Goal: Transaction & Acquisition: Purchase product/service

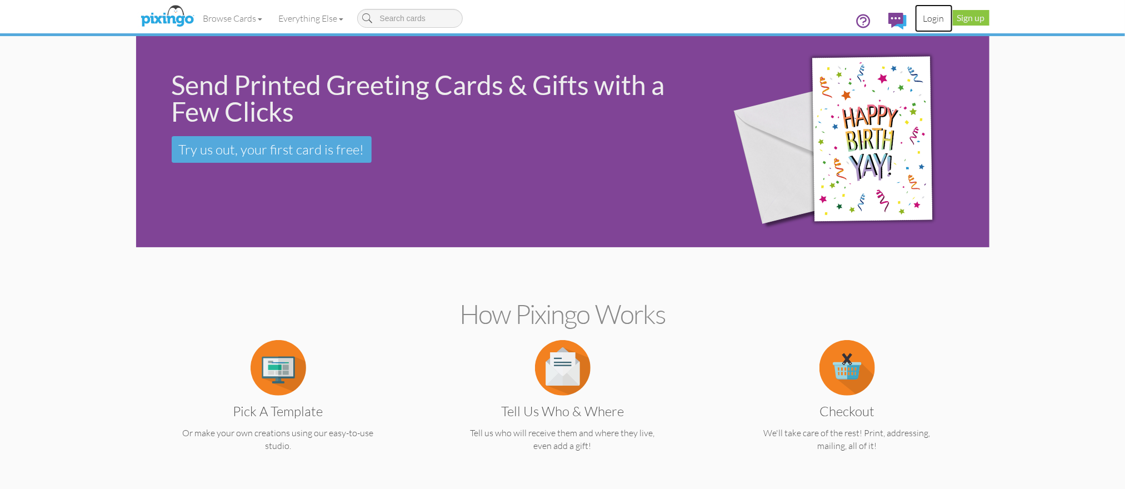
click at [925, 16] on link "Login" at bounding box center [934, 18] width 38 height 28
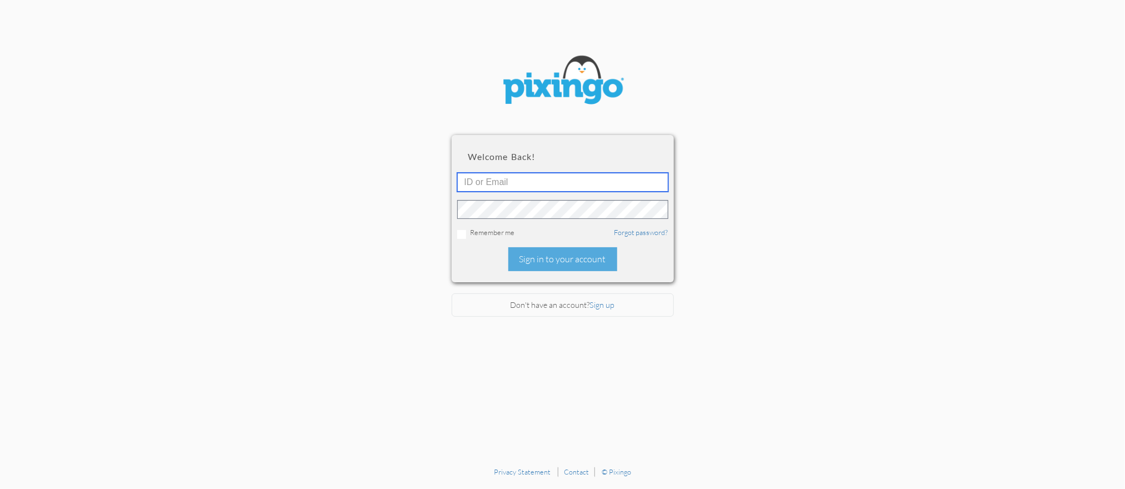
type input "1644"
click at [558, 262] on div "Sign in to your account" at bounding box center [562, 259] width 109 height 24
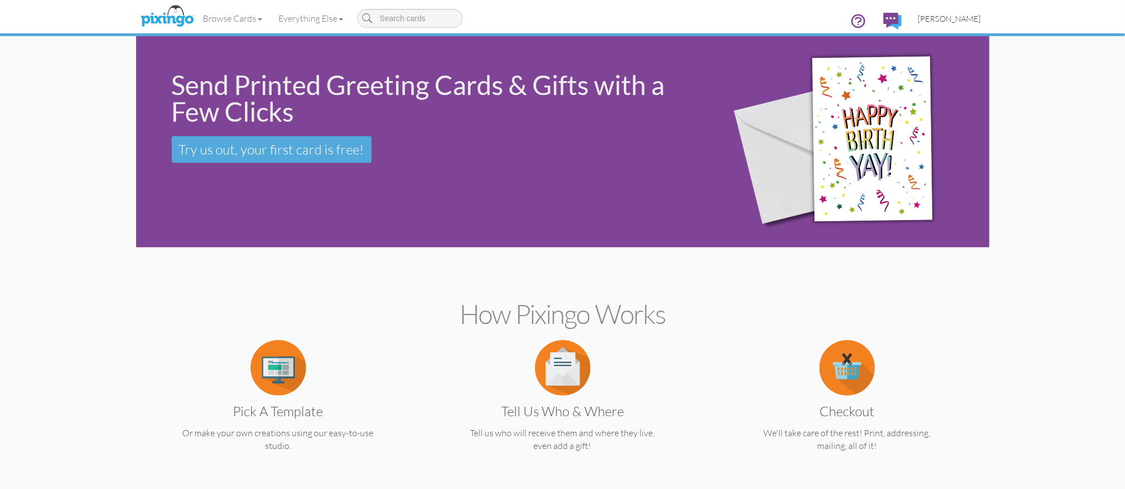
click at [953, 18] on span "[PERSON_NAME]" at bounding box center [949, 18] width 63 height 9
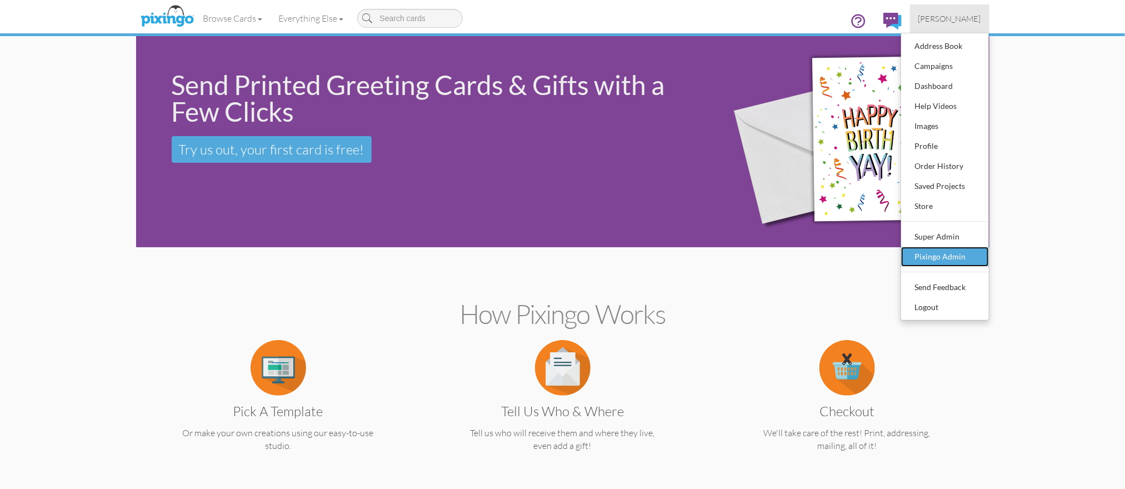
click at [926, 254] on div "Pixingo Admin" at bounding box center [945, 256] width 66 height 17
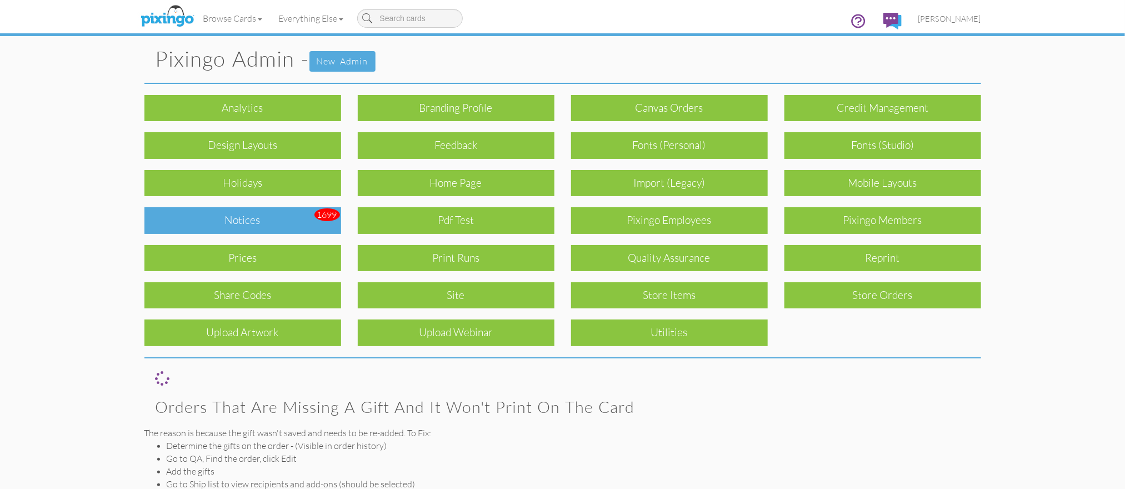
click at [274, 223] on div "Notices" at bounding box center [242, 220] width 197 height 26
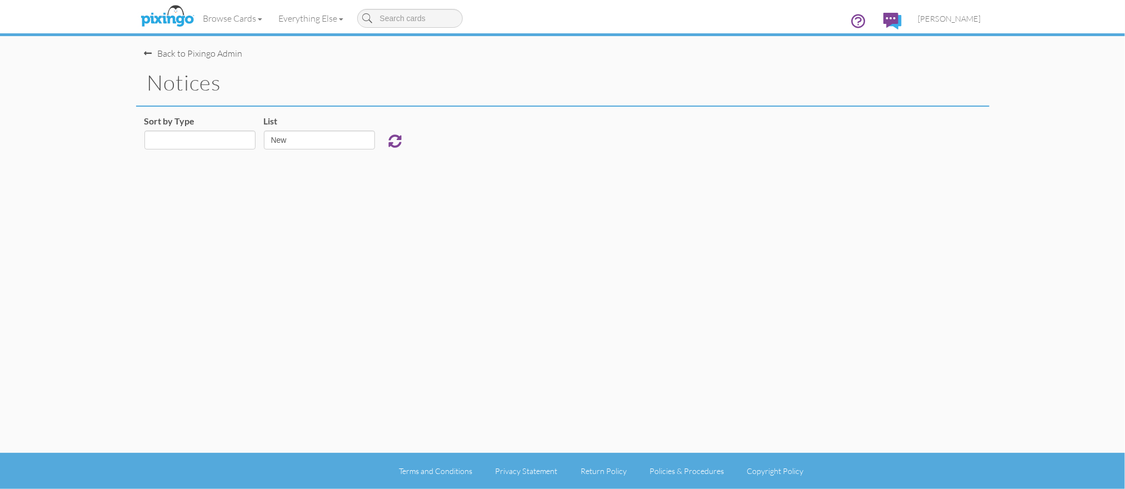
select select "object:925"
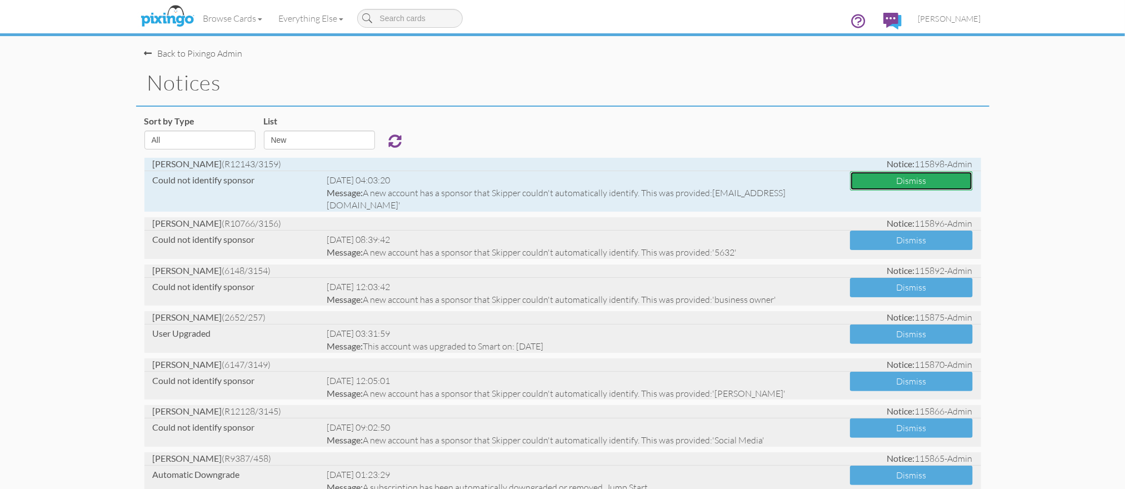
click at [895, 184] on button "Dismiss" at bounding box center [911, 180] width 123 height 19
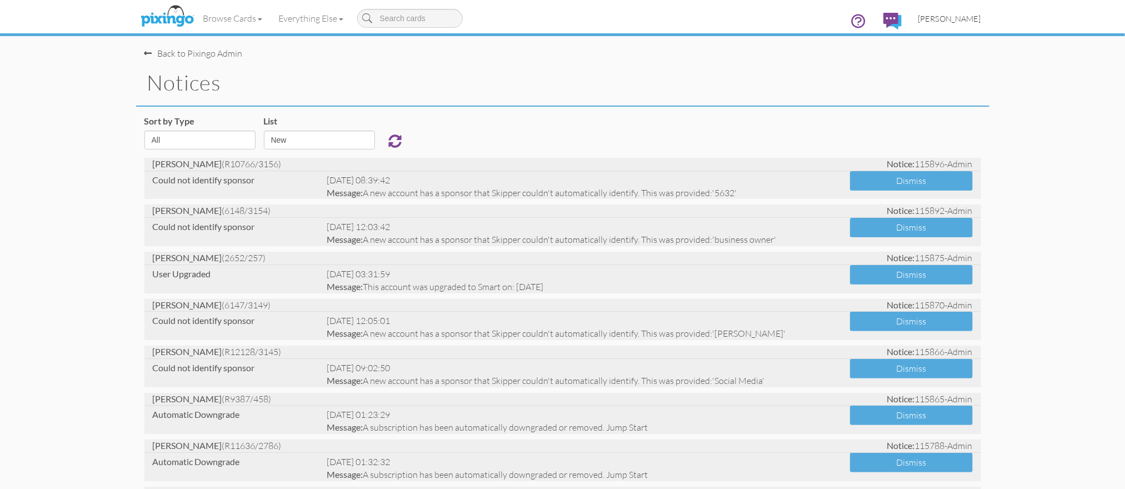
click at [946, 18] on span "[PERSON_NAME]" at bounding box center [949, 18] width 63 height 9
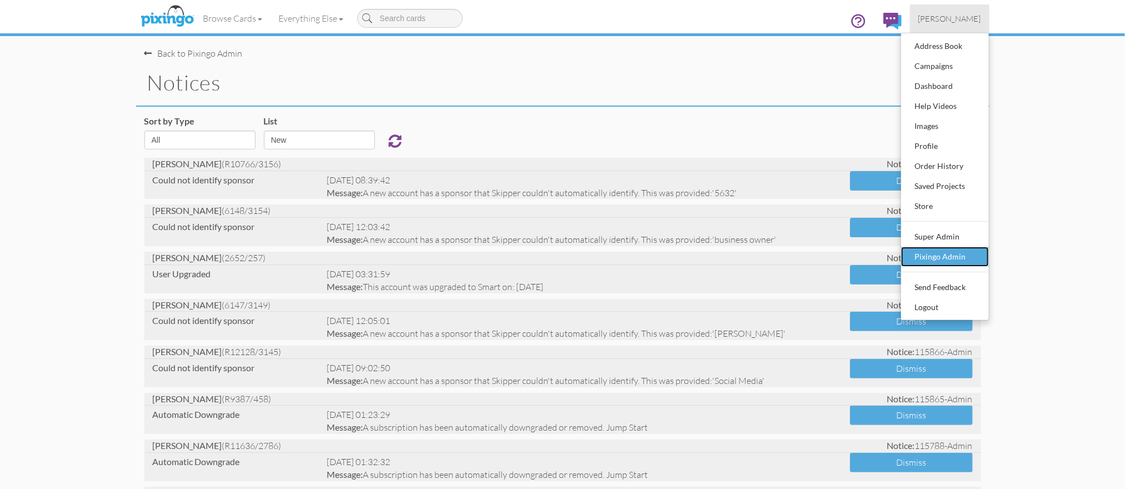
click at [917, 253] on div "Pixingo Admin" at bounding box center [945, 256] width 66 height 17
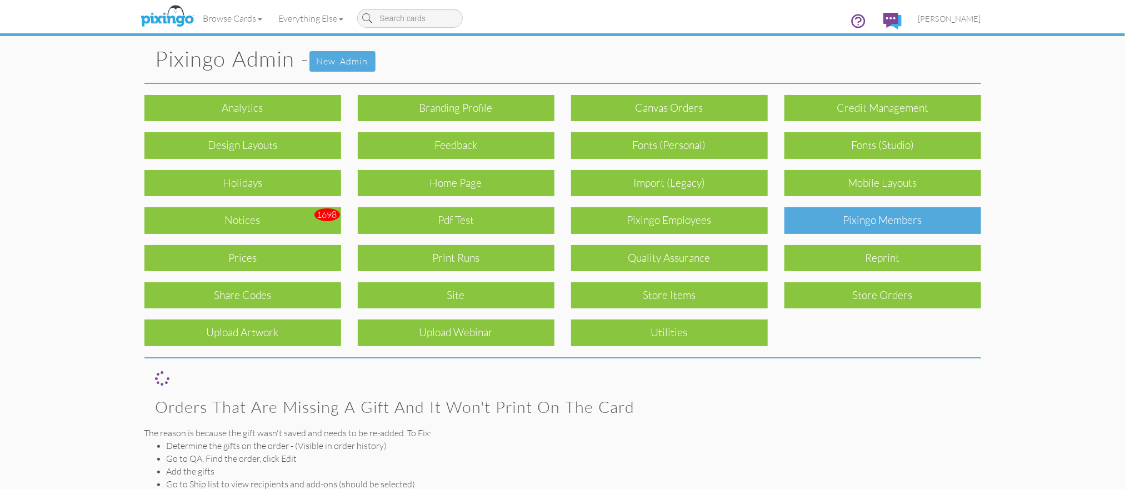
click at [859, 223] on div "Pixingo Members" at bounding box center [882, 220] width 197 height 26
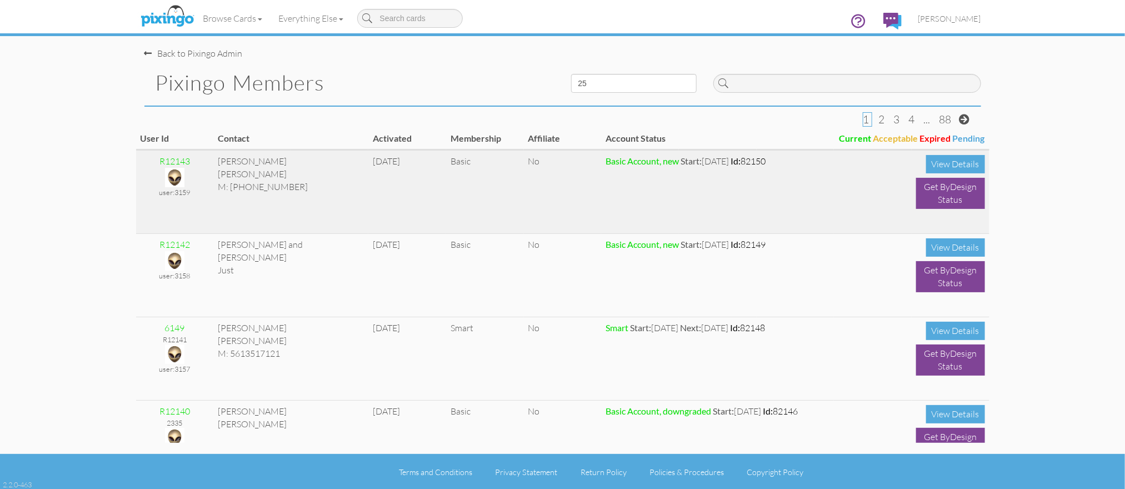
click at [172, 175] on img at bounding box center [174, 177] width 19 height 19
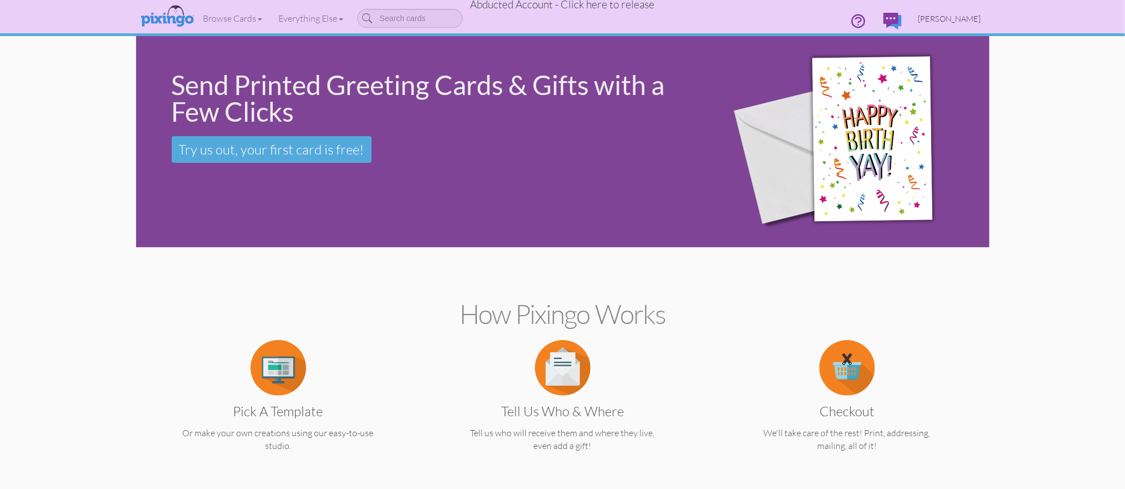
click at [945, 18] on span "David Blackett" at bounding box center [949, 18] width 63 height 9
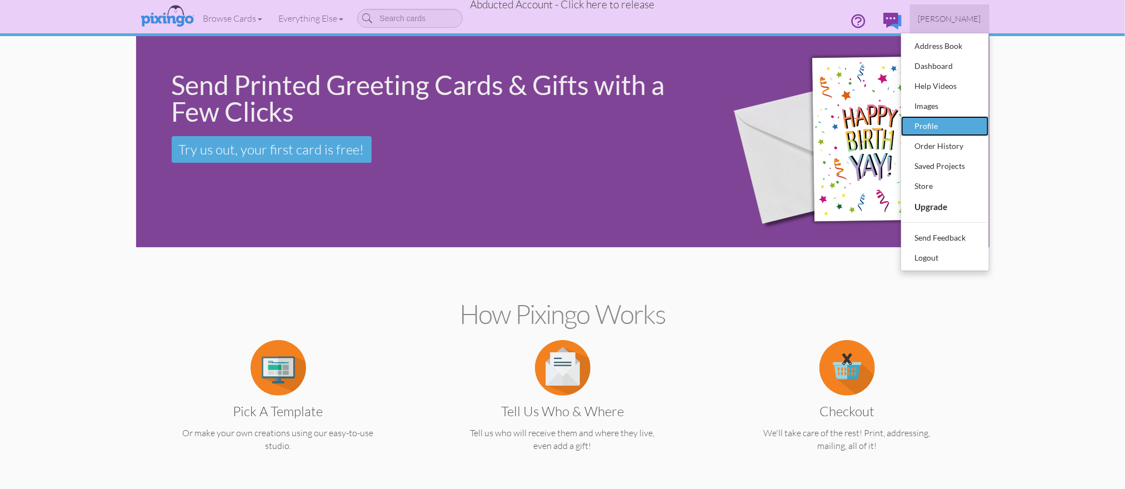
click at [919, 118] on div "Profile" at bounding box center [945, 126] width 66 height 17
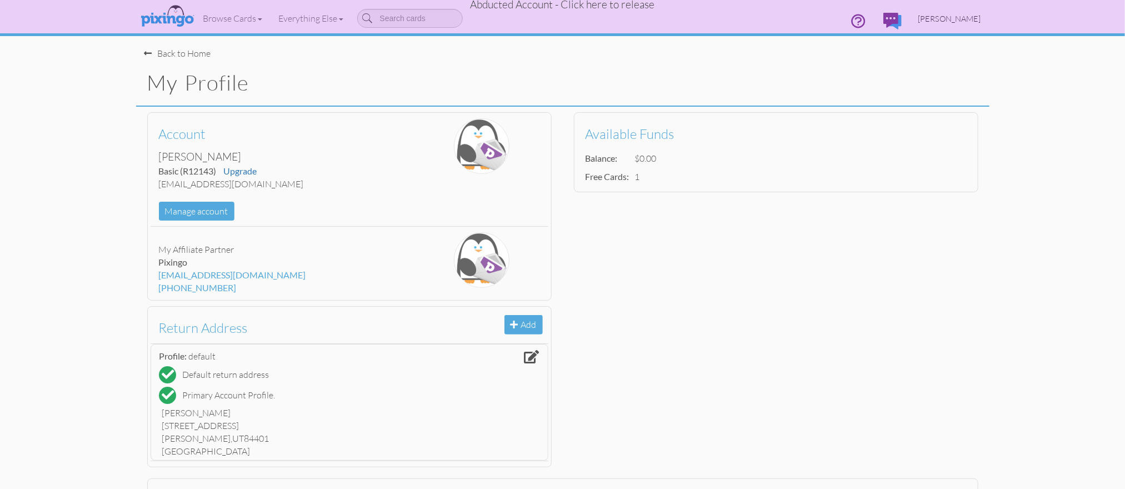
click at [967, 16] on span "David Blackett" at bounding box center [949, 18] width 63 height 9
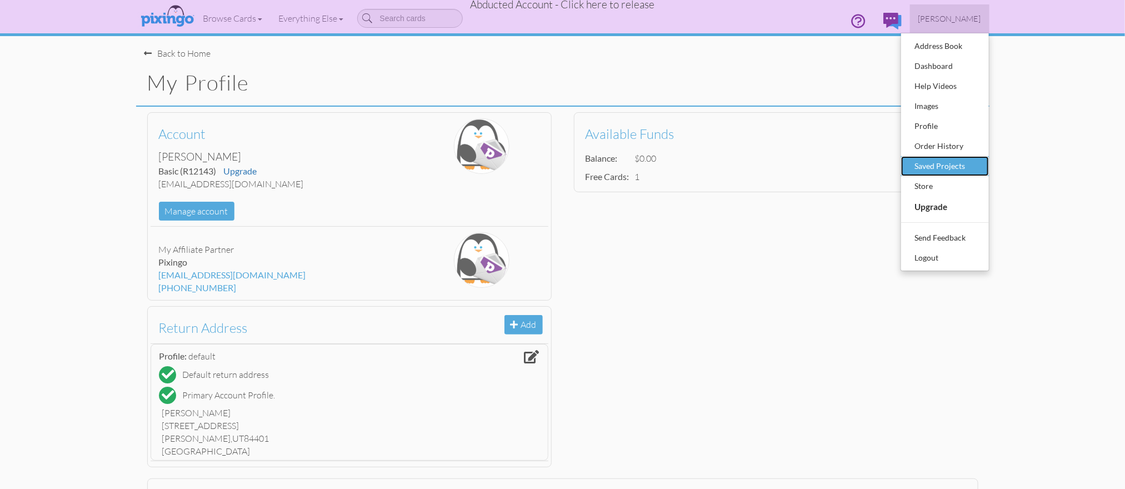
click at [952, 158] on div "Saved Projects" at bounding box center [945, 166] width 66 height 17
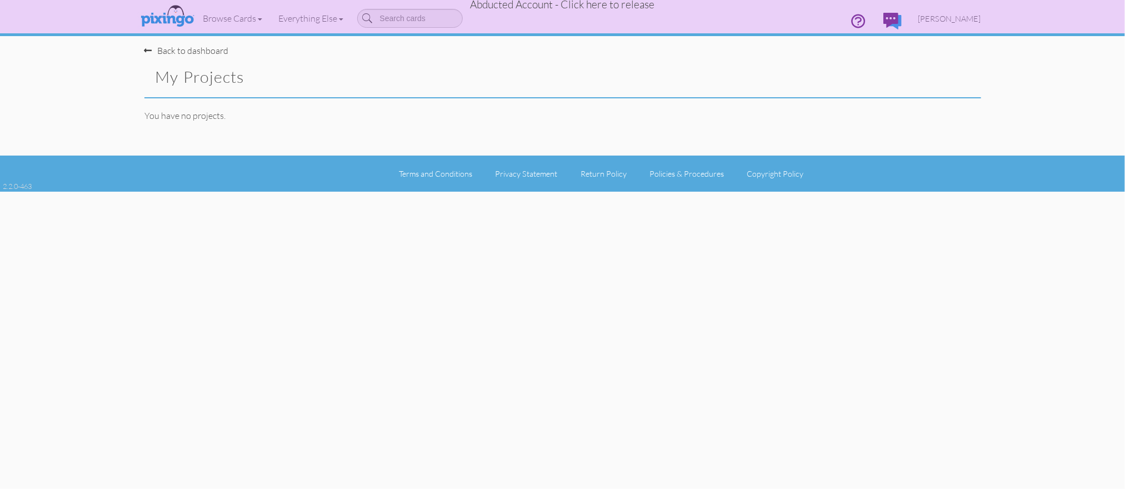
click at [578, 8] on span "Abducted Account - Click here to release" at bounding box center [562, 4] width 184 height 13
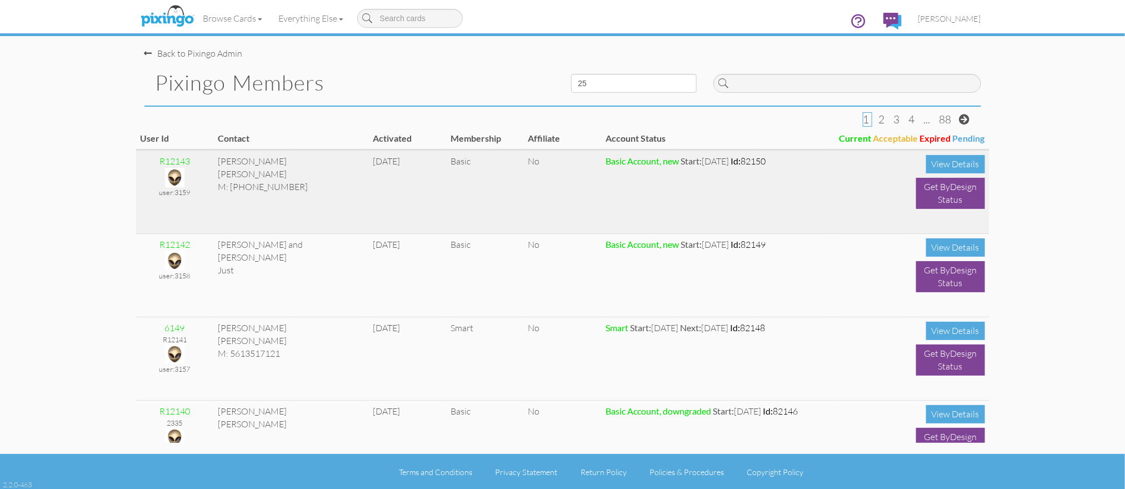
click at [176, 177] on img at bounding box center [174, 177] width 19 height 19
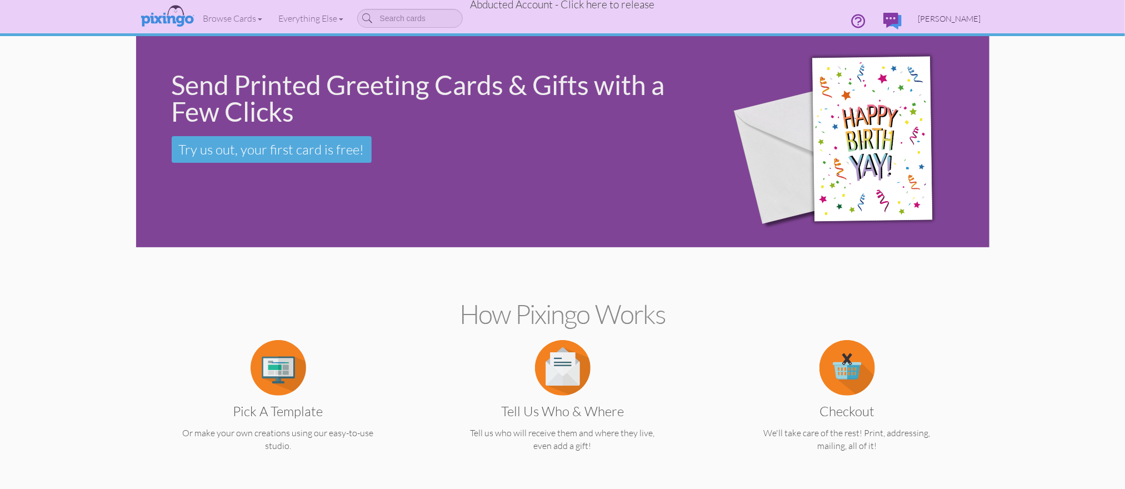
click at [943, 17] on span "David Blackett" at bounding box center [949, 18] width 63 height 9
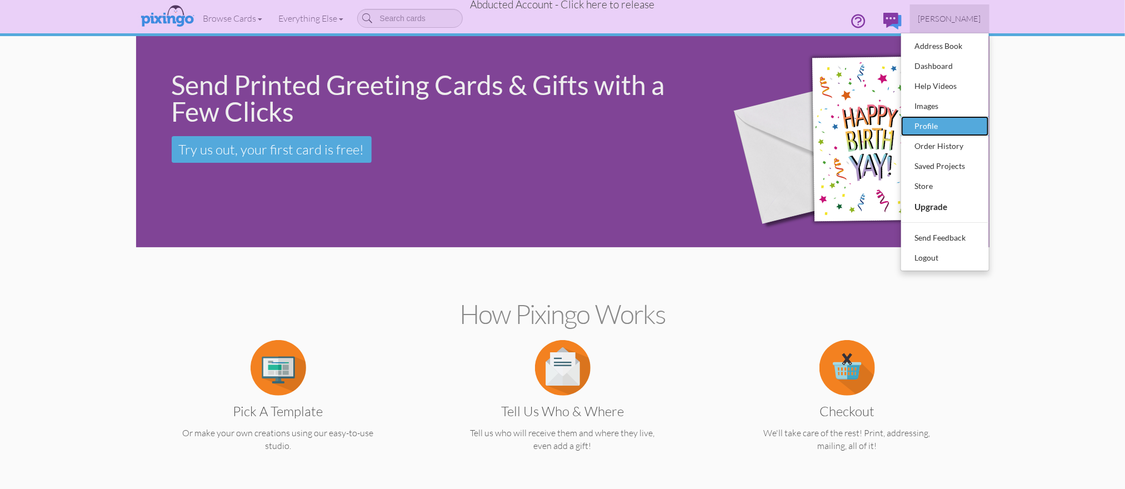
click at [930, 119] on div "Profile" at bounding box center [945, 126] width 66 height 17
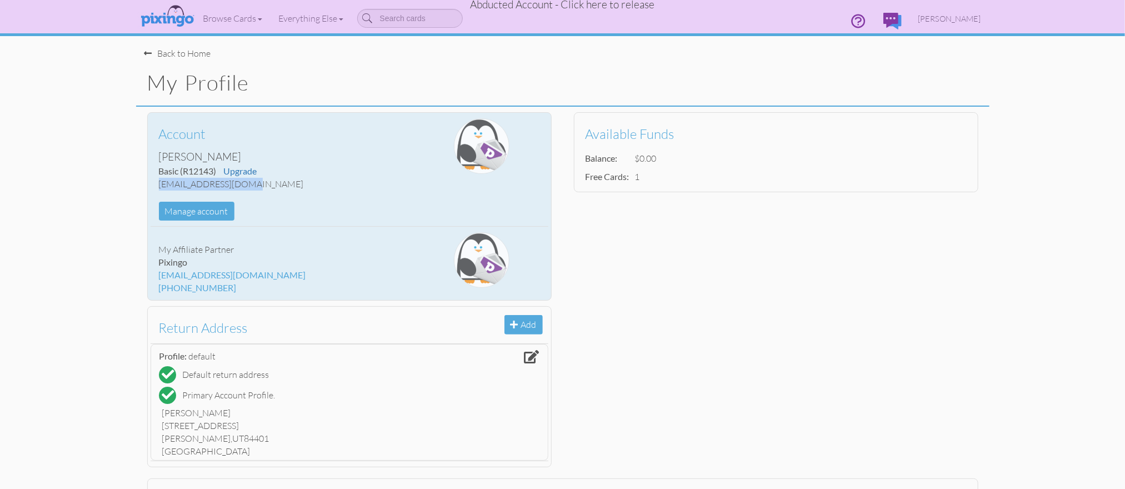
drag, startPoint x: 158, startPoint y: 183, endPoint x: 245, endPoint y: 183, distance: 86.6
click at [245, 183] on div "idblackett@gmail.com" at bounding box center [283, 184] width 248 height 13
copy div "idblackett@gmail.com"
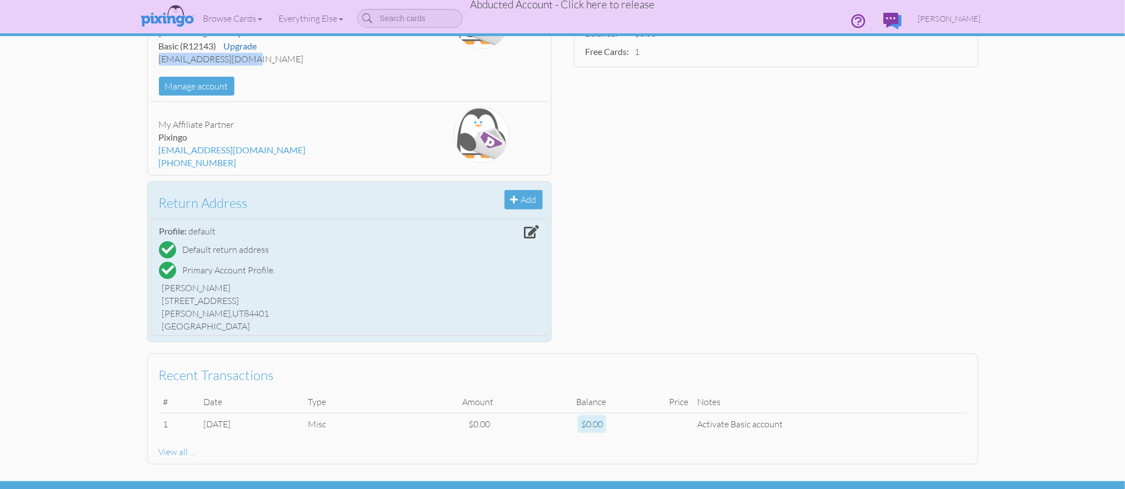
scroll to position [152, 0]
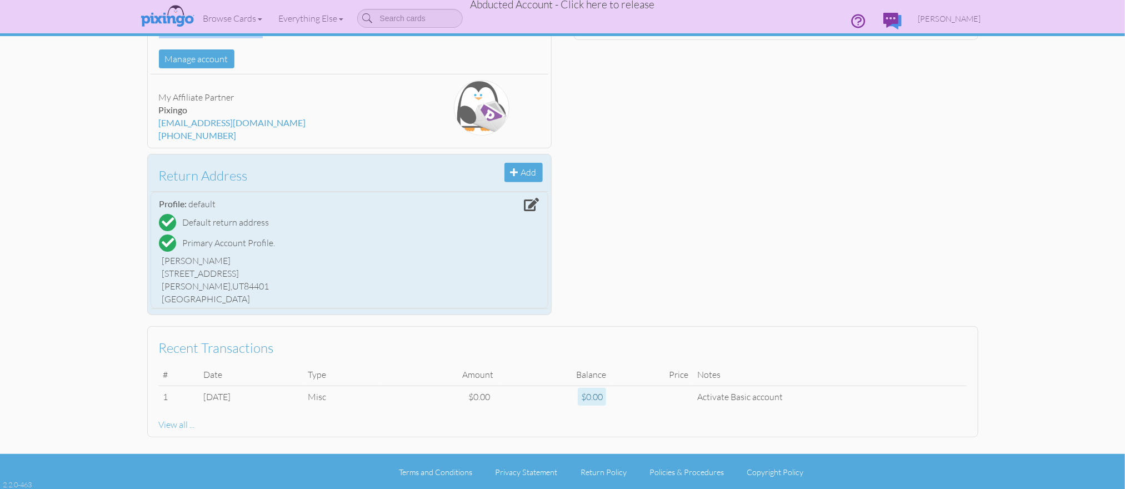
drag, startPoint x: 164, startPoint y: 272, endPoint x: 261, endPoint y: 270, distance: 97.2
click at [261, 270] on div "580 25th Street STE 307" at bounding box center [349, 273] width 374 height 13
copy div "580 25th Street STE 307"
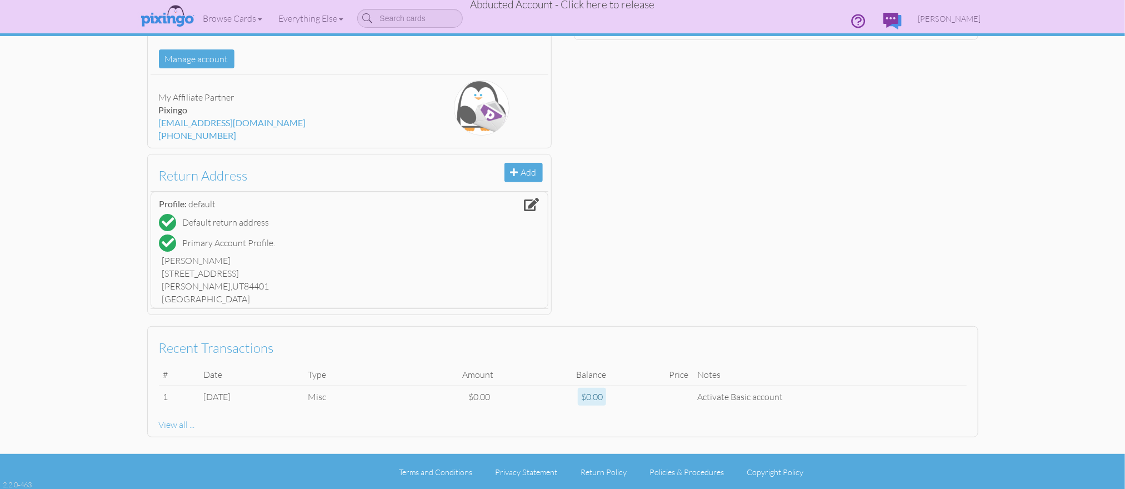
click at [611, 6] on span "Abducted Account - Click here to release" at bounding box center [562, 4] width 184 height 13
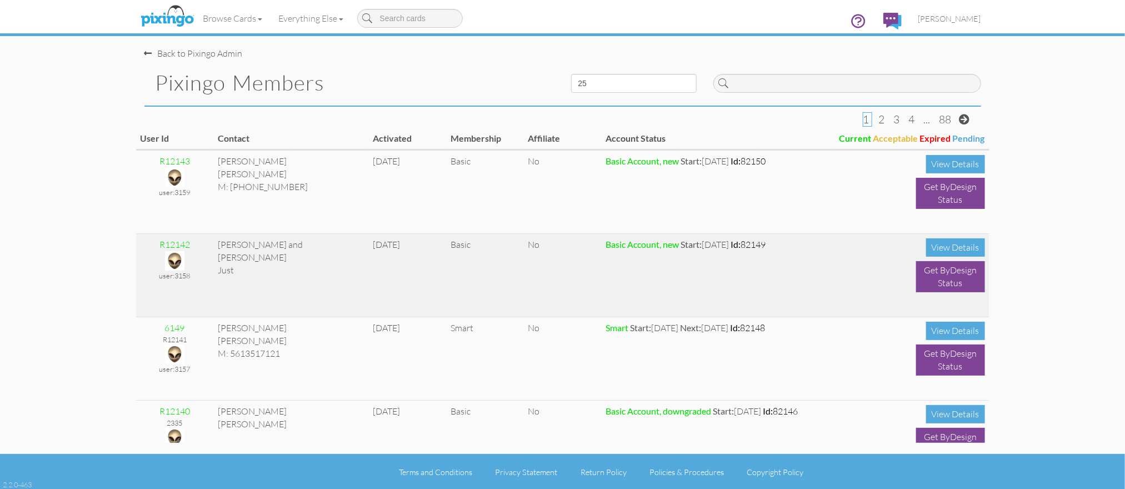
click at [174, 256] on img at bounding box center [174, 260] width 19 height 19
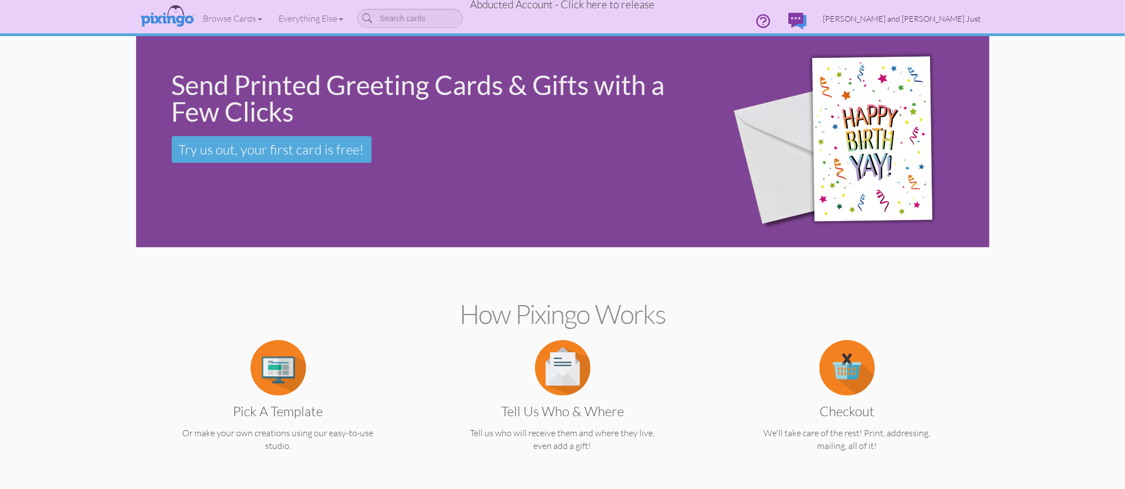
click at [930, 18] on span "Ryan and Jillian Just" at bounding box center [902, 18] width 158 height 9
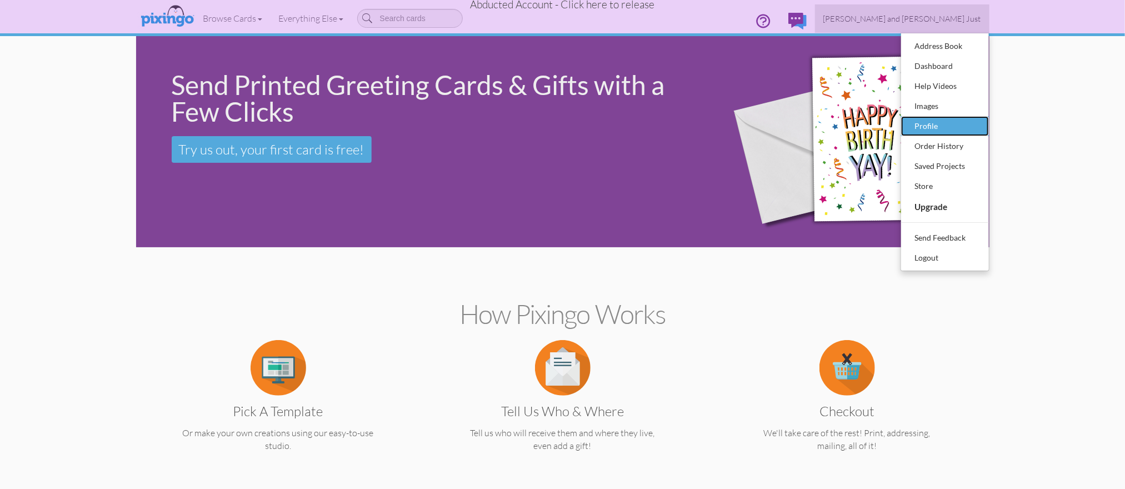
click at [931, 127] on div "Profile" at bounding box center [945, 126] width 66 height 17
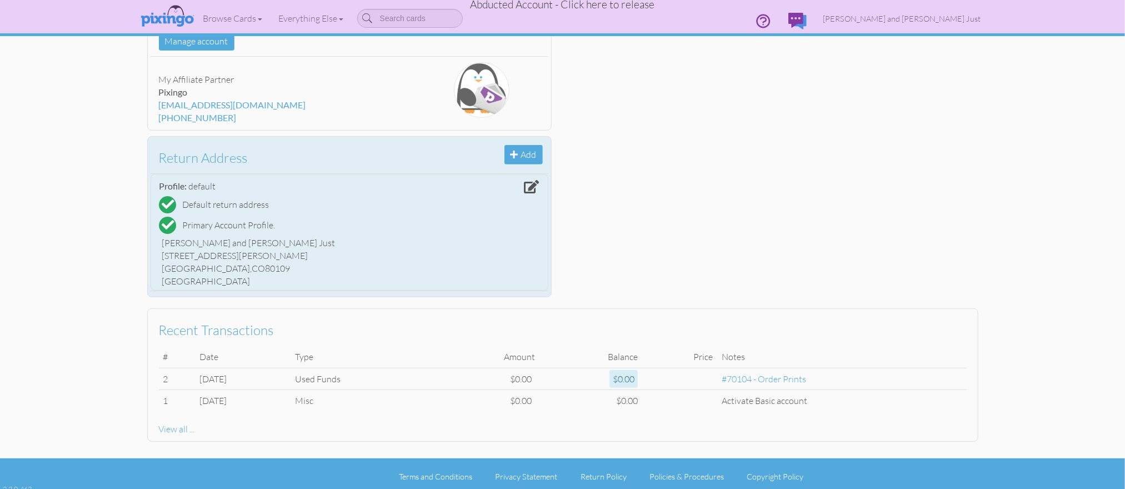
scroll to position [171, 0]
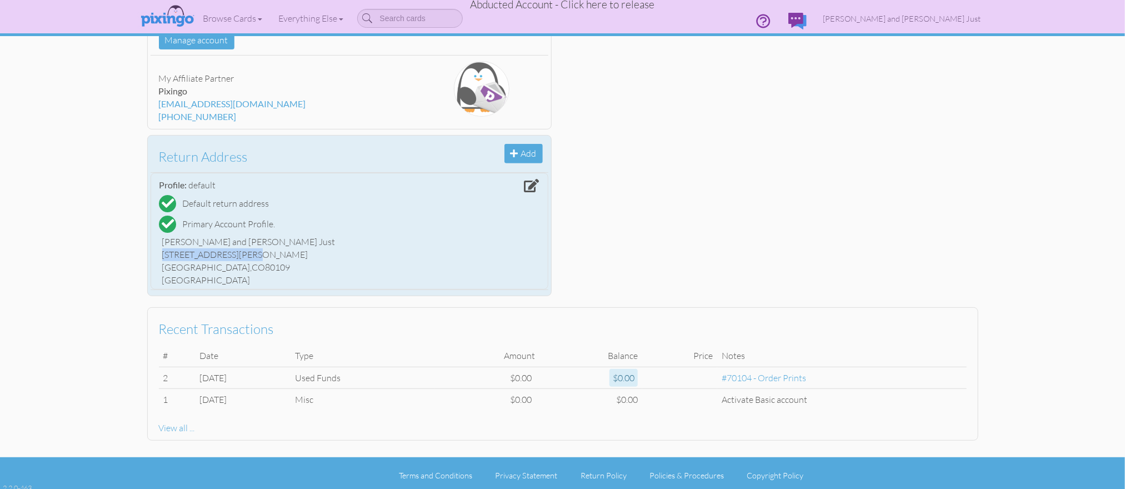
drag, startPoint x: 163, startPoint y: 253, endPoint x: 239, endPoint y: 254, distance: 76.6
click at [245, 253] on div "4466 Dusty Pine Trail" at bounding box center [349, 254] width 374 height 13
copy div "4466 Dusty Pine Trail"
drag, startPoint x: 225, startPoint y: 264, endPoint x: 246, endPoint y: 265, distance: 20.6
click at [255, 265] on div "Castle Rock, CO 80109" at bounding box center [349, 267] width 374 height 13
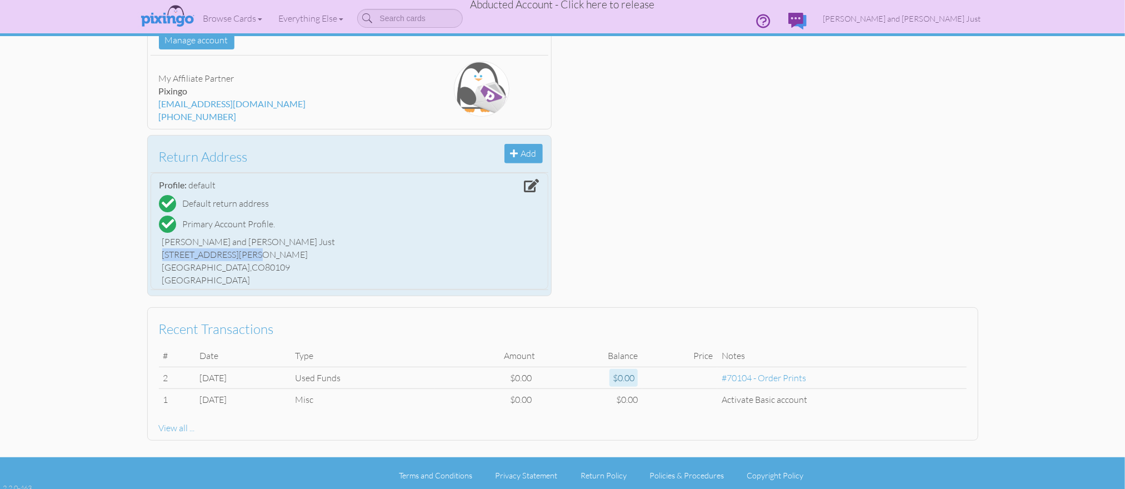
copy div "80109"
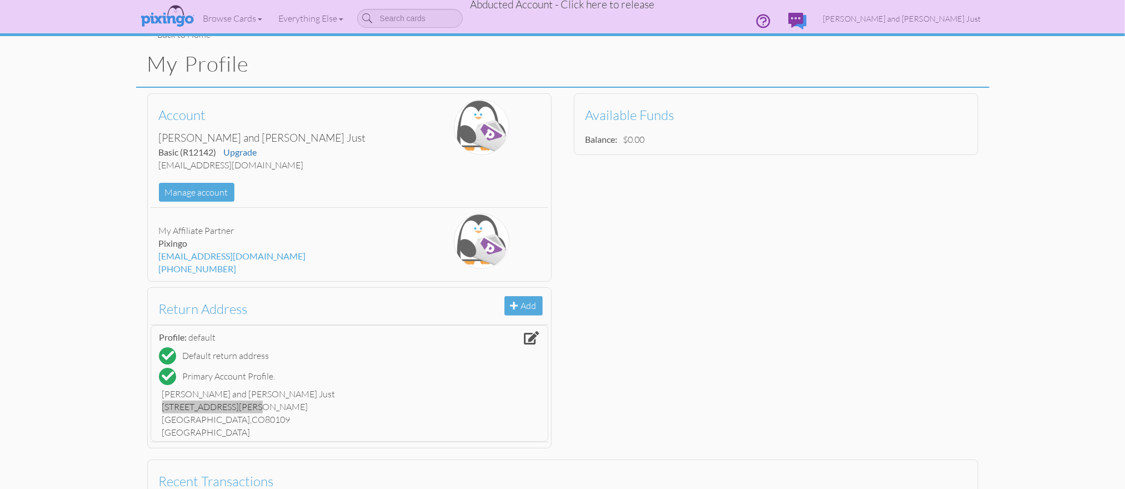
scroll to position [0, 0]
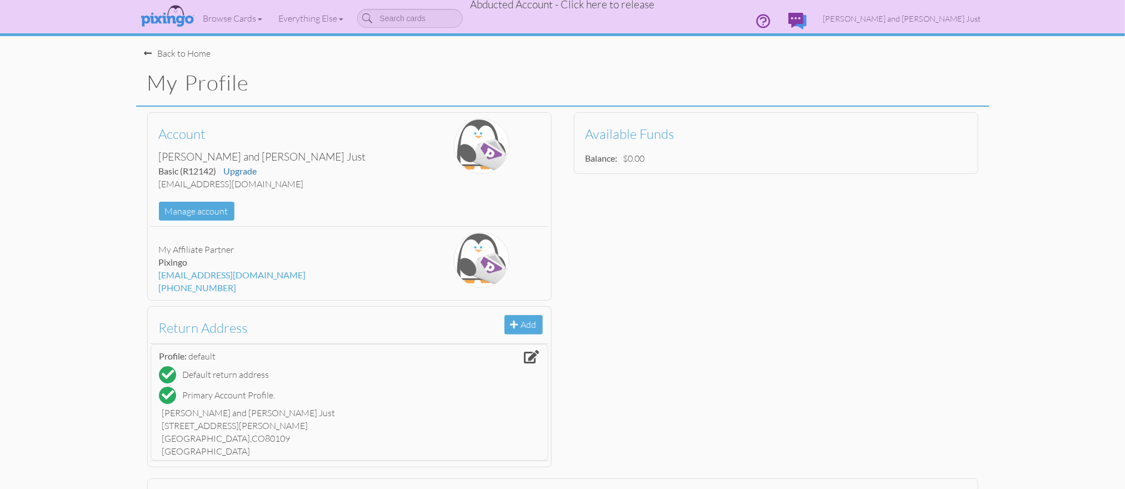
click at [554, 7] on span "Abducted Account - Click here to release" at bounding box center [562, 4] width 184 height 13
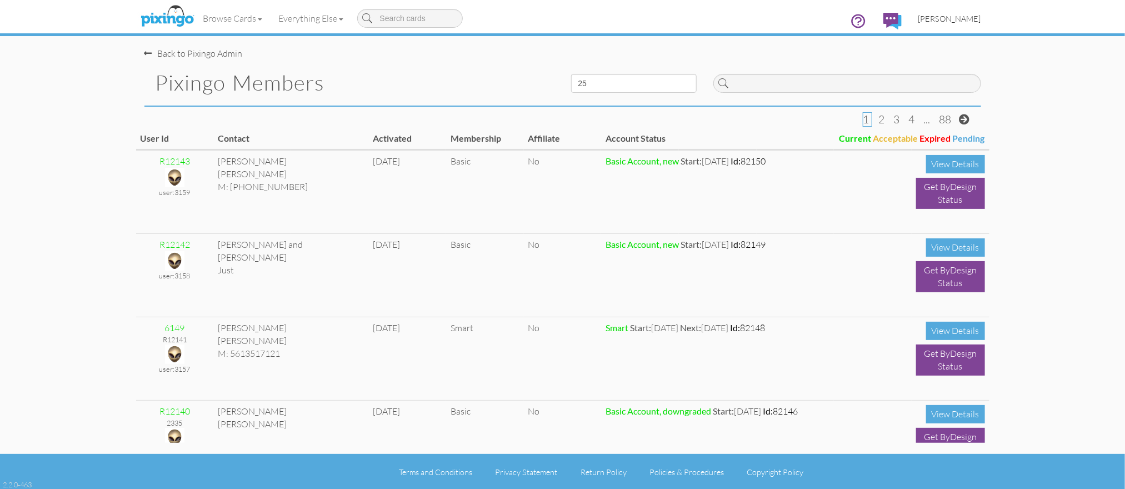
click at [942, 18] on span "[PERSON_NAME]" at bounding box center [949, 18] width 63 height 9
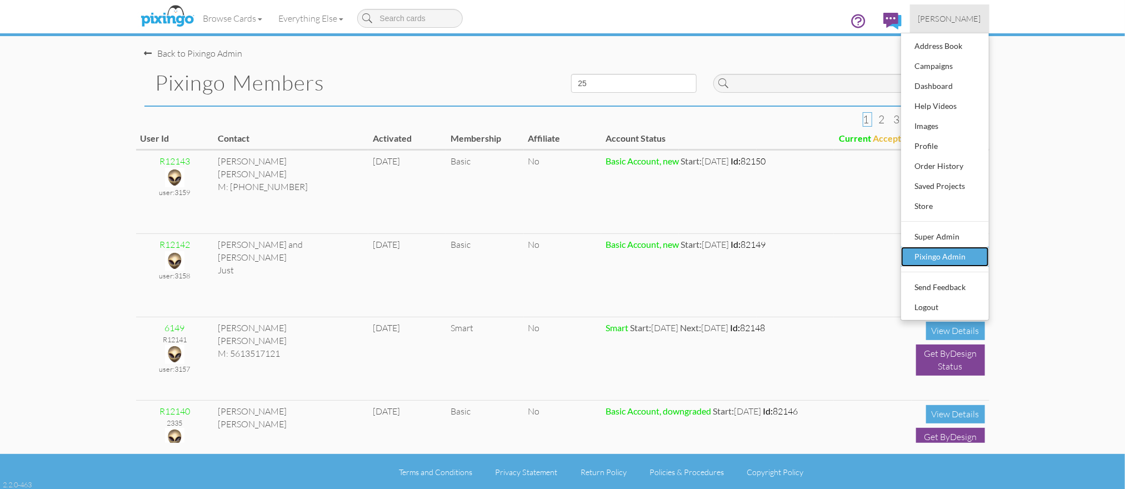
click at [958, 254] on div "Pixingo Admin" at bounding box center [945, 256] width 66 height 17
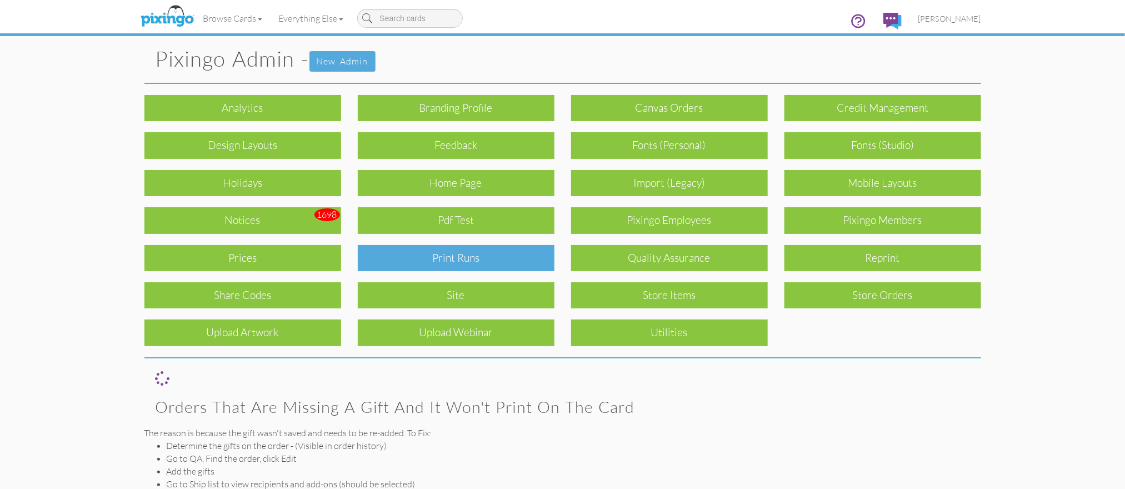
click at [470, 260] on div "Print Runs" at bounding box center [456, 258] width 197 height 26
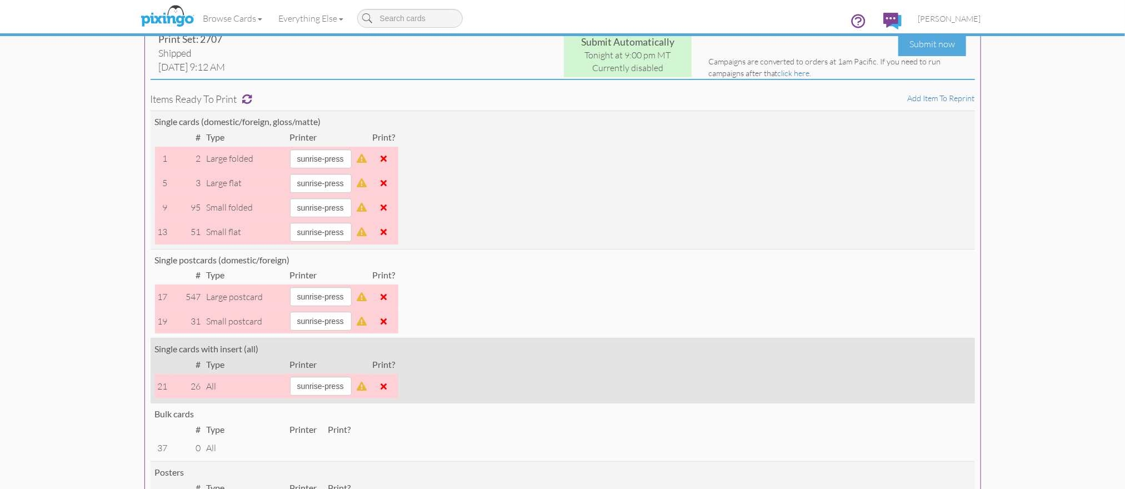
scroll to position [88, 0]
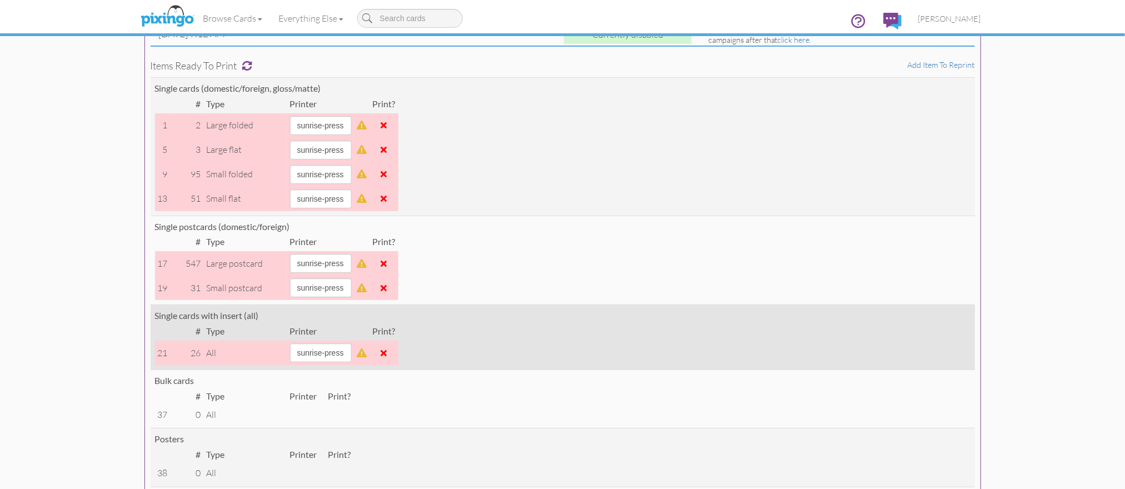
scroll to position [121, 0]
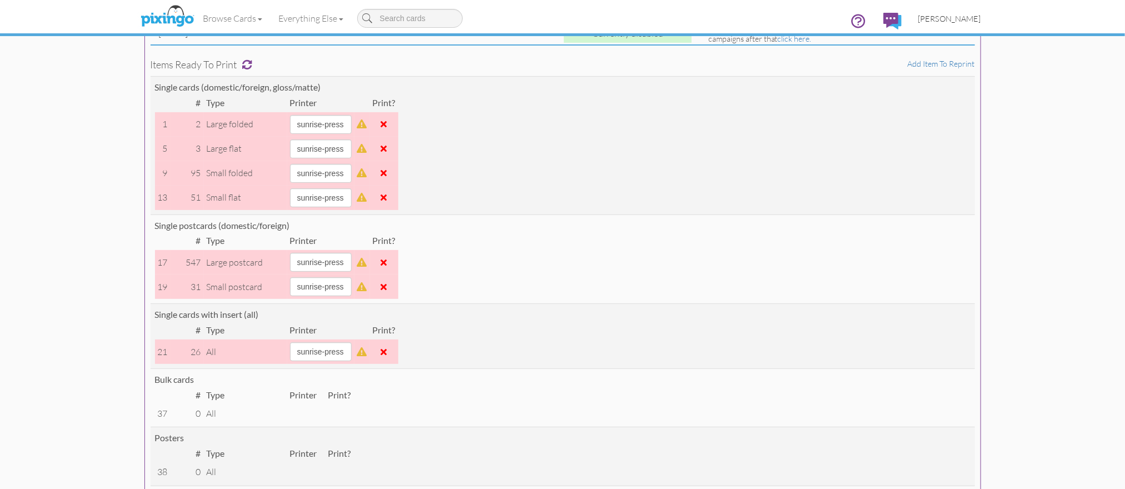
click at [960, 19] on span "[PERSON_NAME]" at bounding box center [949, 18] width 63 height 9
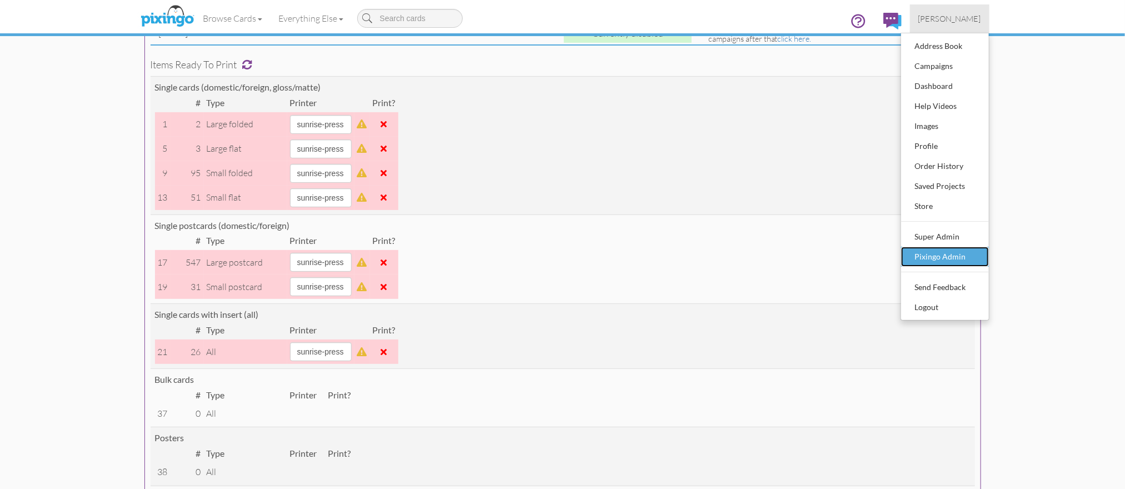
click at [945, 258] on div "Pixingo Admin" at bounding box center [945, 256] width 66 height 17
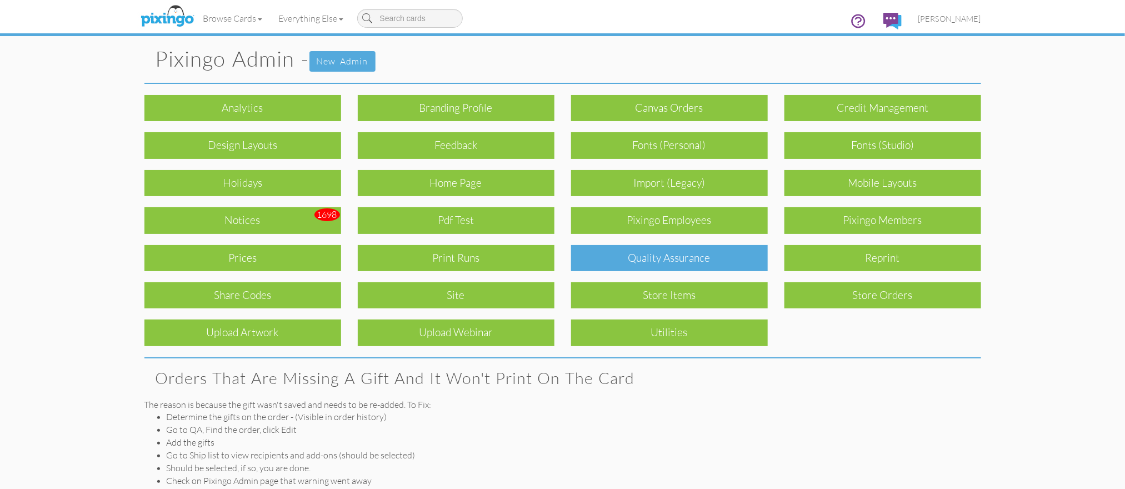
click at [648, 257] on div "Quality Assurance" at bounding box center [669, 258] width 197 height 26
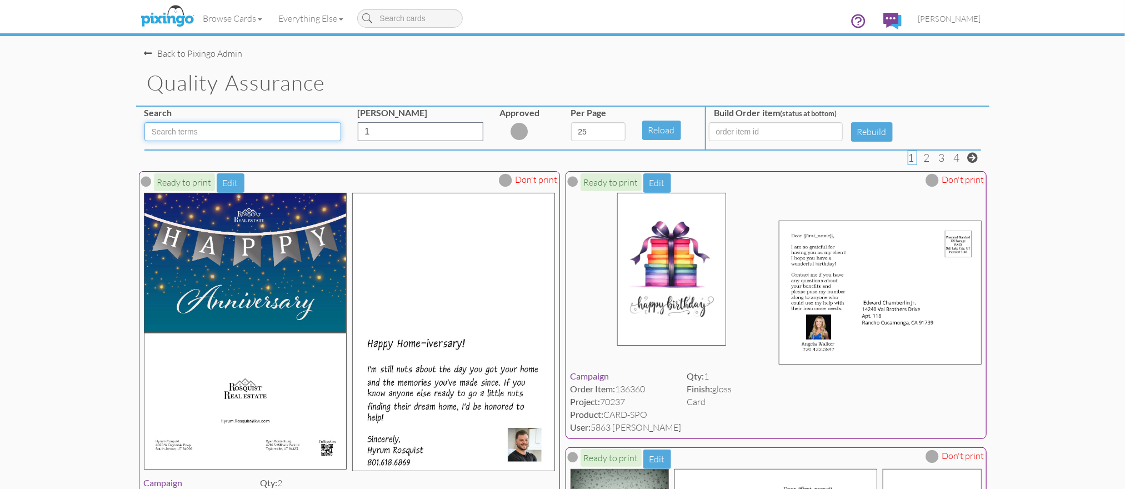
click at [170, 134] on input at bounding box center [242, 131] width 197 height 19
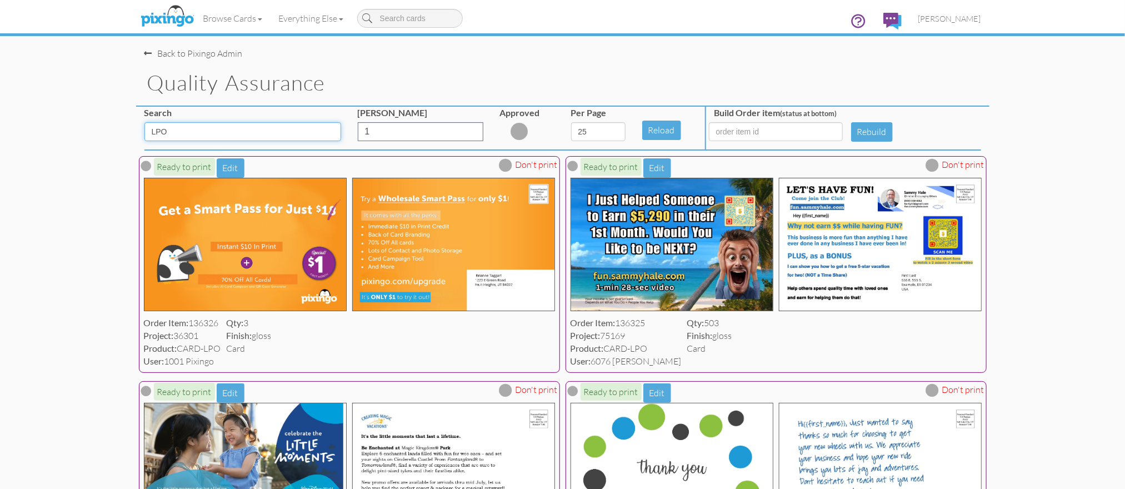
type input "LPO"
click at [603, 133] on select "5 10 25 50 100" at bounding box center [598, 131] width 54 height 19
select select "number:100"
click at [571, 122] on select "5 10 25 50 100" at bounding box center [598, 131] width 54 height 19
click at [509, 165] on span at bounding box center [505, 164] width 13 height 13
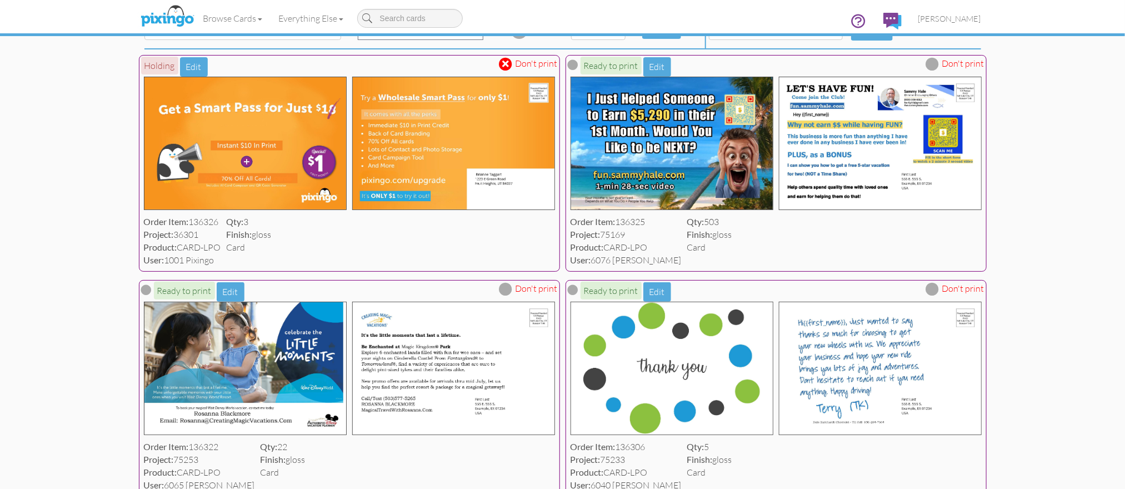
scroll to position [145, 0]
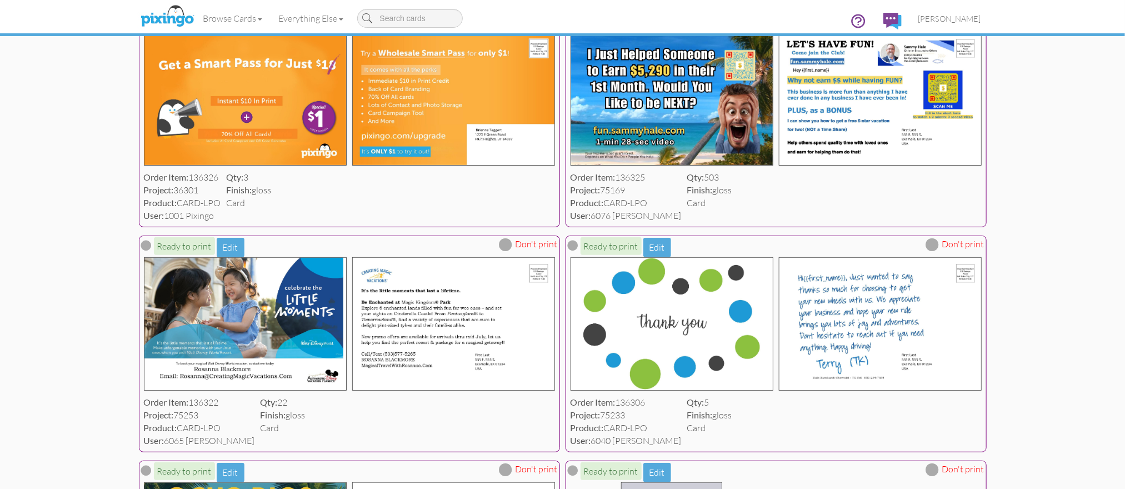
click at [508, 244] on span at bounding box center [505, 244] width 13 height 13
click at [939, 243] on span at bounding box center [932, 244] width 13 height 13
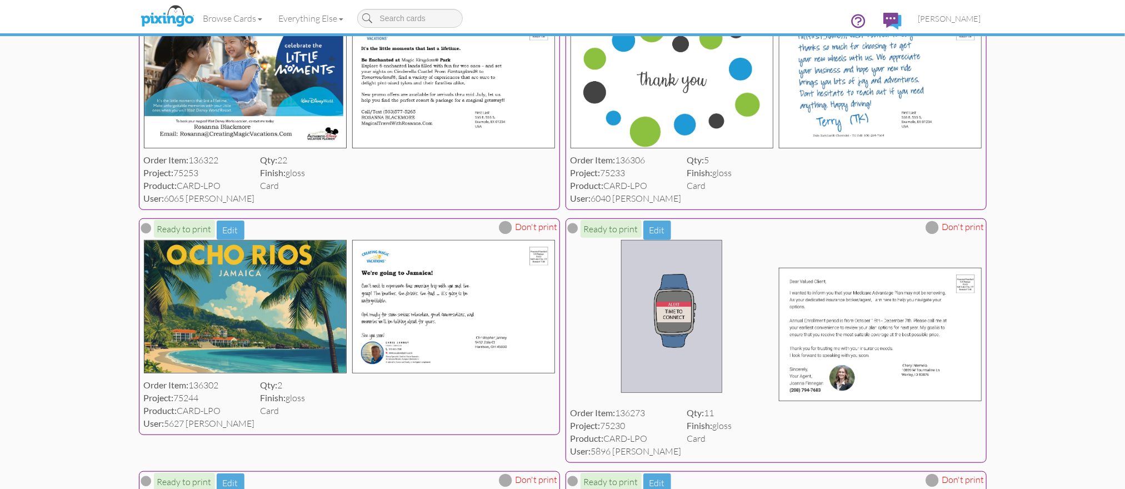
scroll to position [385, 0]
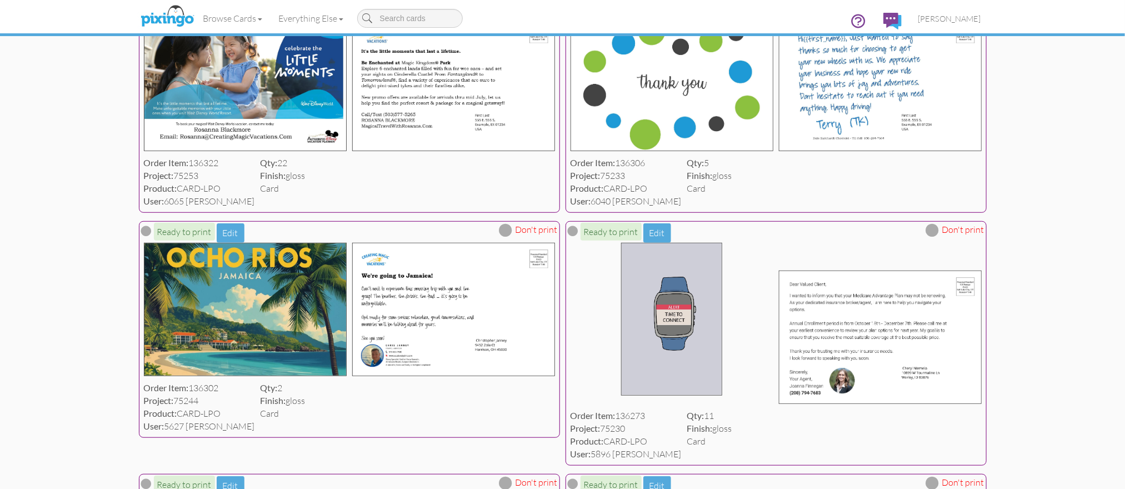
click at [507, 230] on span at bounding box center [505, 229] width 13 height 13
click at [936, 230] on span at bounding box center [932, 229] width 13 height 13
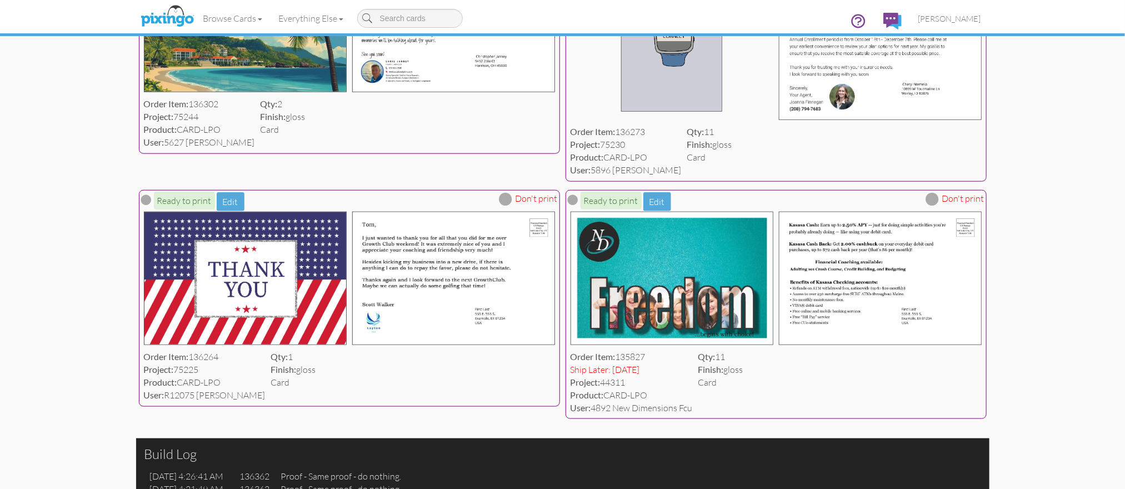
scroll to position [669, 0]
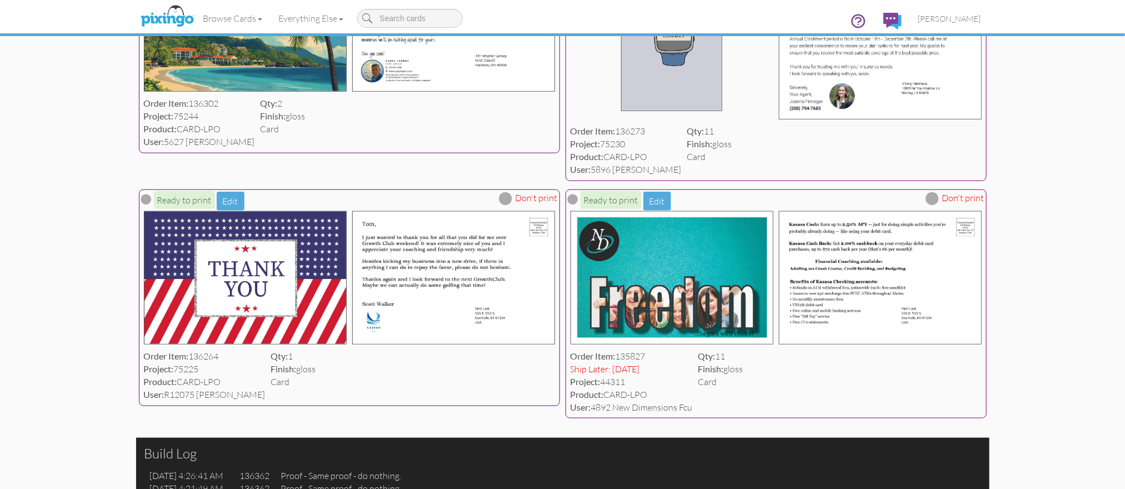
click at [506, 199] on span at bounding box center [505, 198] width 13 height 13
click at [939, 199] on span at bounding box center [932, 198] width 13 height 13
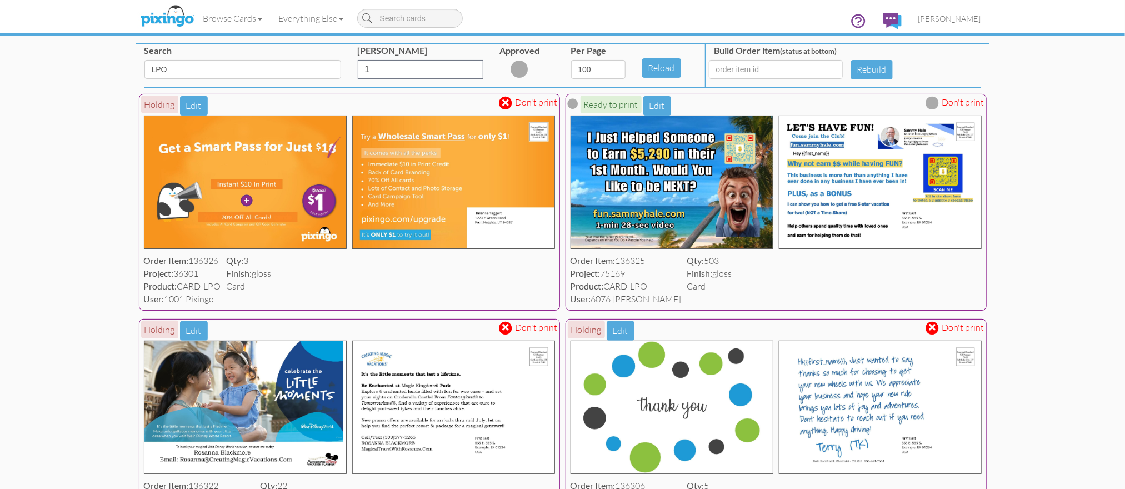
scroll to position [0, 0]
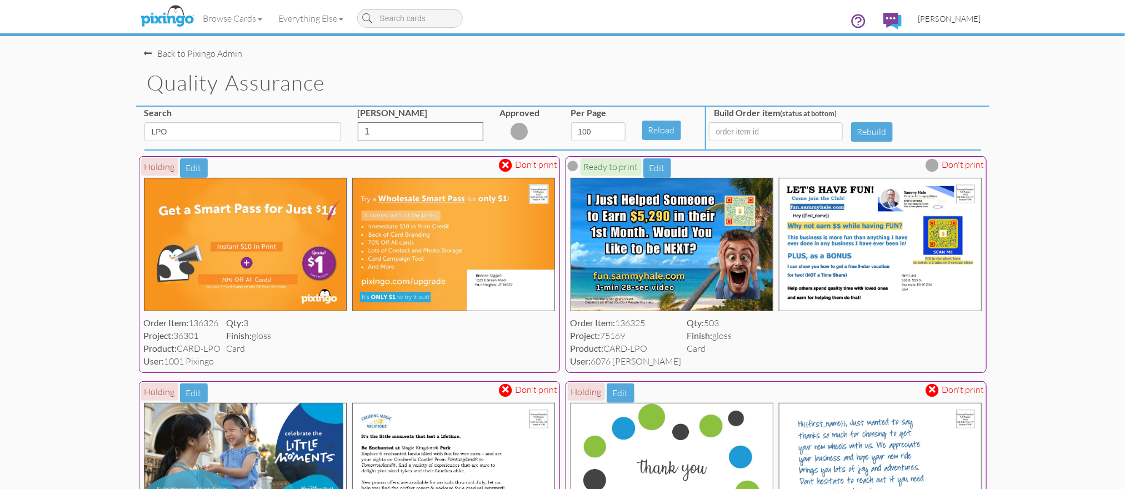
click at [961, 24] on link "[PERSON_NAME]" at bounding box center [949, 18] width 79 height 28
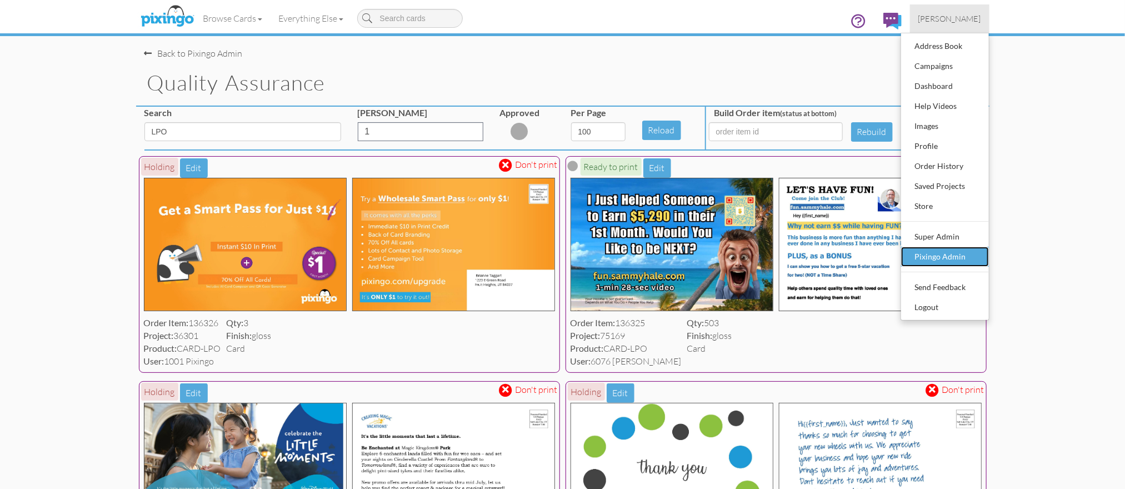
click at [938, 247] on link "Pixingo Admin" at bounding box center [945, 257] width 88 height 20
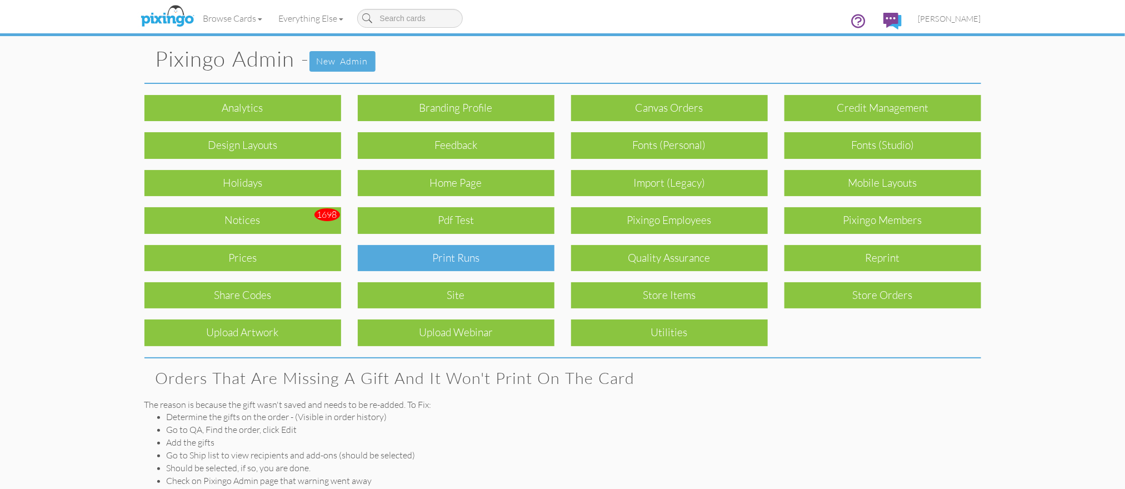
click at [455, 249] on div "Print Runs" at bounding box center [456, 258] width 197 height 26
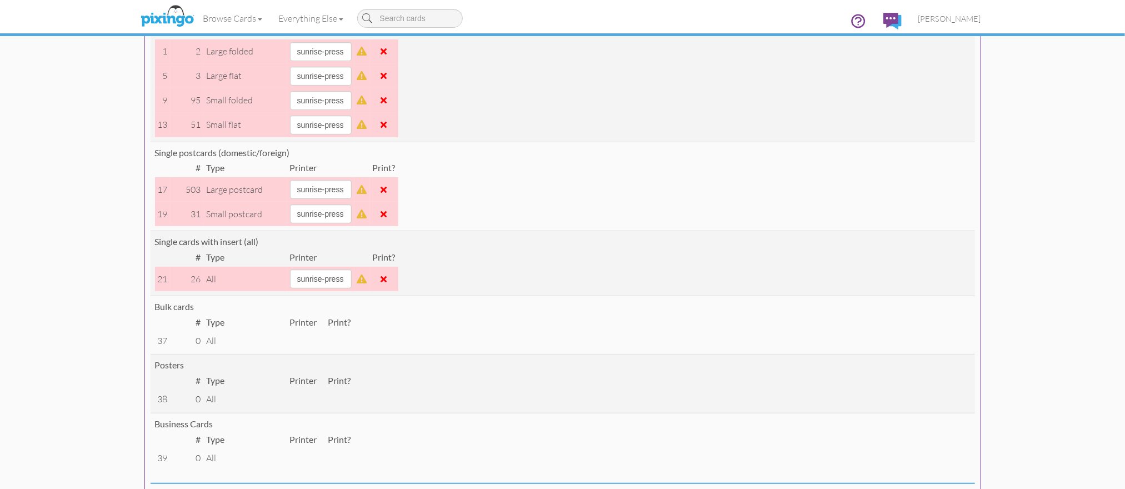
scroll to position [209, 0]
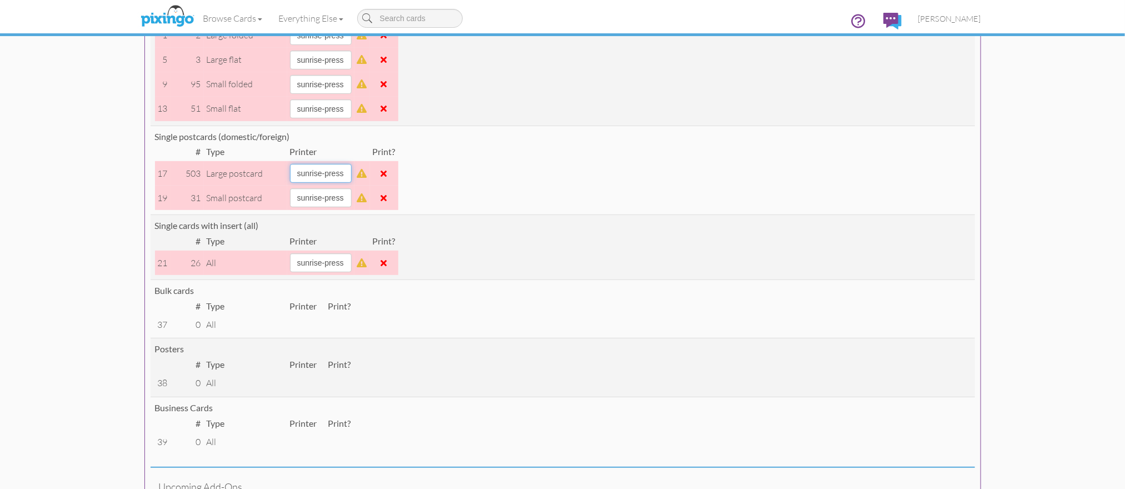
click at [352, 178] on select "alexanders sky-mail sunrise-press" at bounding box center [321, 173] width 62 height 19
select select "string:sky-mail"
click at [290, 164] on select "alexanders sky-mail sunrise-press" at bounding box center [321, 173] width 62 height 19
click at [387, 170] on span at bounding box center [384, 173] width 6 height 9
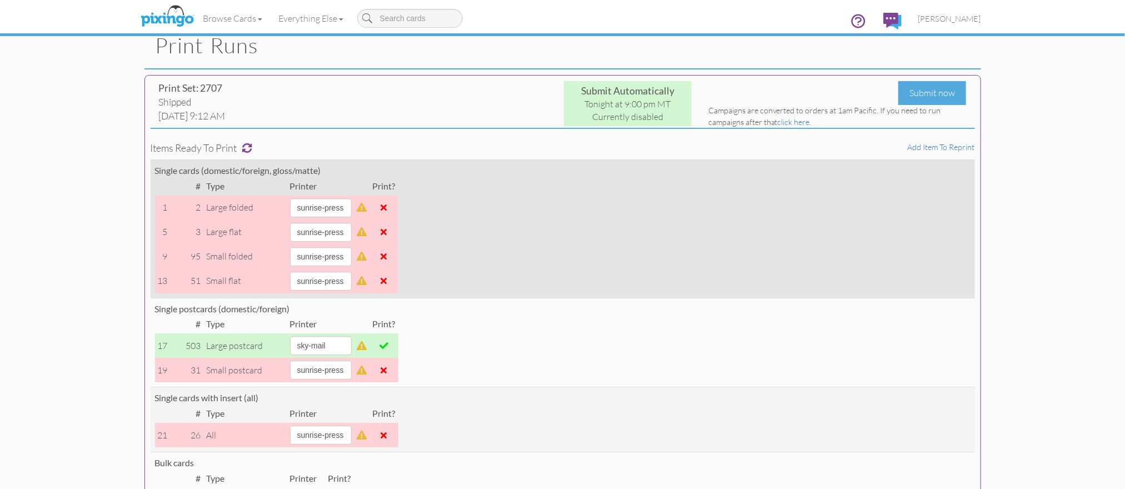
scroll to position [0, 0]
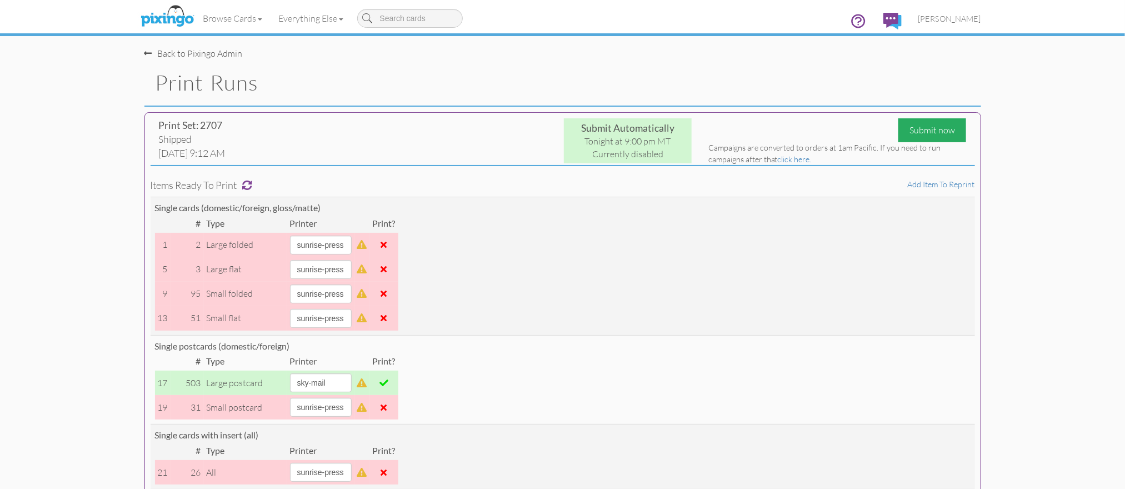
click at [912, 128] on div "Submit now" at bounding box center [932, 130] width 68 height 24
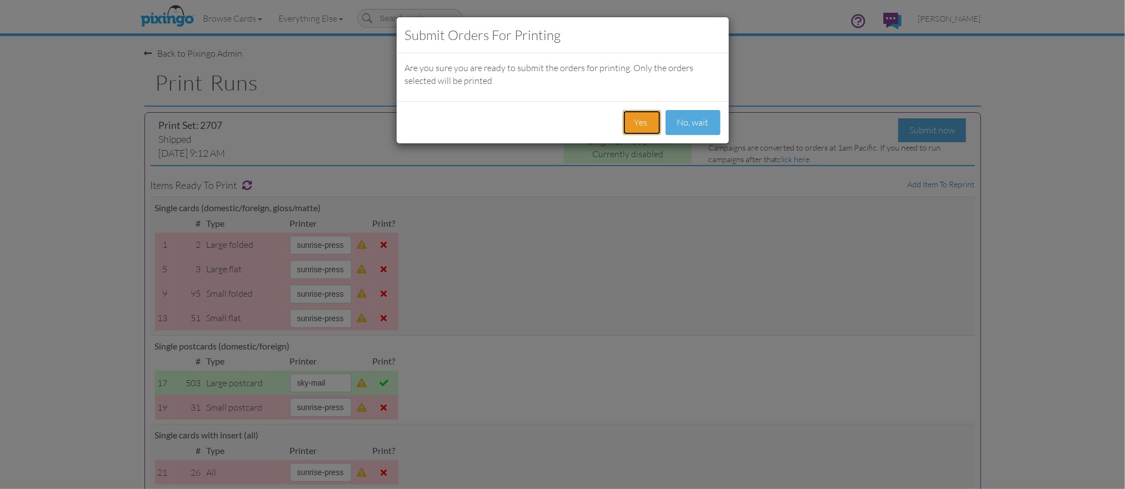
click at [643, 122] on button "Yes." at bounding box center [642, 122] width 38 height 25
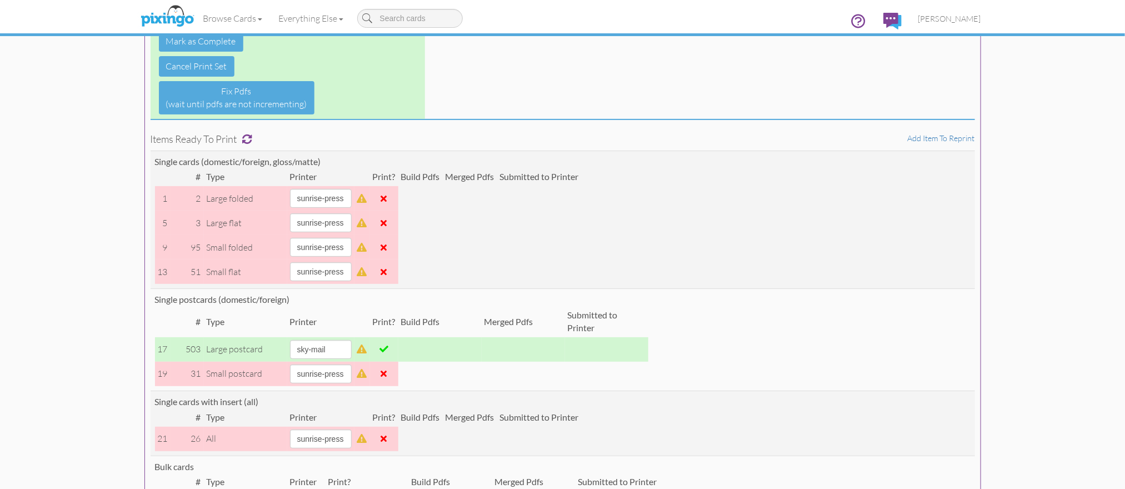
scroll to position [128, 0]
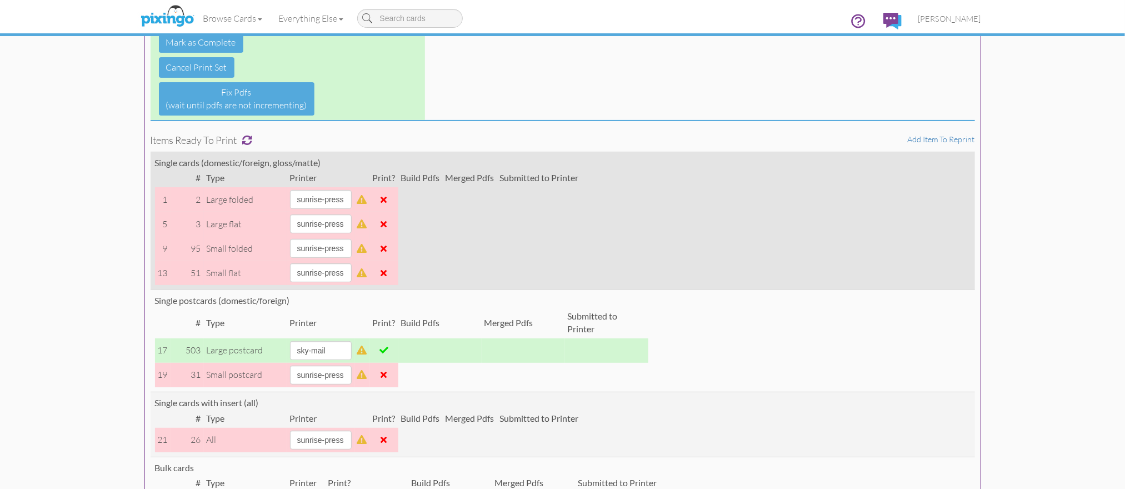
click at [743, 182] on td "Single cards (domestic/foreign, gloss/matte) # Type Printer Print? Build Pdfs M…" at bounding box center [562, 221] width 824 height 138
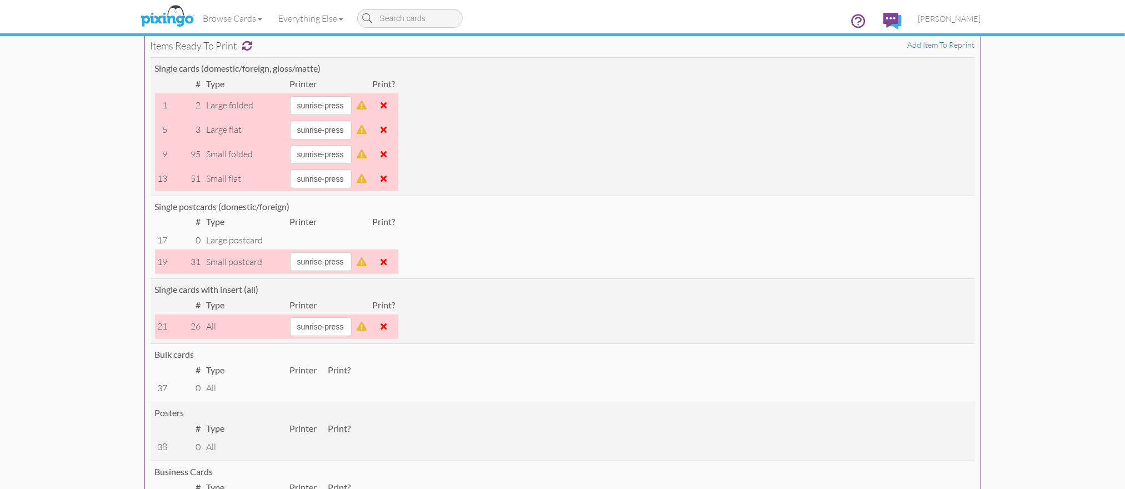
scroll to position [142, 0]
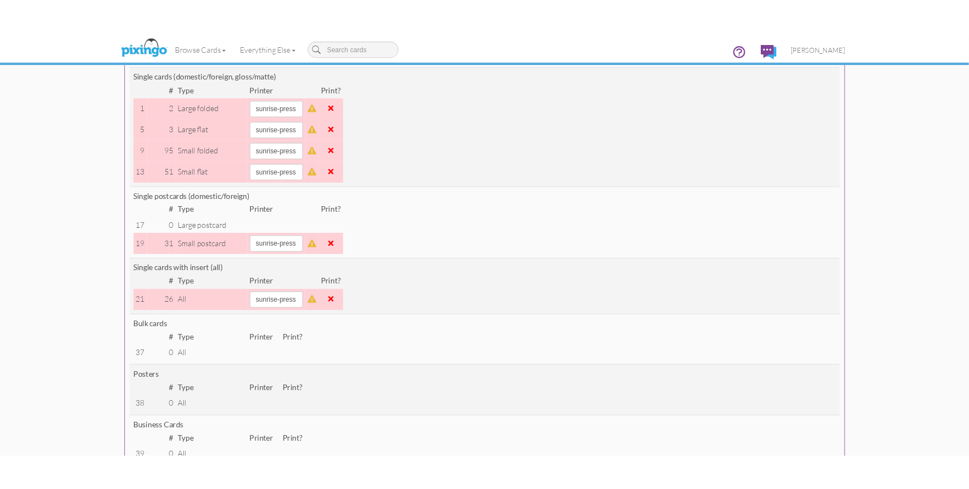
scroll to position [0, 0]
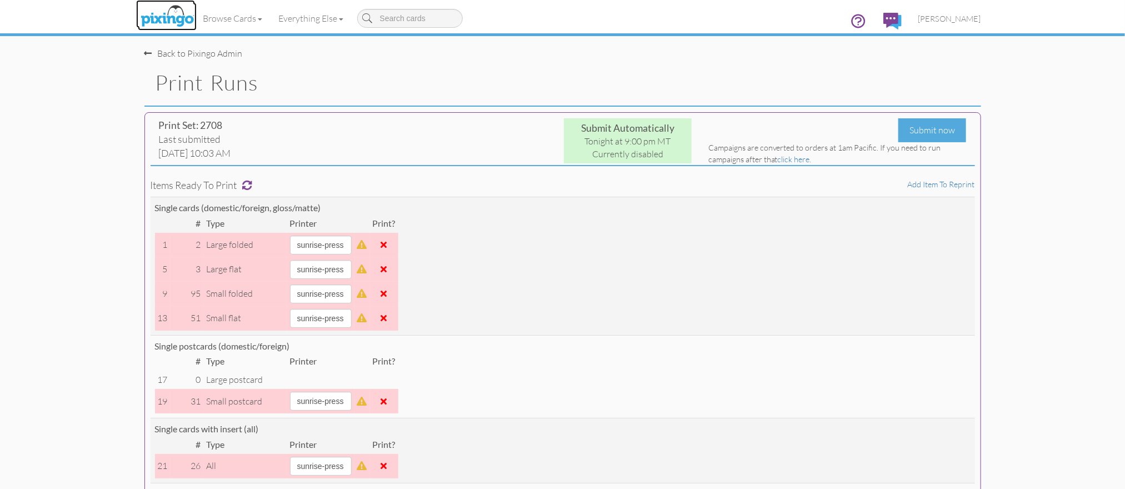
click at [165, 19] on img at bounding box center [167, 17] width 59 height 28
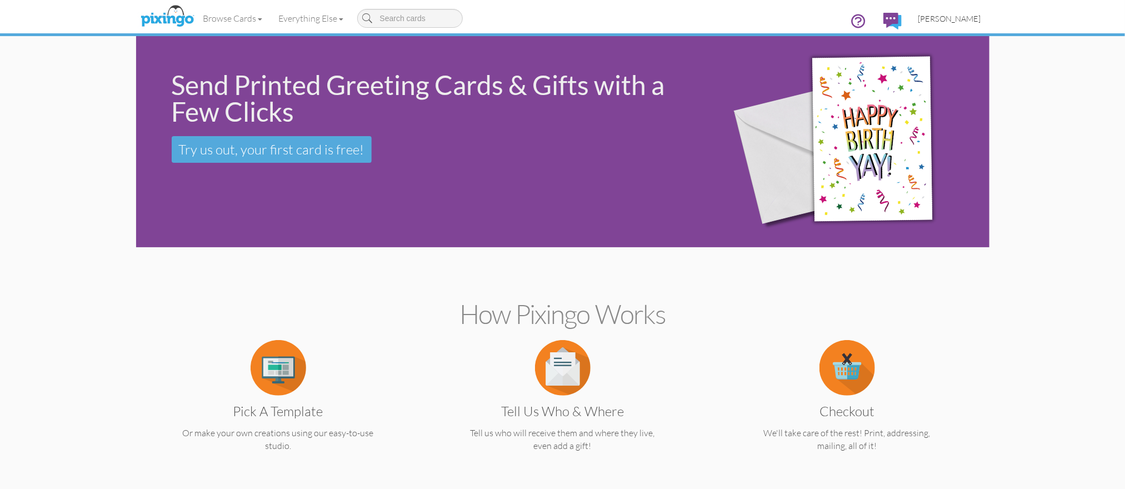
click at [942, 14] on span "[PERSON_NAME]" at bounding box center [949, 18] width 63 height 9
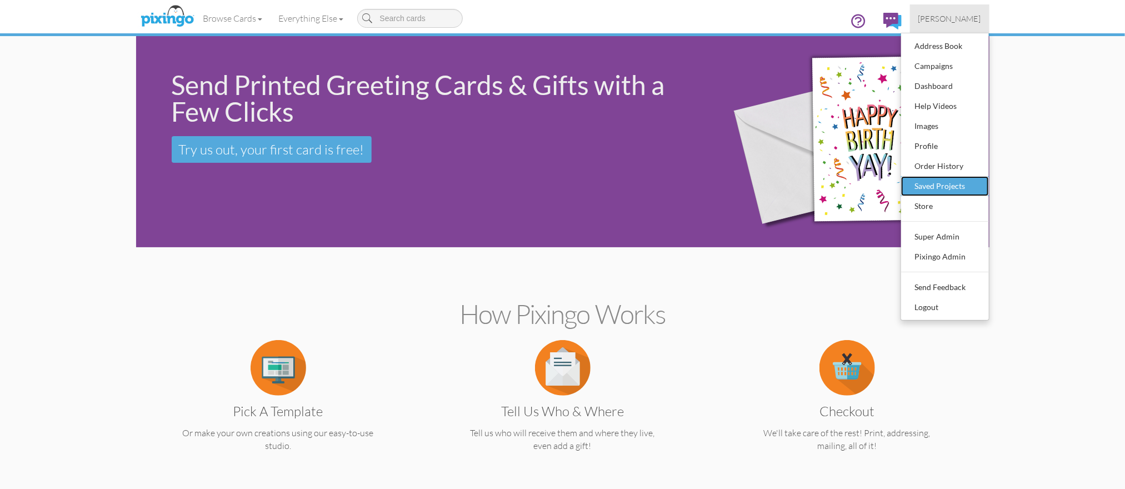
click at [924, 178] on div "Saved Projects" at bounding box center [945, 186] width 66 height 17
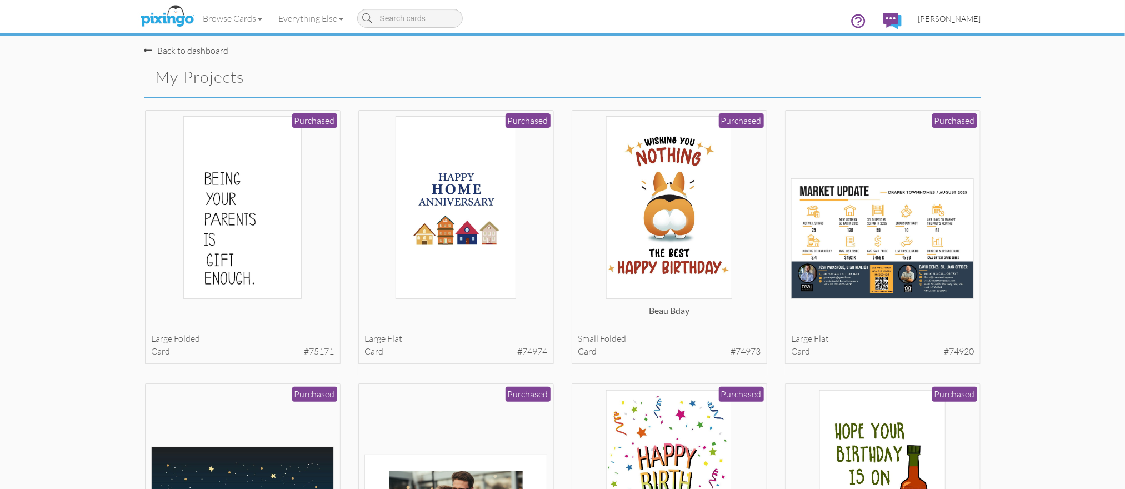
click at [954, 14] on span "[PERSON_NAME]" at bounding box center [949, 18] width 63 height 9
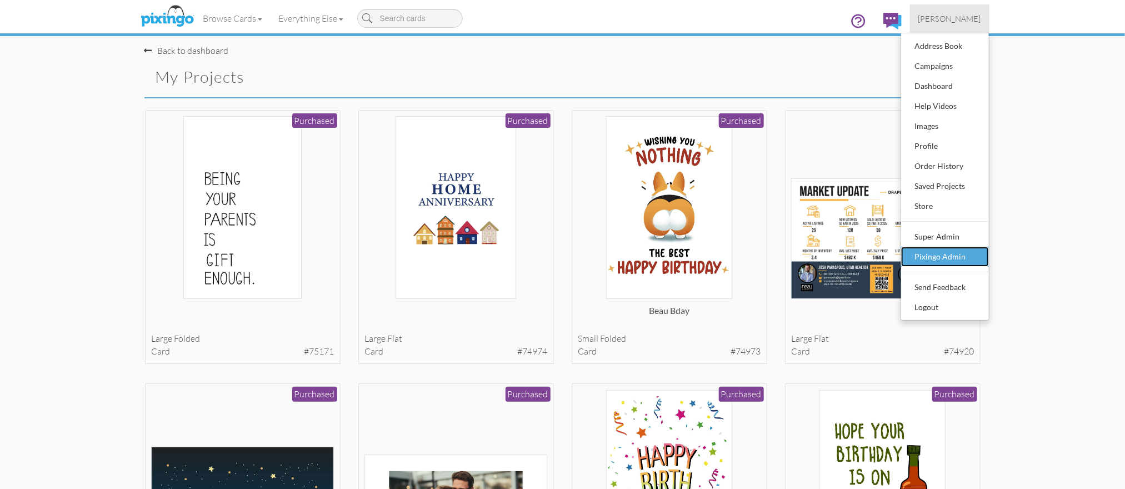
click at [935, 250] on div "Pixingo Admin" at bounding box center [945, 256] width 66 height 17
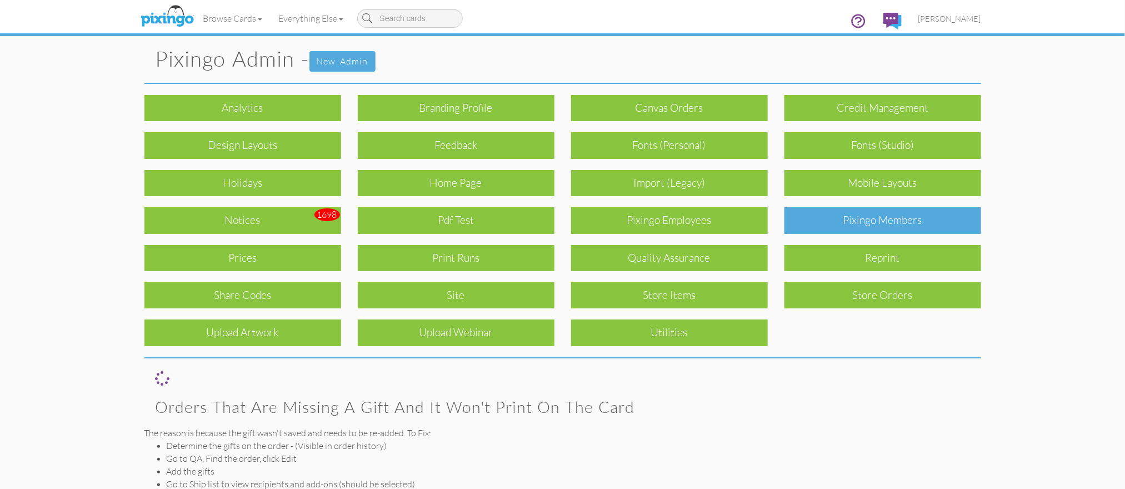
click at [916, 225] on div "Pixingo Members" at bounding box center [882, 220] width 197 height 26
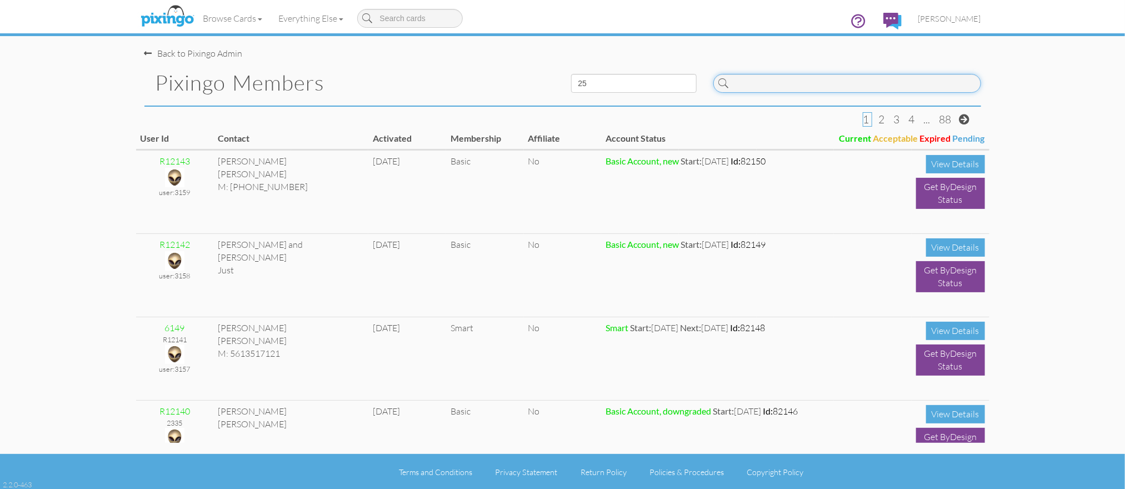
click at [799, 84] on input at bounding box center [847, 83] width 268 height 19
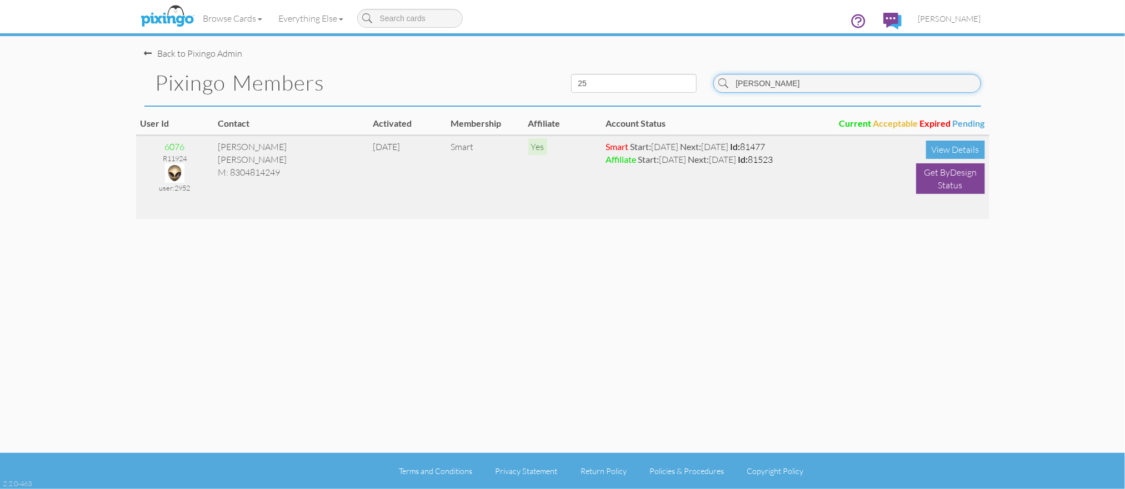
type input "sammy"
click at [173, 169] on img at bounding box center [174, 172] width 19 height 19
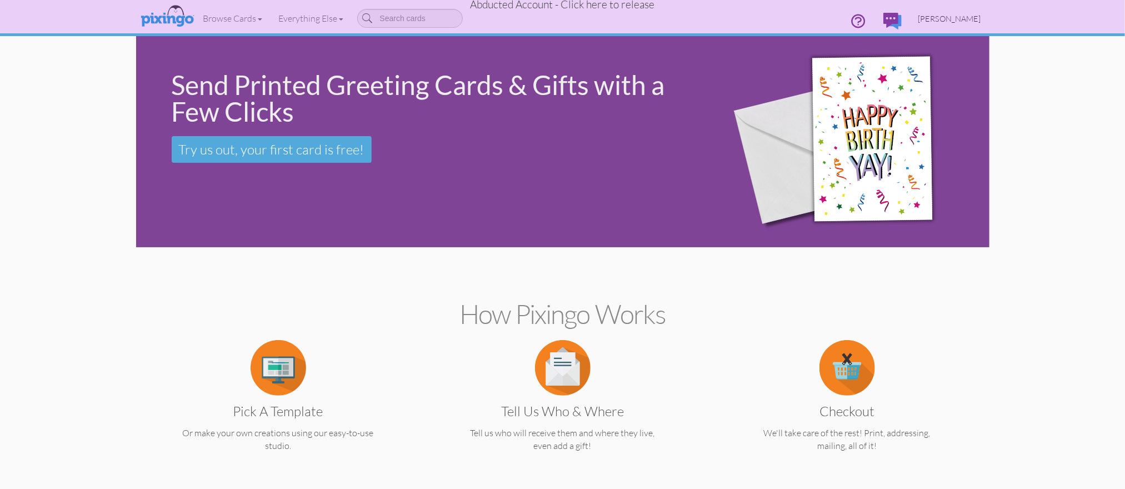
click at [956, 19] on span "Sammy Hale" at bounding box center [949, 18] width 63 height 9
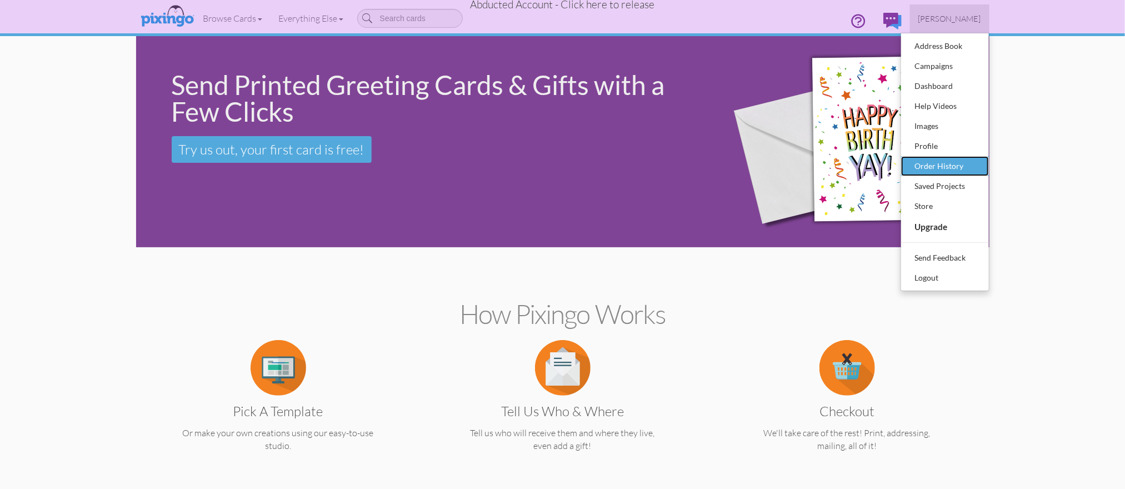
click at [920, 161] on div "Order History" at bounding box center [945, 166] width 66 height 17
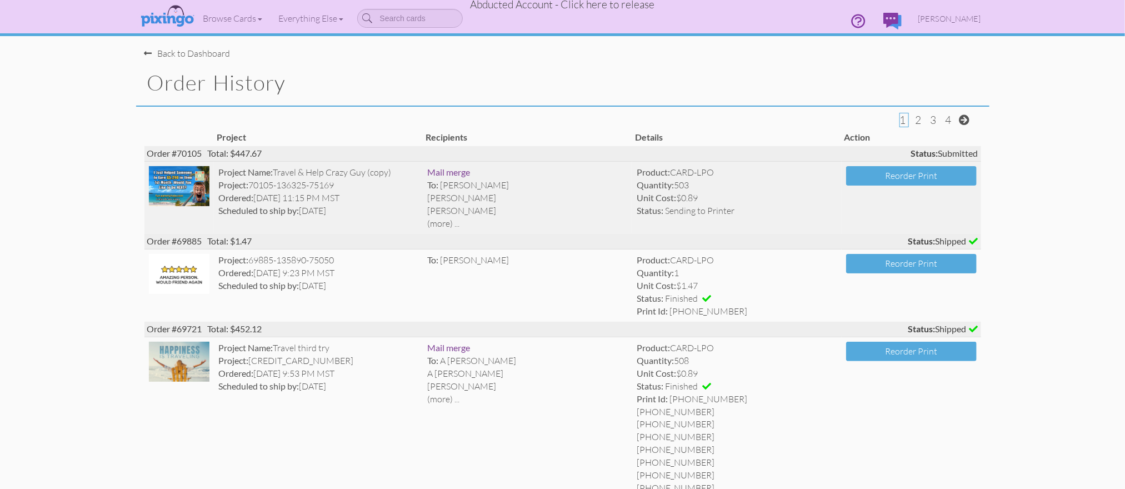
click at [420, 214] on td "Project Name: Travel & Help Crazy Guy (copy) Project: 70105-136325-75169 Ordere…" at bounding box center [318, 198] width 209 height 73
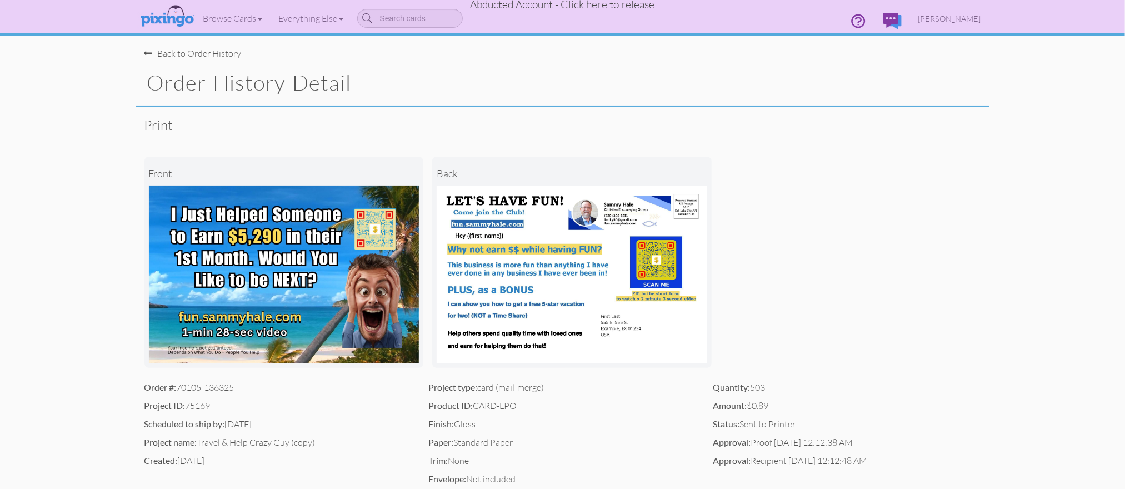
click at [372, 231] on img at bounding box center [284, 274] width 270 height 178
click at [318, 288] on img at bounding box center [284, 274] width 270 height 178
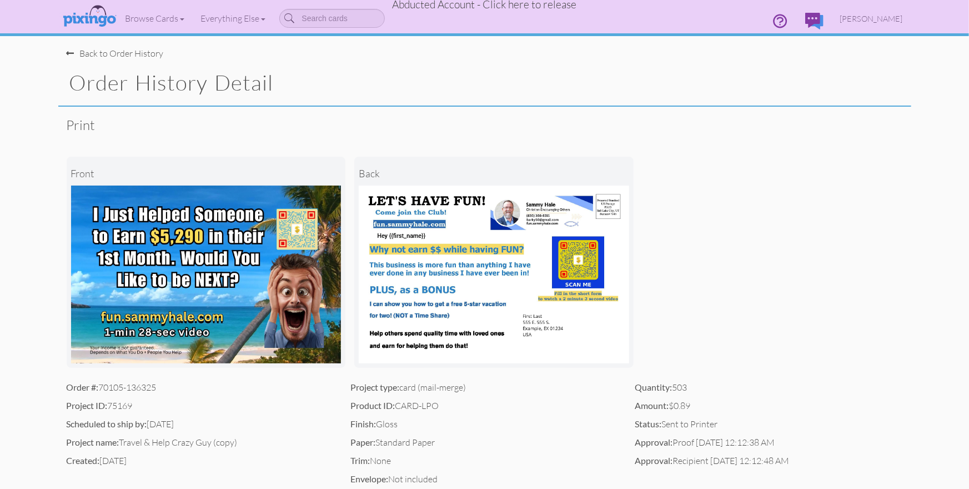
click at [711, 131] on div "Print" at bounding box center [485, 125] width 836 height 37
click at [501, 5] on span "Abducted Account - Click here to release" at bounding box center [485, 4] width 184 height 13
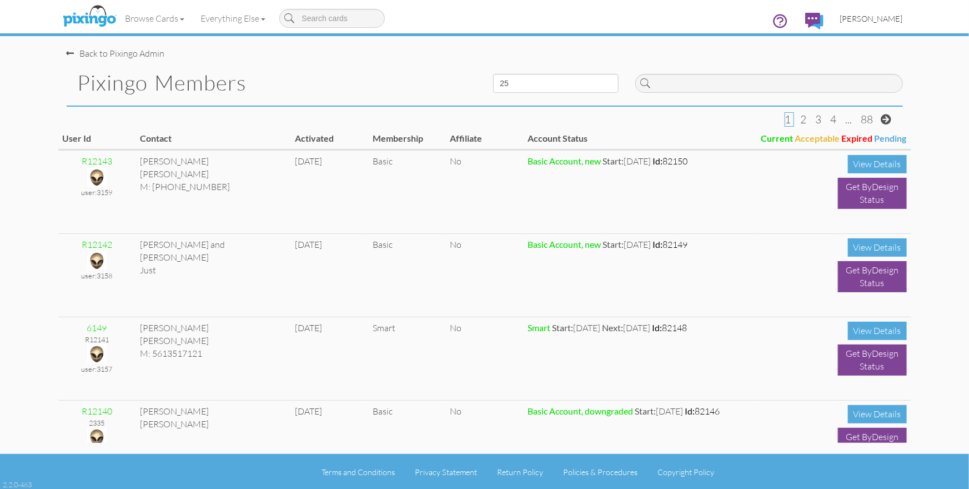
click at [861, 18] on span "[PERSON_NAME]" at bounding box center [871, 18] width 63 height 9
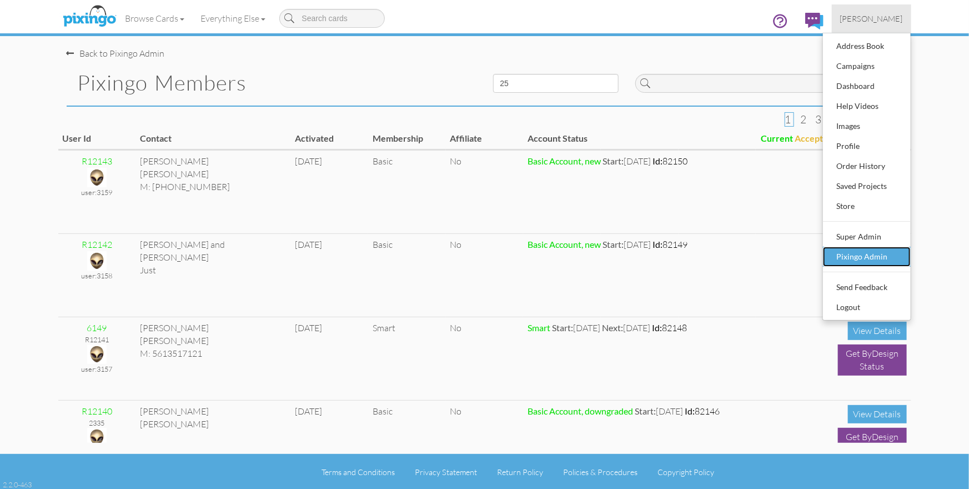
click at [856, 257] on div "Pixingo Admin" at bounding box center [867, 256] width 66 height 17
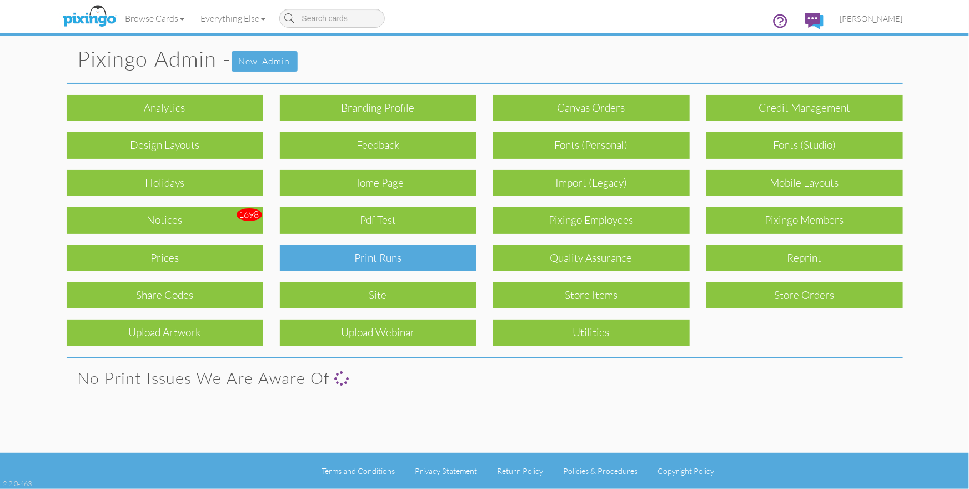
click at [430, 256] on div "Print Runs" at bounding box center [378, 258] width 197 height 26
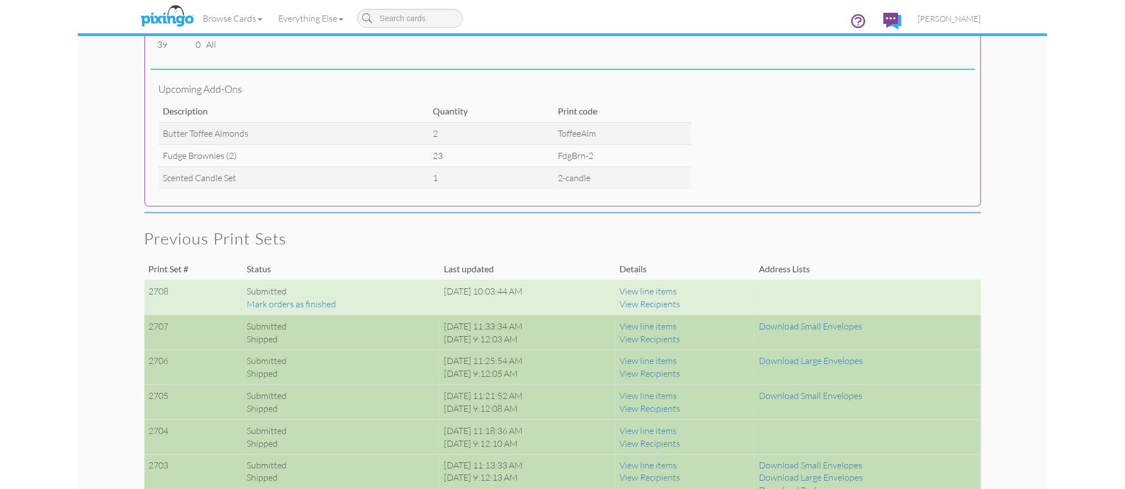
scroll to position [603, 0]
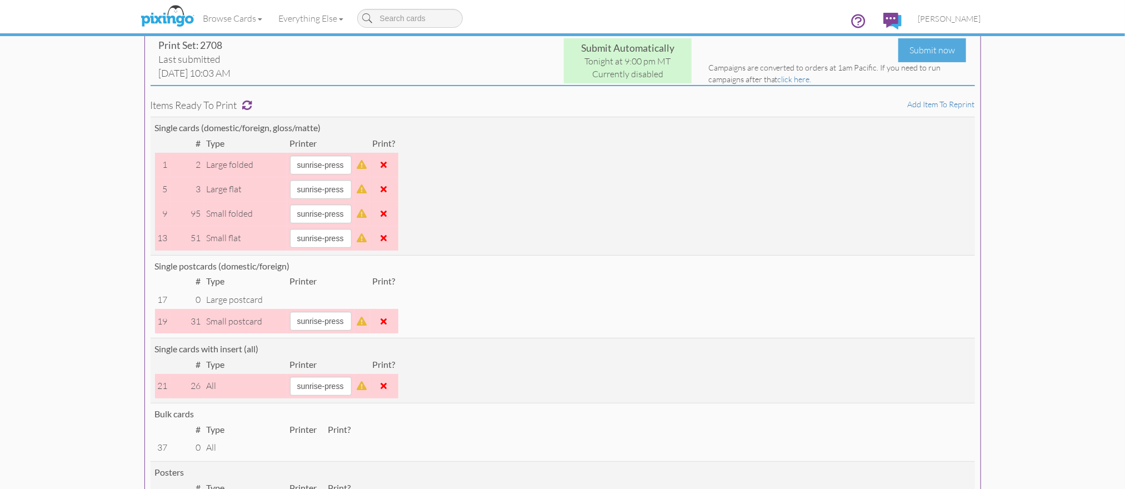
scroll to position [0, 0]
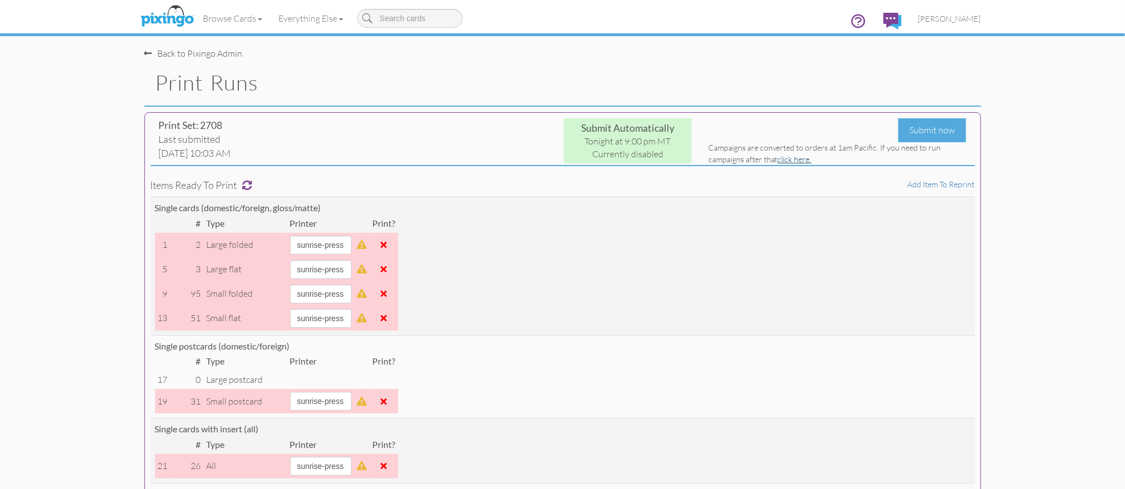
click at [794, 160] on link "click here." at bounding box center [794, 158] width 34 height 9
drag, startPoint x: 377, startPoint y: 120, endPoint x: 313, endPoint y: 99, distance: 67.8
click at [377, 120] on div "Print Set: 2708" at bounding box center [288, 125] width 258 height 14
click at [952, 19] on span "[PERSON_NAME]" at bounding box center [949, 18] width 63 height 9
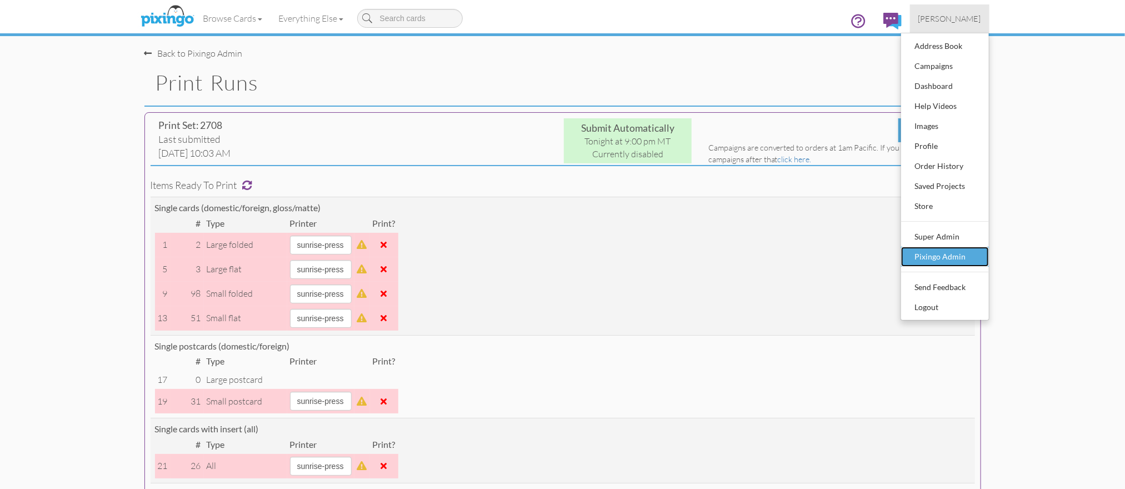
click at [940, 262] on div "Pixingo Admin" at bounding box center [945, 256] width 66 height 17
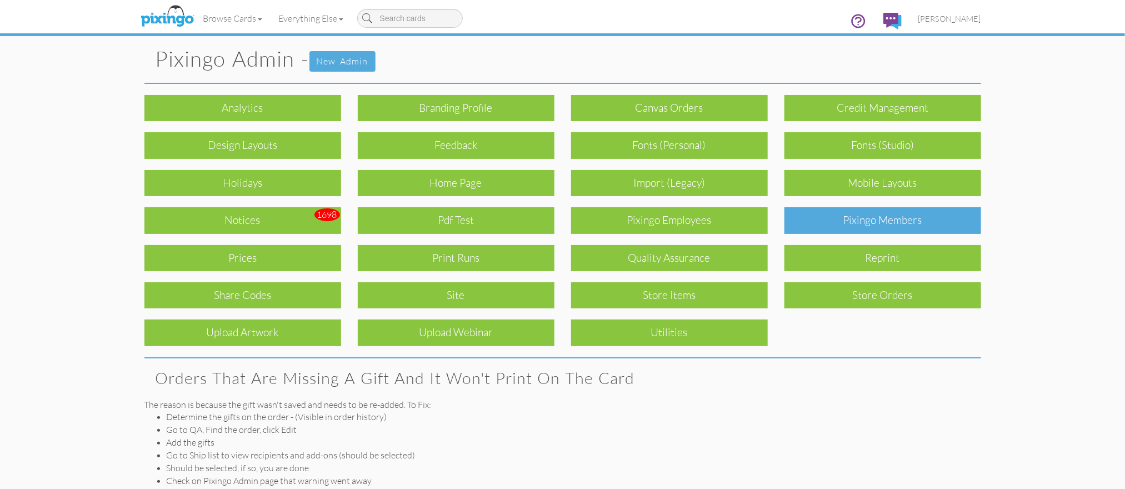
click at [902, 227] on div "Pixingo Members" at bounding box center [882, 220] width 197 height 26
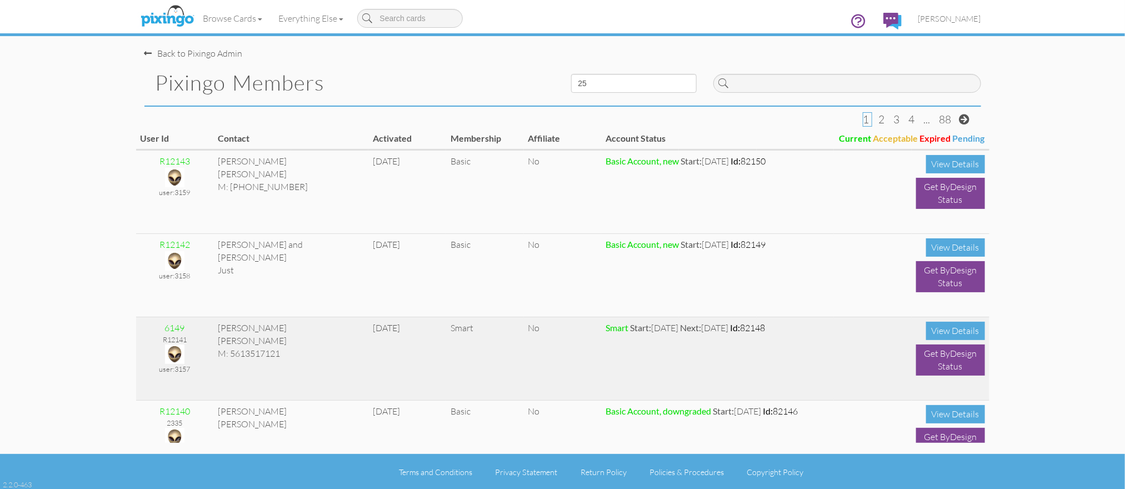
click at [178, 349] on img at bounding box center [174, 353] width 19 height 19
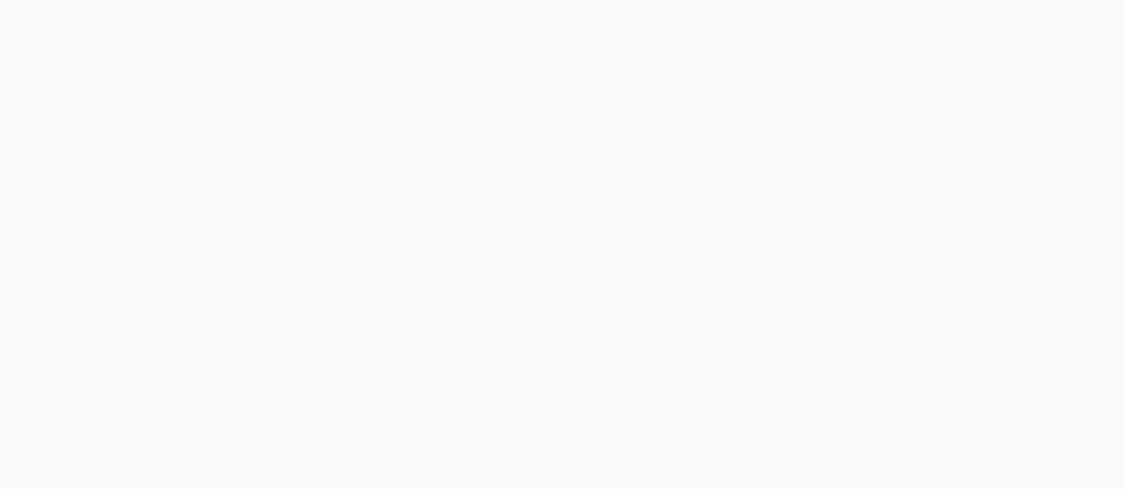
click at [178, 349] on body at bounding box center [562, 244] width 1125 height 489
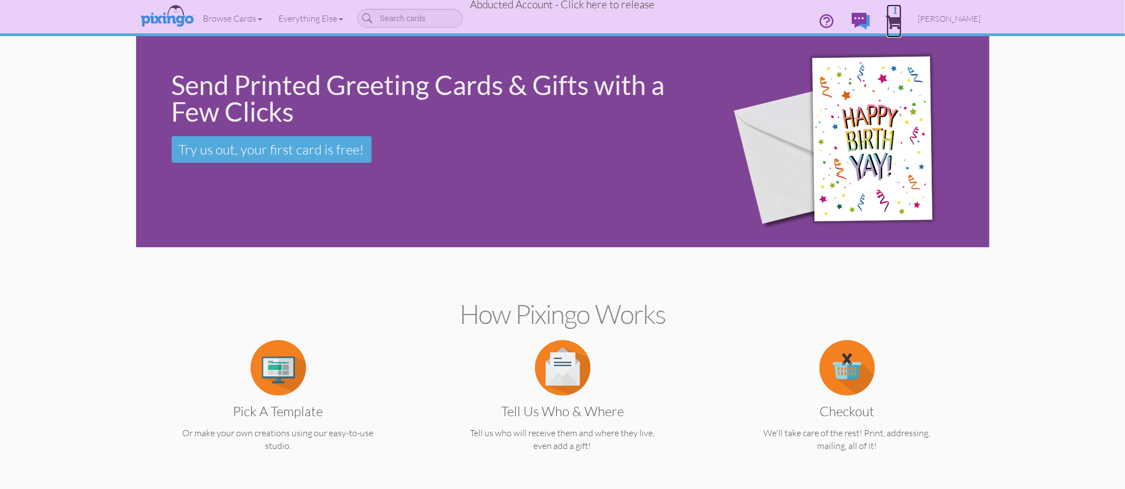
click at [901, 19] on span "1" at bounding box center [893, 22] width 15 height 13
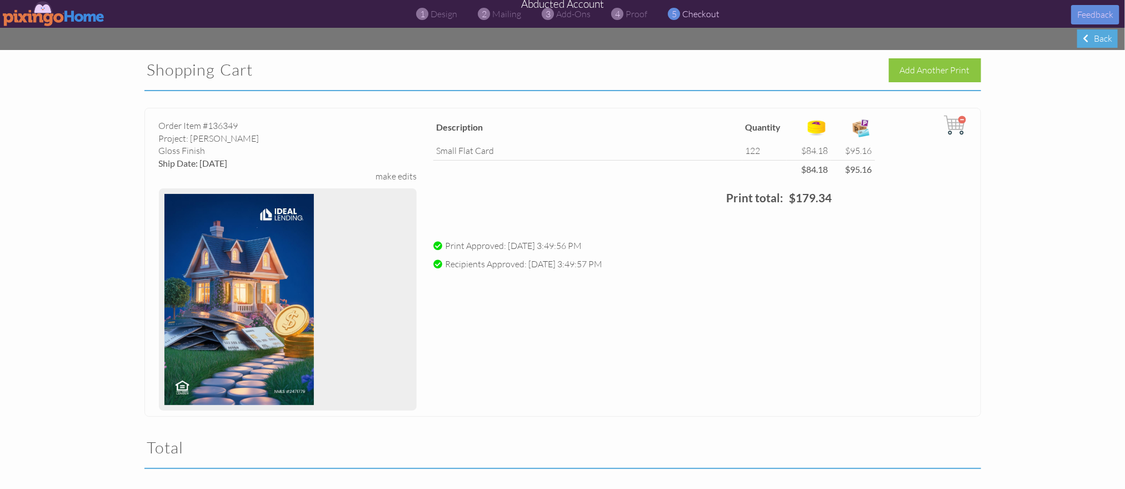
click at [963, 121] on img at bounding box center [955, 125] width 22 height 22
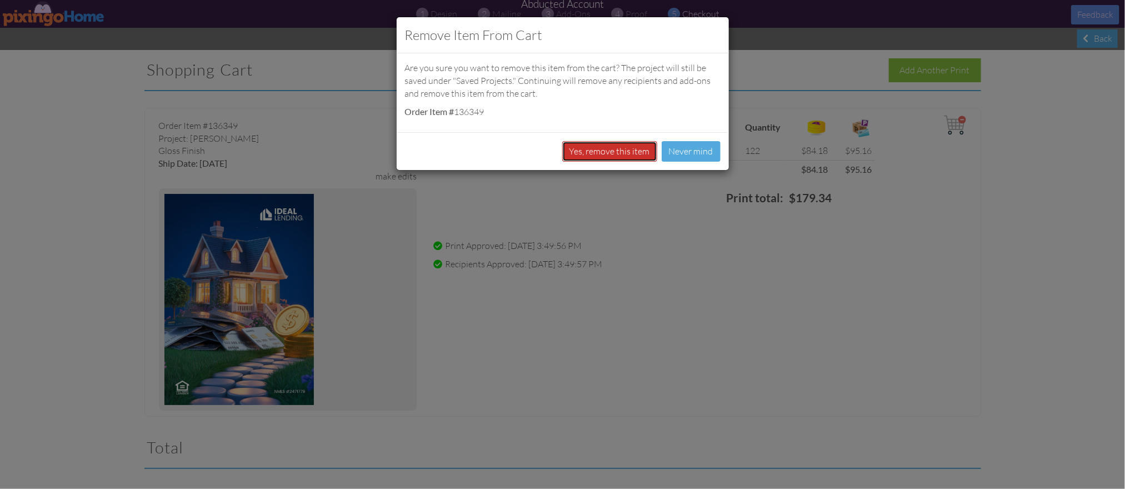
click at [575, 157] on button "Yes, remove this item" at bounding box center [609, 151] width 95 height 21
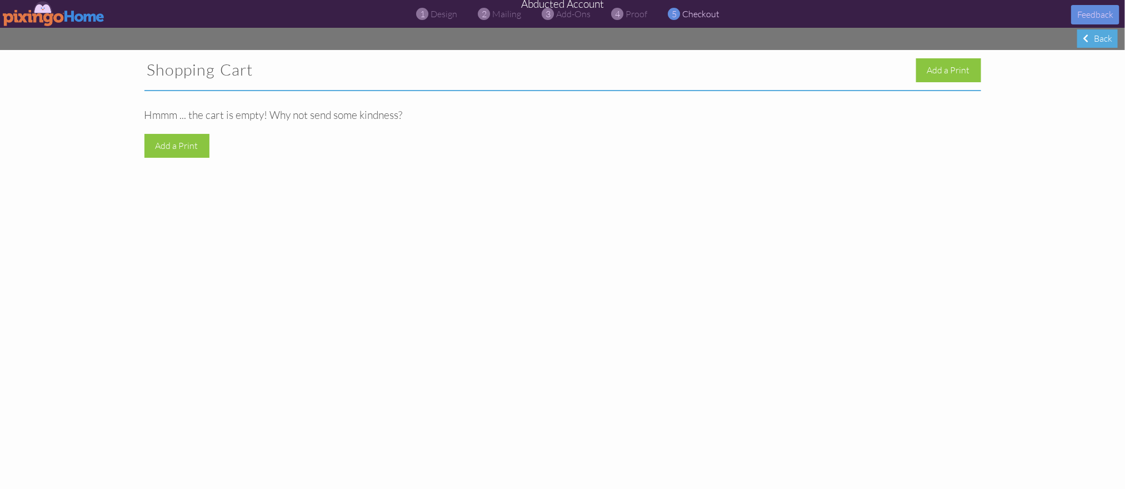
click at [751, 287] on div "Shopping Cart Add a Print Hmmm ... the cart is empty! Why not send some kindnes…" at bounding box center [562, 269] width 1125 height 439
click at [168, 146] on div "Add a Print" at bounding box center [176, 146] width 65 height 24
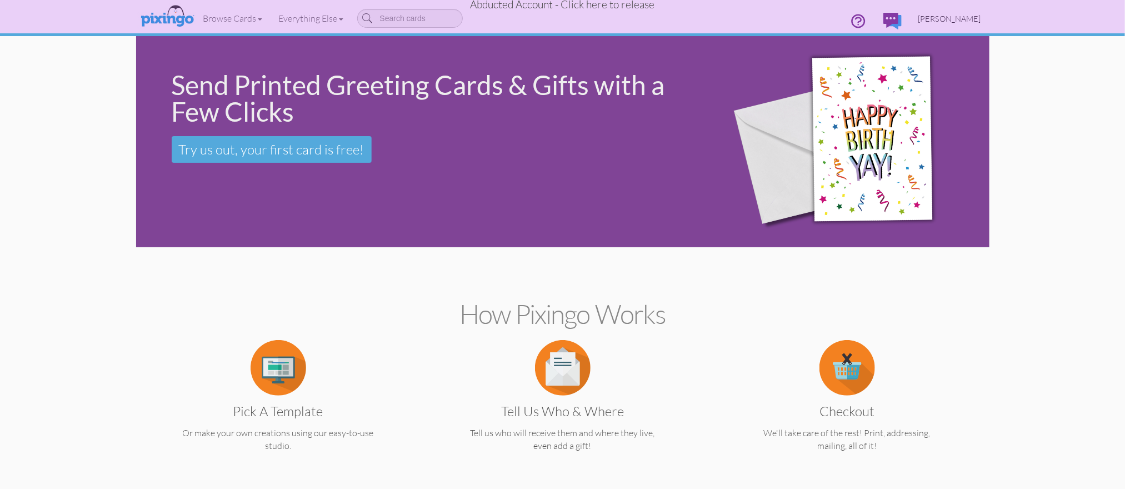
click at [944, 18] on span "Wilson Enriquez" at bounding box center [949, 18] width 63 height 9
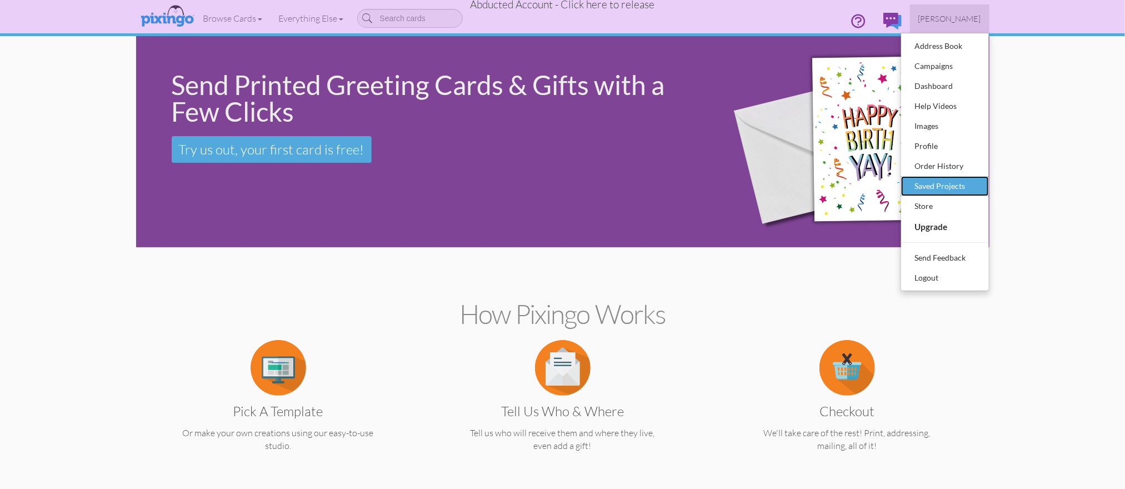
click at [926, 183] on div "Saved Projects" at bounding box center [945, 186] width 66 height 17
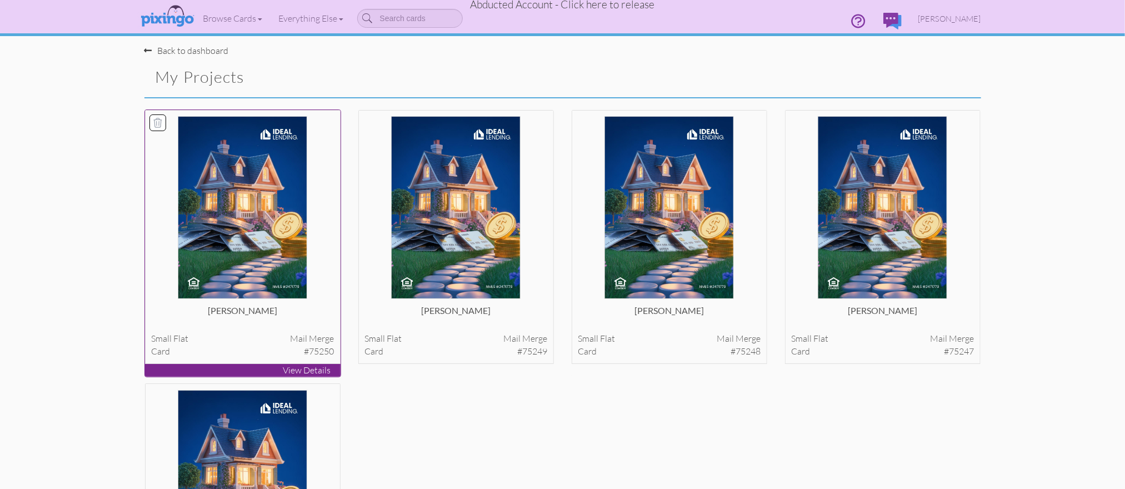
click at [278, 235] on img at bounding box center [243, 207] width 130 height 183
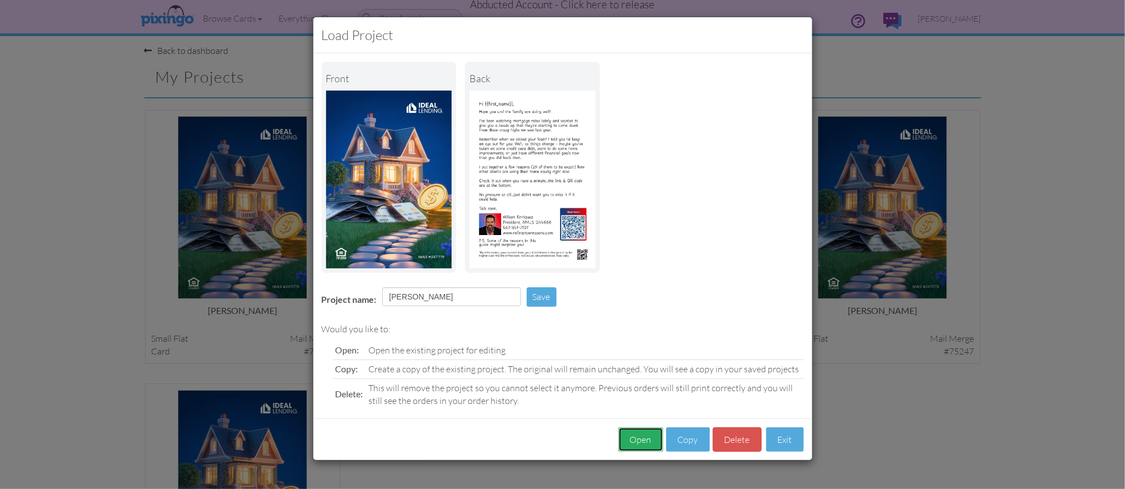
click at [641, 443] on button "Open" at bounding box center [640, 439] width 45 height 25
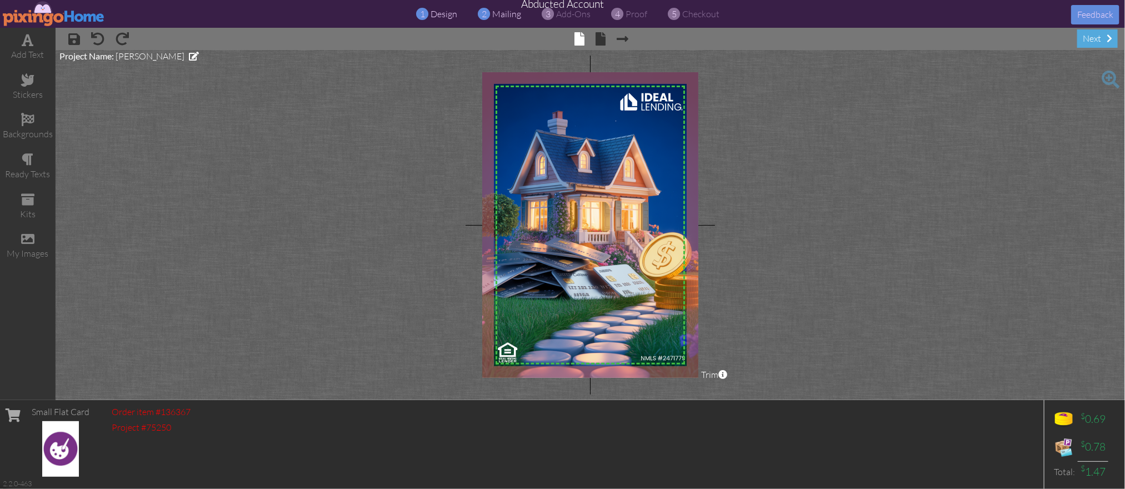
click at [498, 12] on span "mailing" at bounding box center [507, 13] width 29 height 11
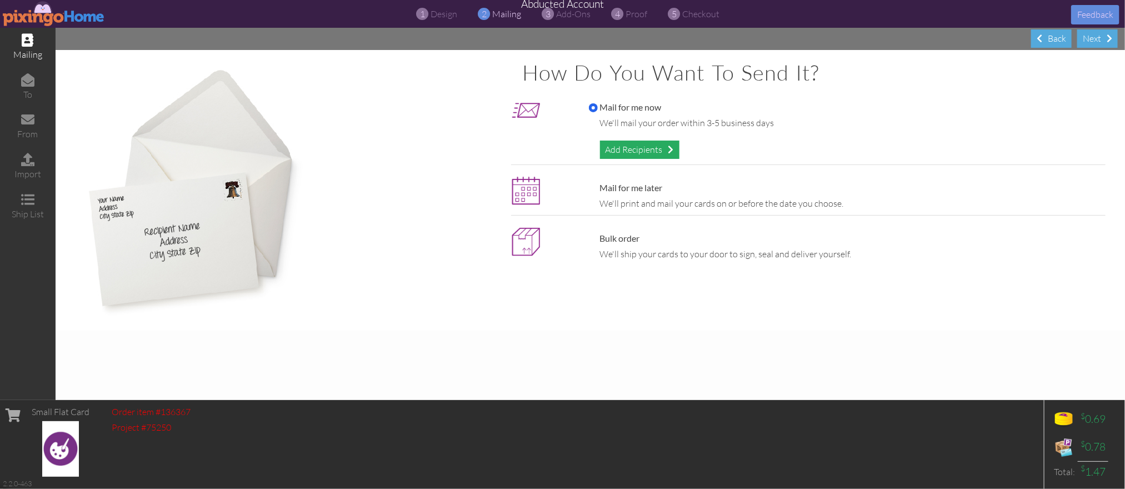
click at [643, 150] on div "Add Recipients" at bounding box center [639, 149] width 79 height 18
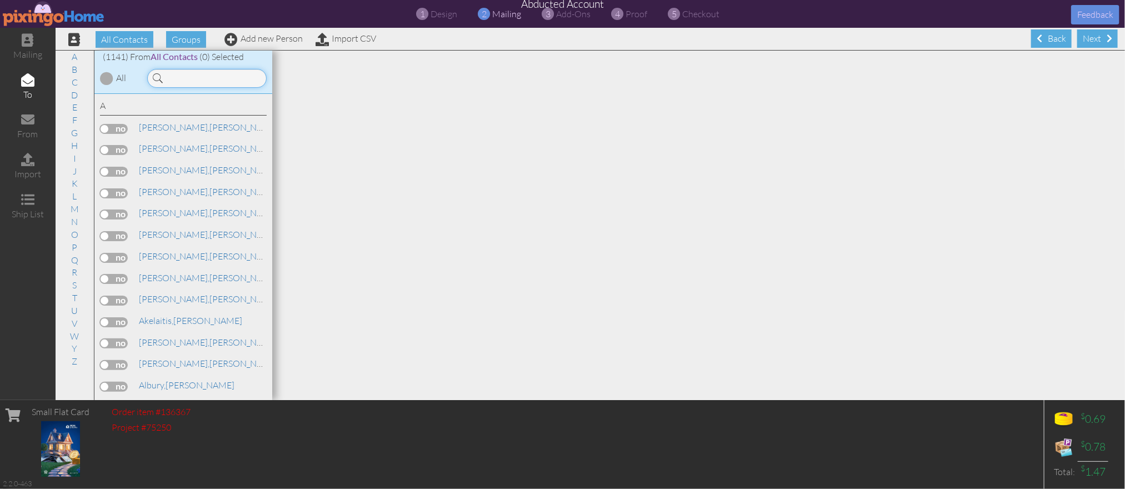
click at [167, 70] on input at bounding box center [206, 78] width 119 height 19
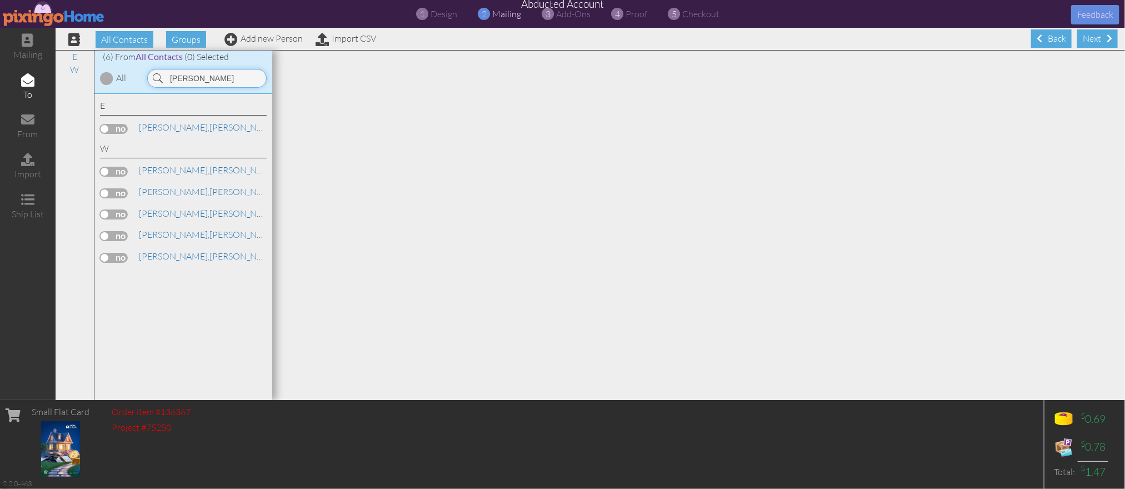
type input "wilson"
click at [113, 126] on label at bounding box center [114, 129] width 28 height 10
click at [0, 0] on input "checkbox" at bounding box center [0, 0] width 0 height 0
click at [639, 15] on span "proof" at bounding box center [637, 13] width 22 height 11
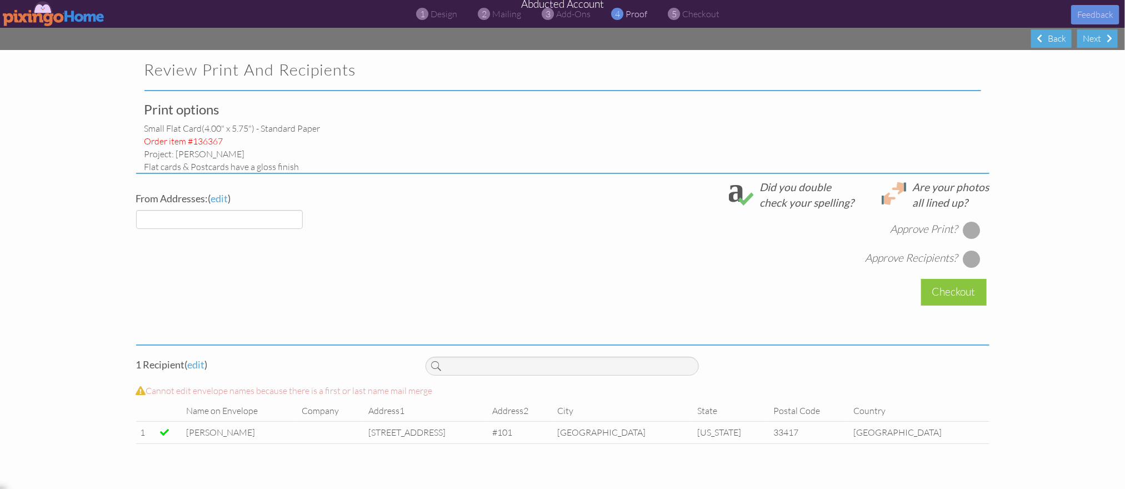
select select "object:8487"
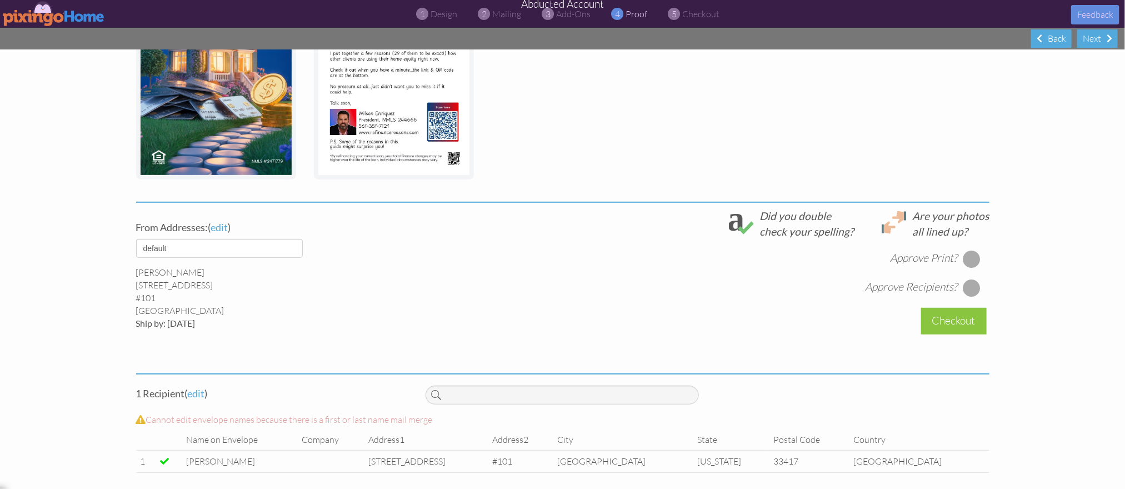
scroll to position [268, 0]
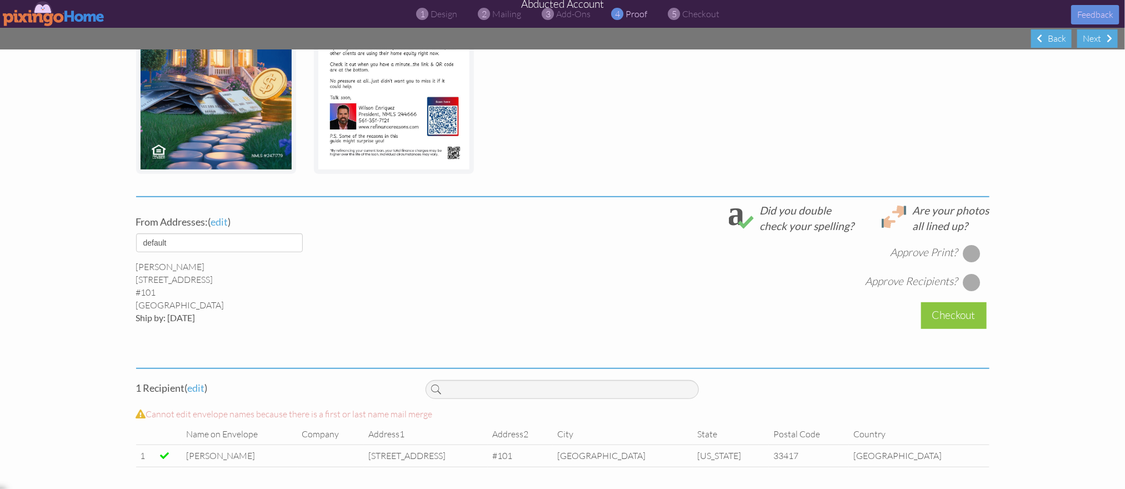
click at [973, 250] on div at bounding box center [971, 253] width 18 height 18
click at [973, 277] on div at bounding box center [971, 282] width 18 height 18
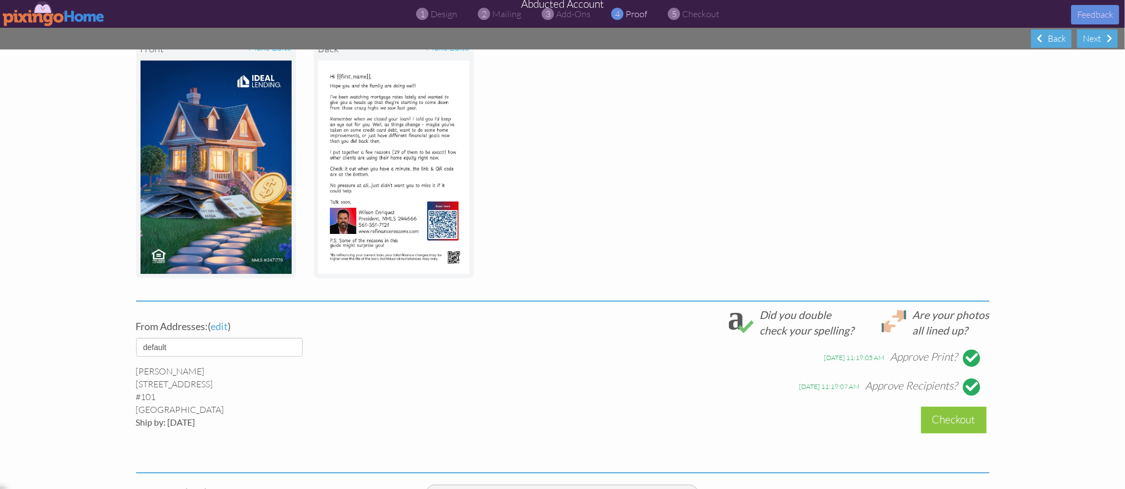
scroll to position [162, 0]
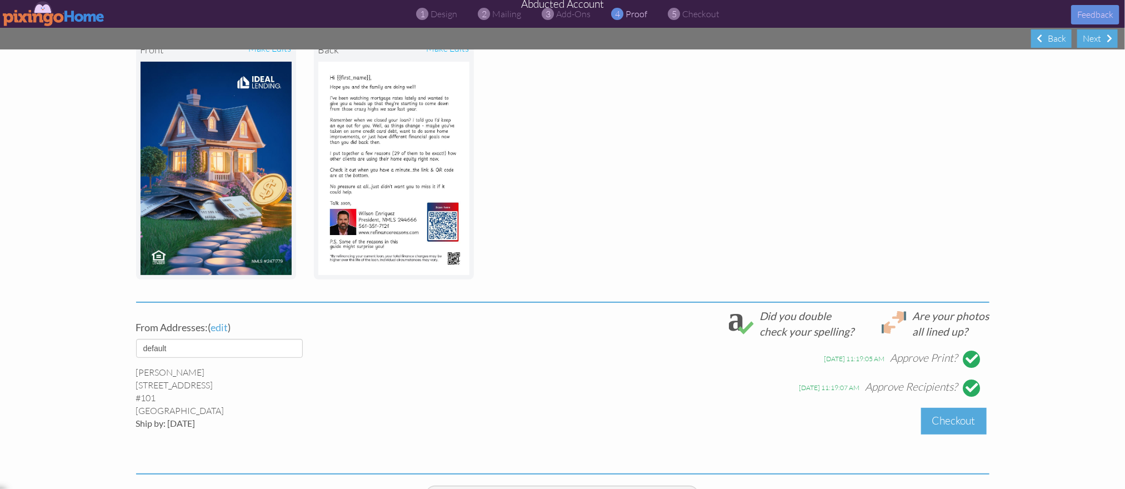
click at [946, 410] on div "Checkout" at bounding box center [954, 421] width 66 height 26
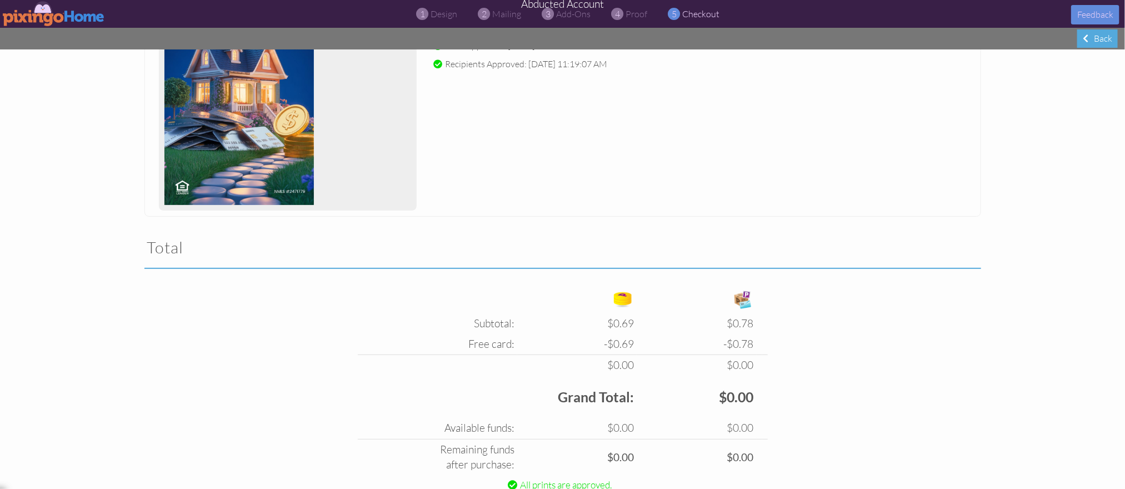
scroll to position [269, 0]
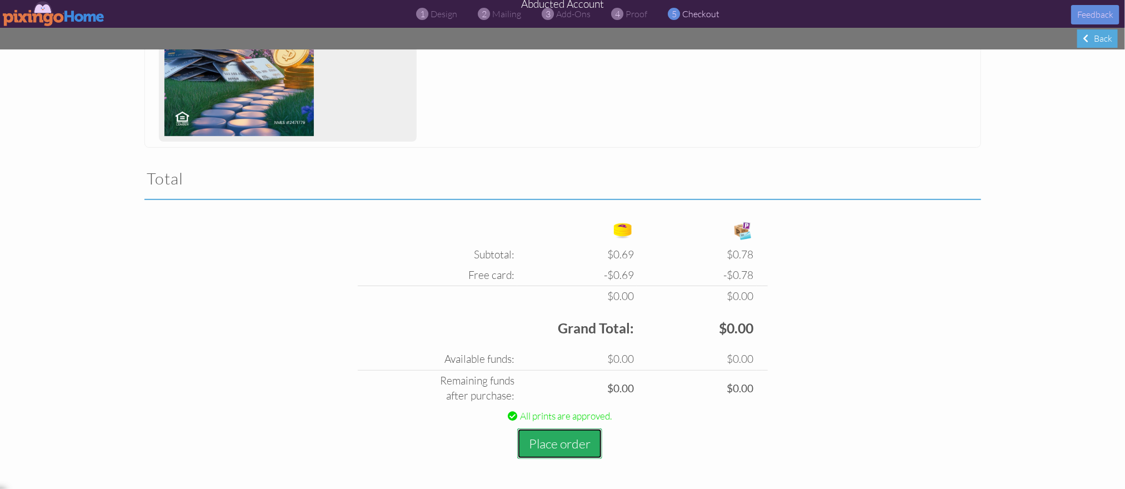
click at [558, 439] on button "Place order" at bounding box center [559, 443] width 85 height 31
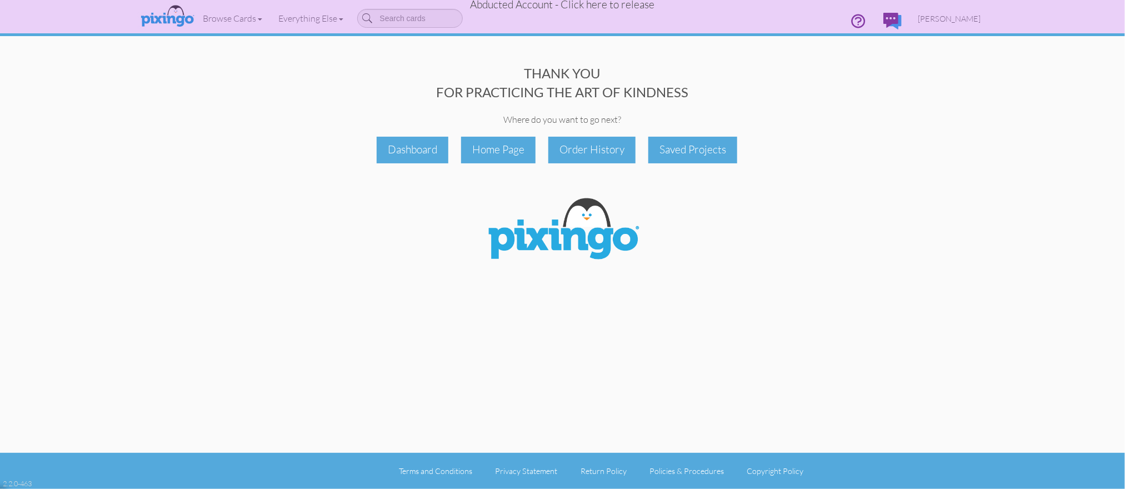
click at [1023, 92] on thank-you "Toggle navigation Visit Pixingo Mobile Browse Cards Business Accounting Automot…" at bounding box center [562, 244] width 1125 height 489
click at [619, 6] on span "Abducted Account - Click here to release" at bounding box center [562, 4] width 184 height 13
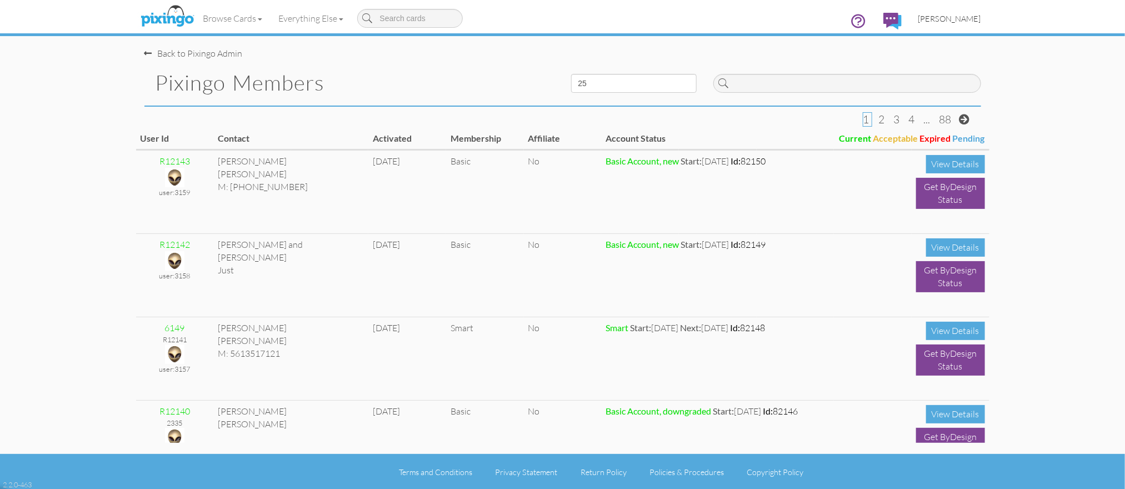
click at [951, 20] on span "[PERSON_NAME]" at bounding box center [949, 18] width 63 height 9
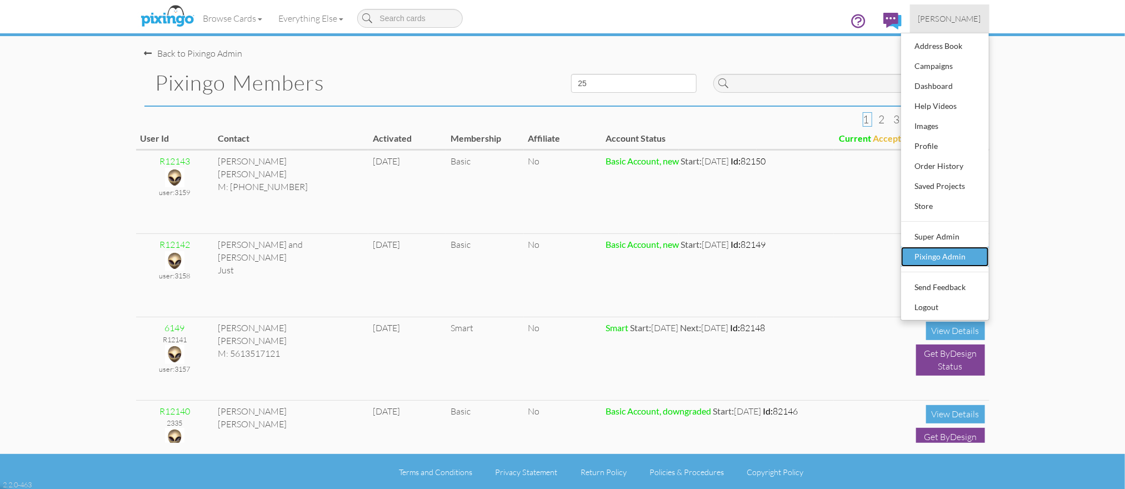
click at [934, 247] on link "Pixingo Admin" at bounding box center [945, 257] width 88 height 20
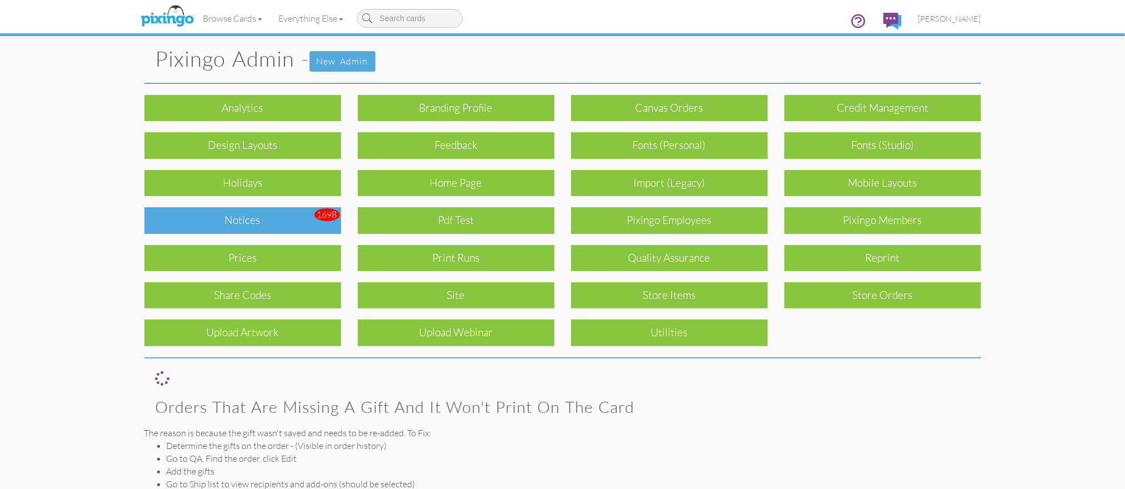
click at [263, 215] on div "Notices" at bounding box center [242, 220] width 197 height 26
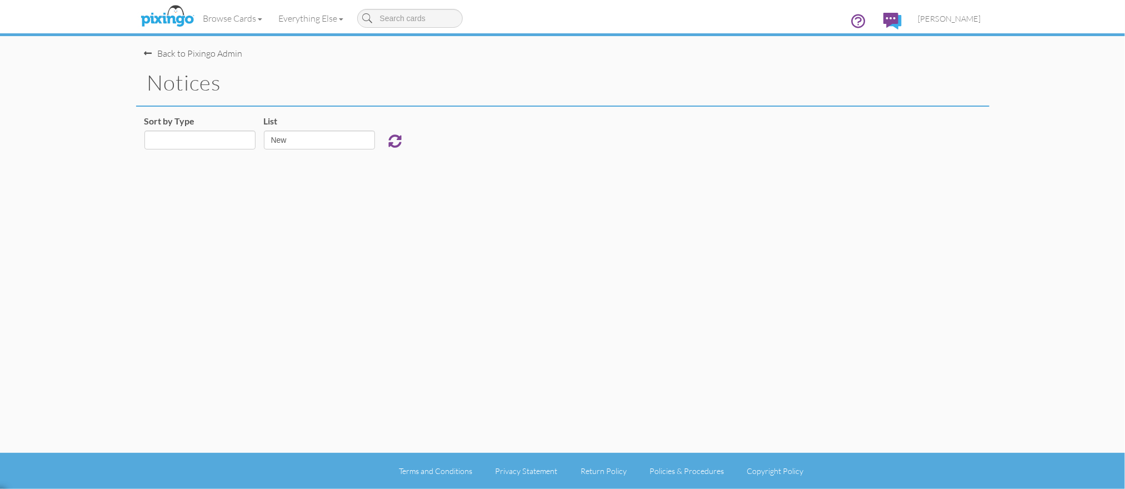
select select "object:9421"
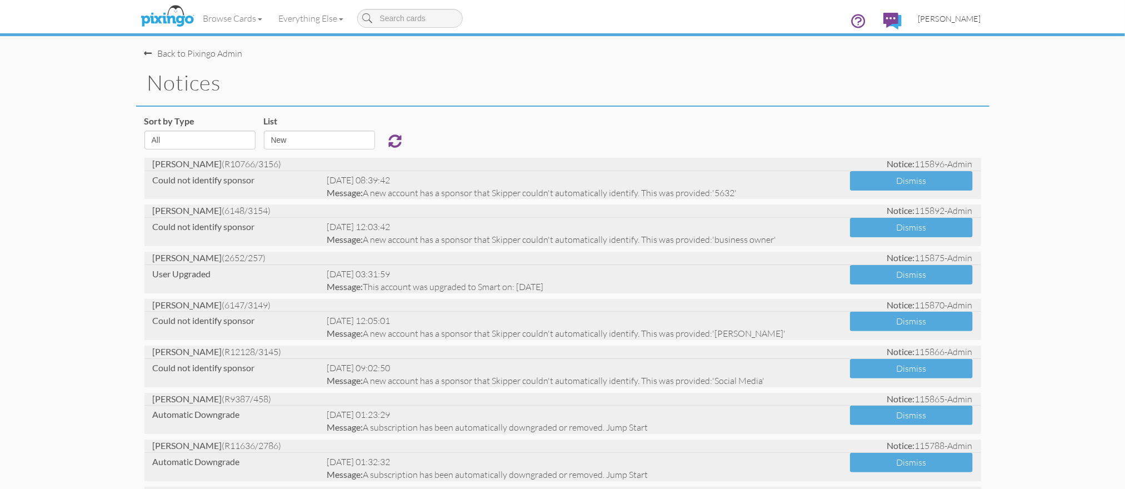
click at [955, 18] on span "[PERSON_NAME]" at bounding box center [949, 18] width 63 height 9
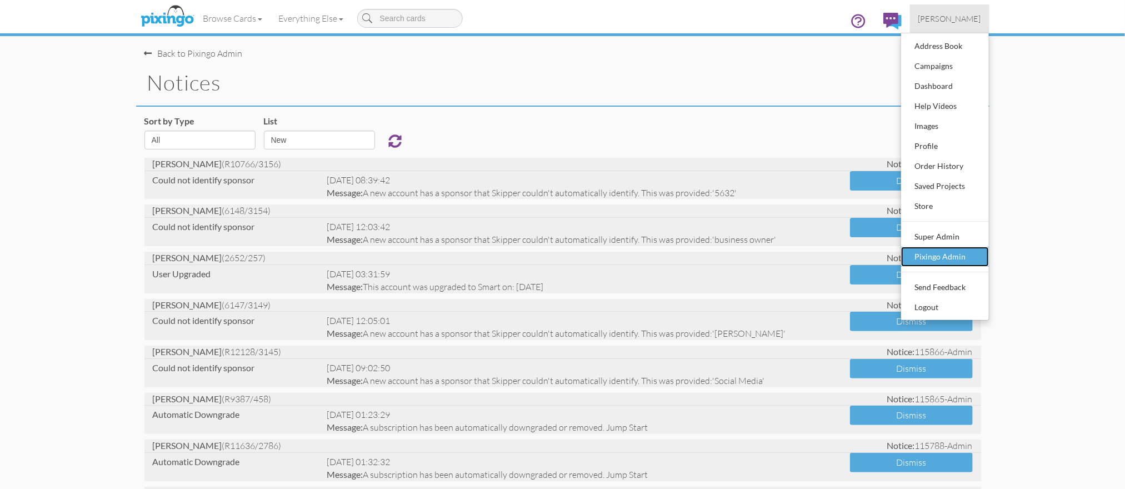
click at [931, 252] on div "Pixingo Admin" at bounding box center [945, 256] width 66 height 17
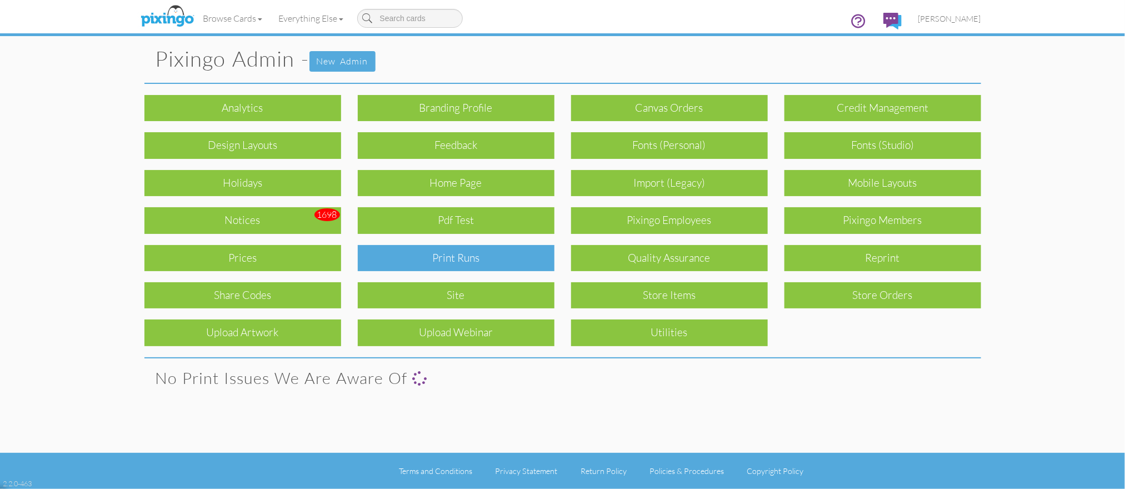
click at [500, 252] on div "Print Runs" at bounding box center [456, 258] width 197 height 26
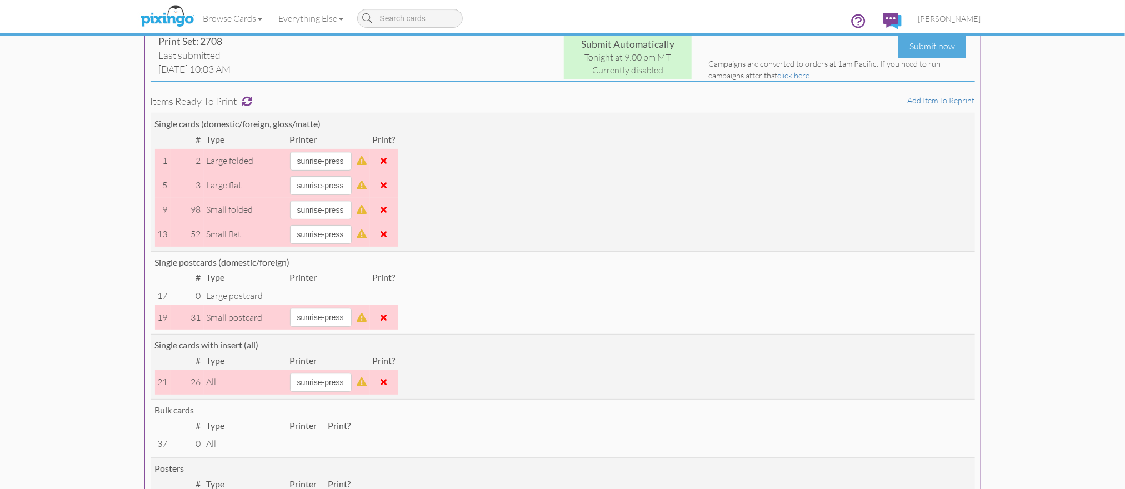
scroll to position [83, 0]
click at [946, 18] on span "[PERSON_NAME]" at bounding box center [949, 18] width 63 height 9
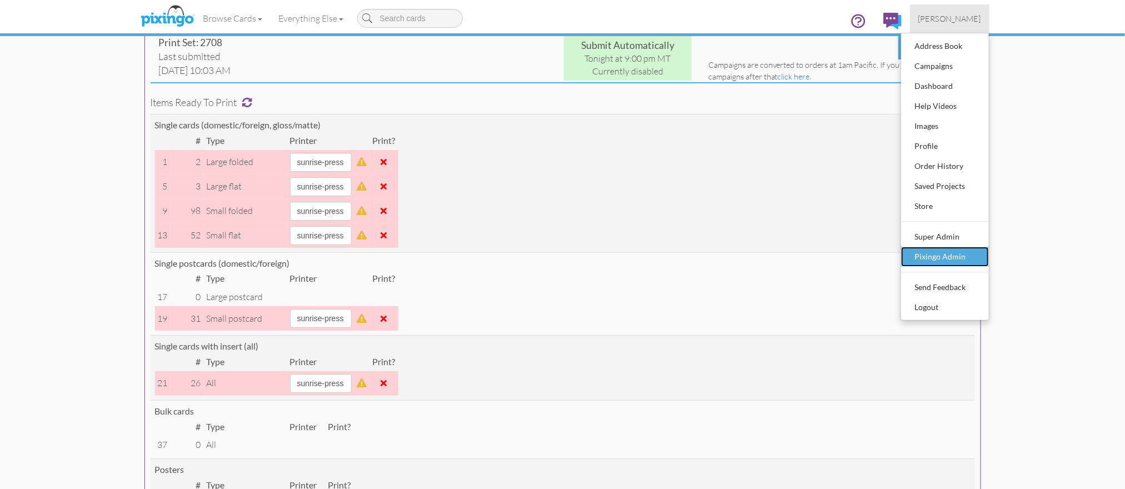
click at [944, 257] on div "Pixingo Admin" at bounding box center [945, 256] width 66 height 17
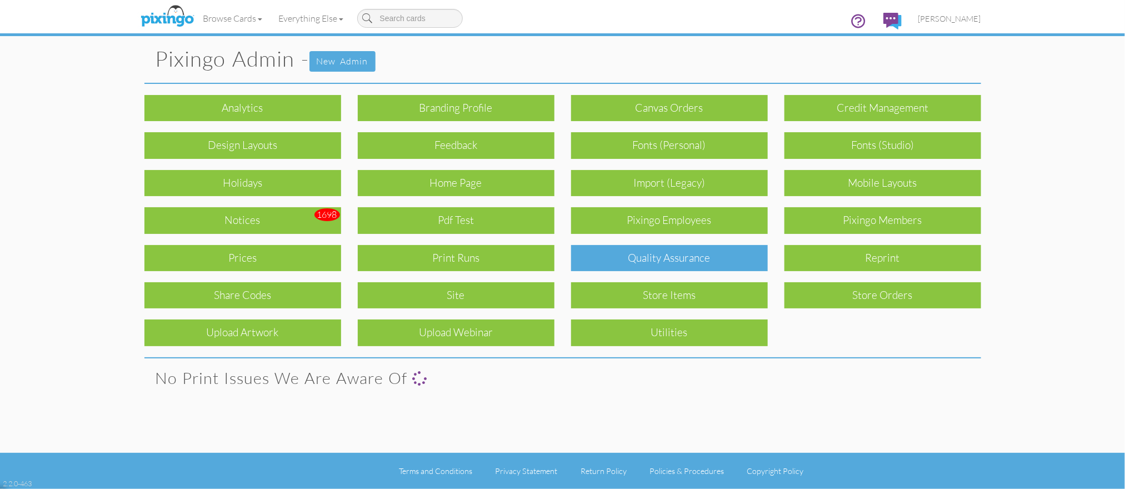
click at [674, 263] on div "Quality Assurance" at bounding box center [669, 258] width 197 height 26
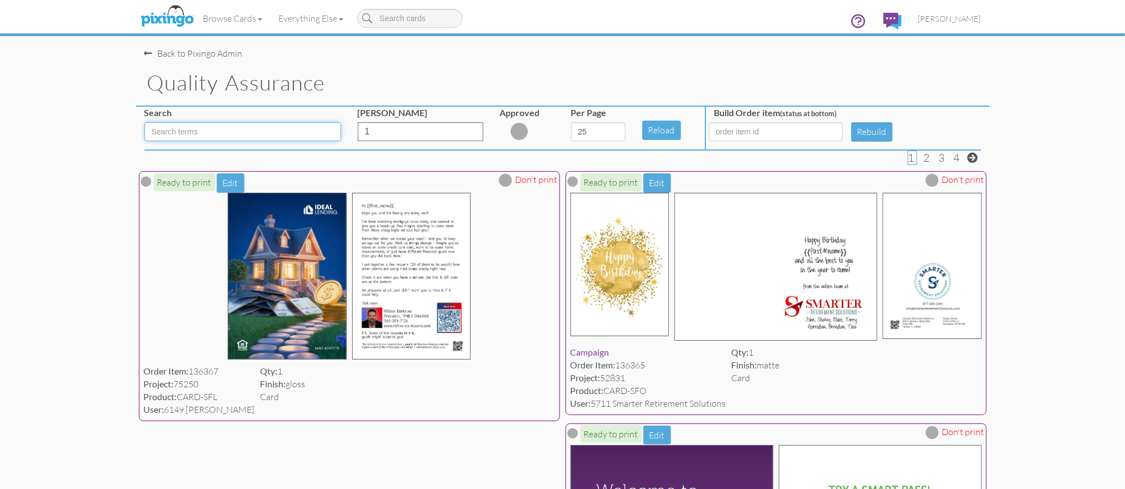
click at [205, 134] on input at bounding box center [242, 131] width 197 height 19
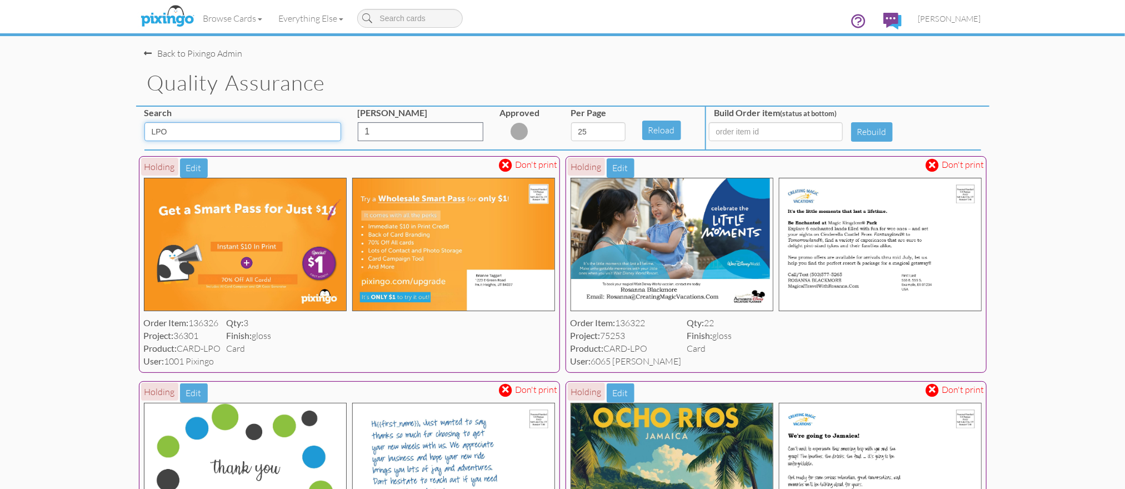
type input "LPO"
click at [504, 166] on span at bounding box center [506, 164] width 7 height 9
click at [933, 165] on span at bounding box center [932, 164] width 7 height 9
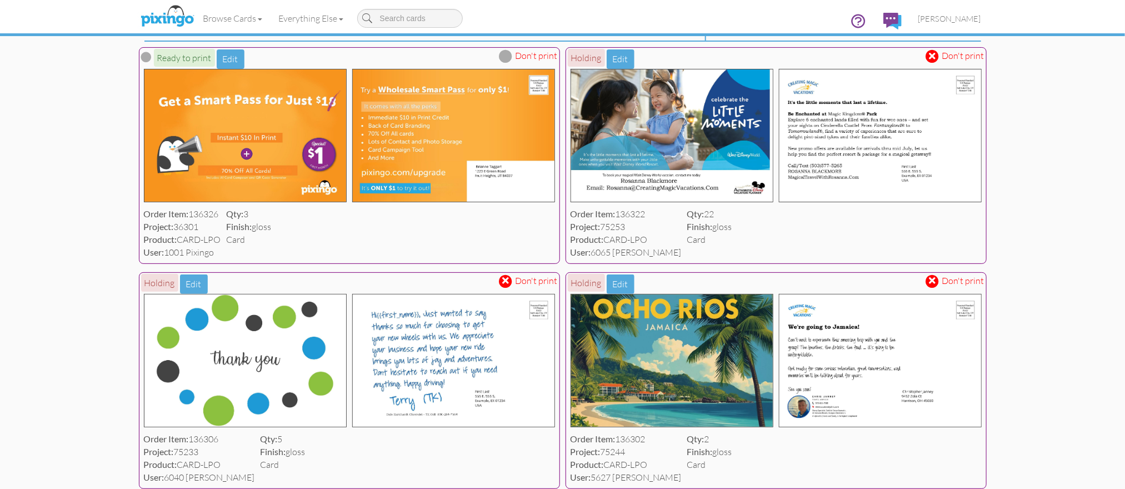
scroll to position [111, 0]
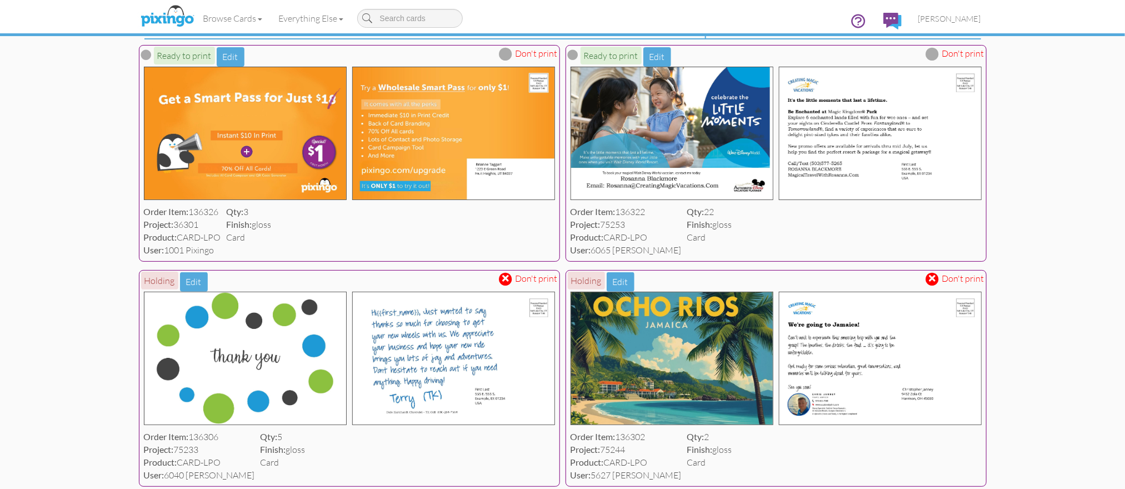
click at [936, 278] on span at bounding box center [932, 278] width 13 height 13
click at [504, 277] on span at bounding box center [506, 278] width 7 height 9
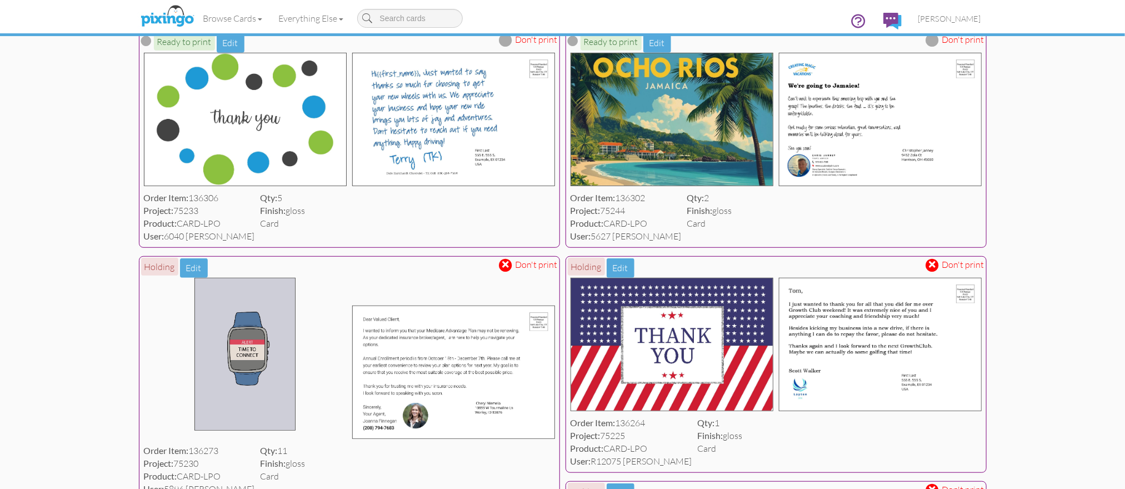
scroll to position [352, 0]
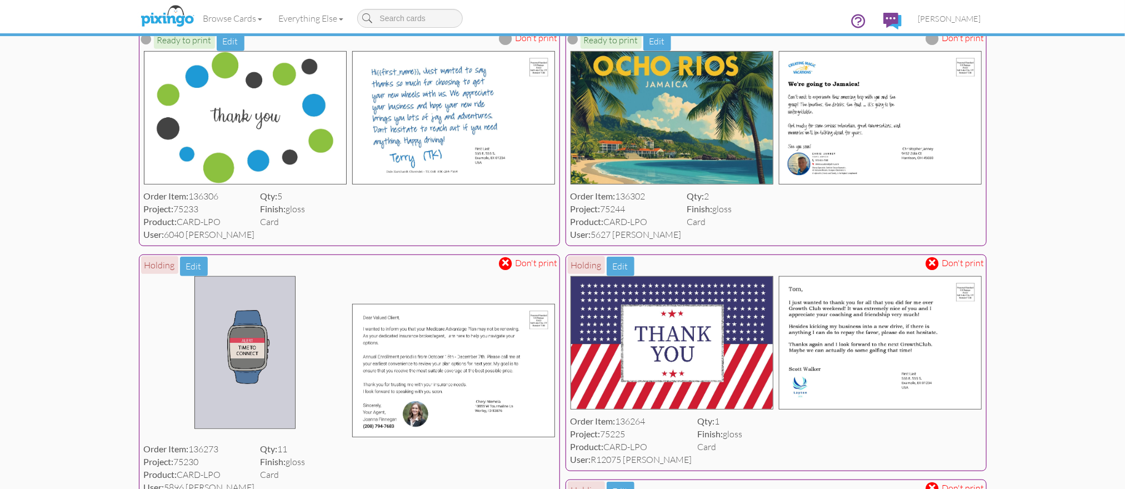
click at [506, 263] on span at bounding box center [506, 262] width 7 height 9
click at [934, 262] on span at bounding box center [932, 262] width 7 height 9
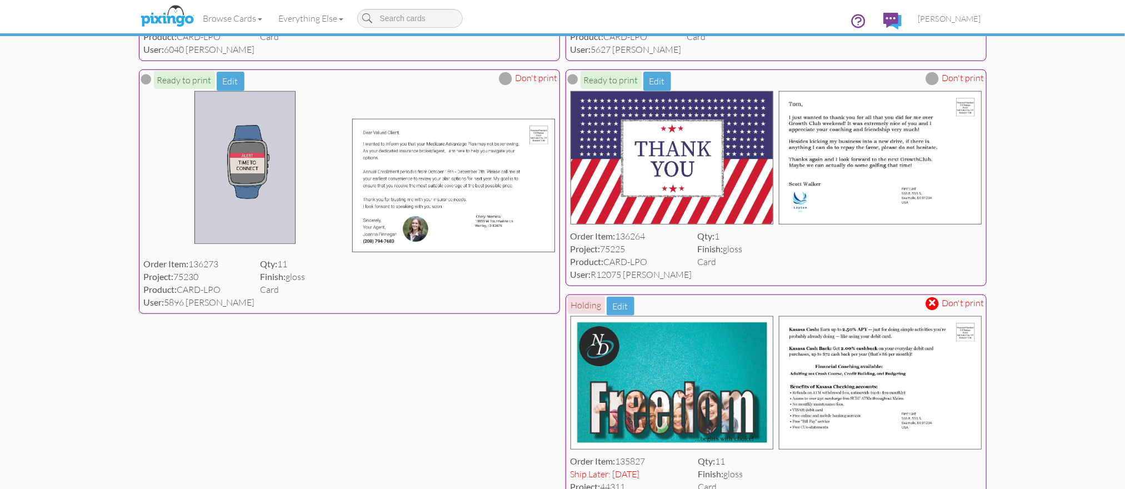
scroll to position [533, 0]
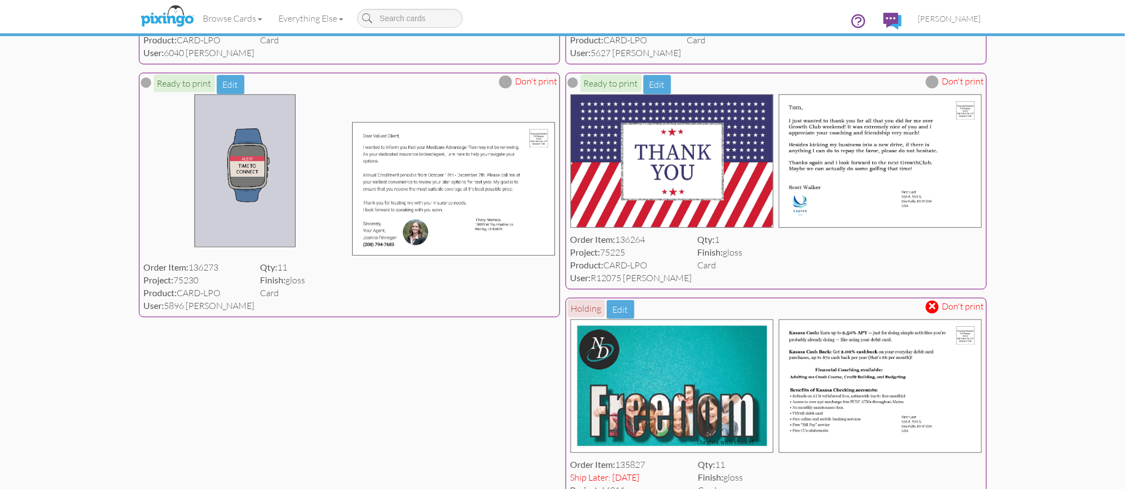
click at [937, 304] on span at bounding box center [932, 306] width 13 height 13
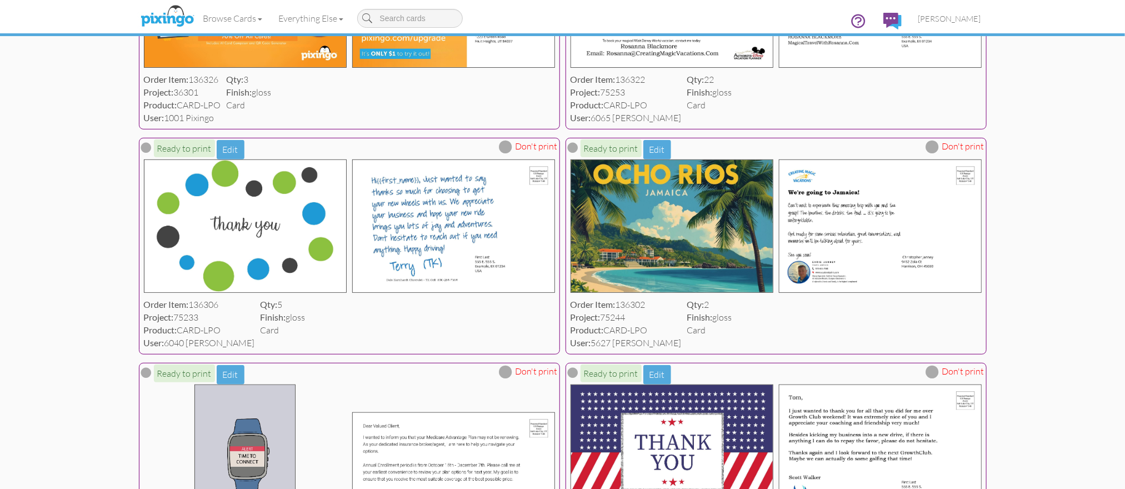
scroll to position [0, 0]
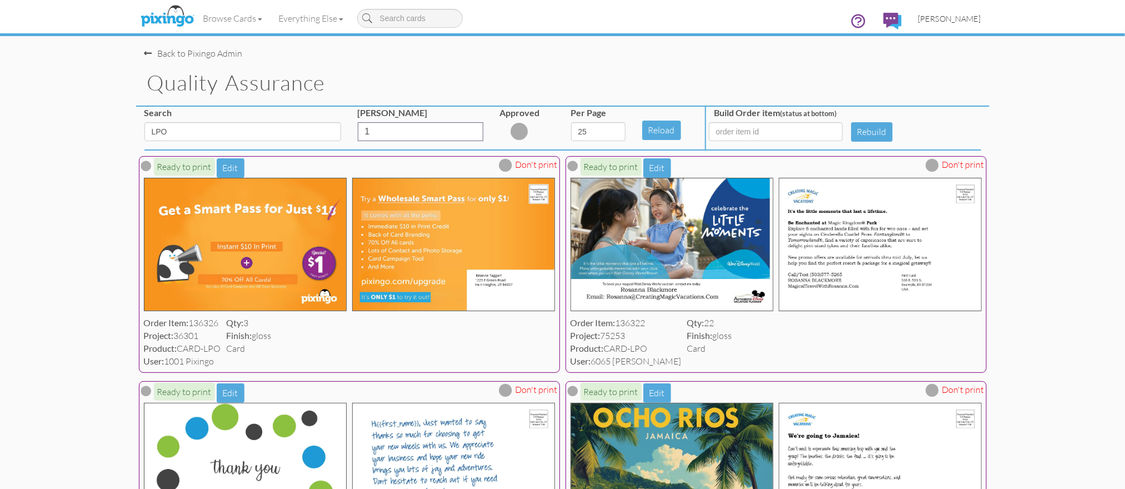
click at [949, 18] on span "[PERSON_NAME]" at bounding box center [949, 18] width 63 height 9
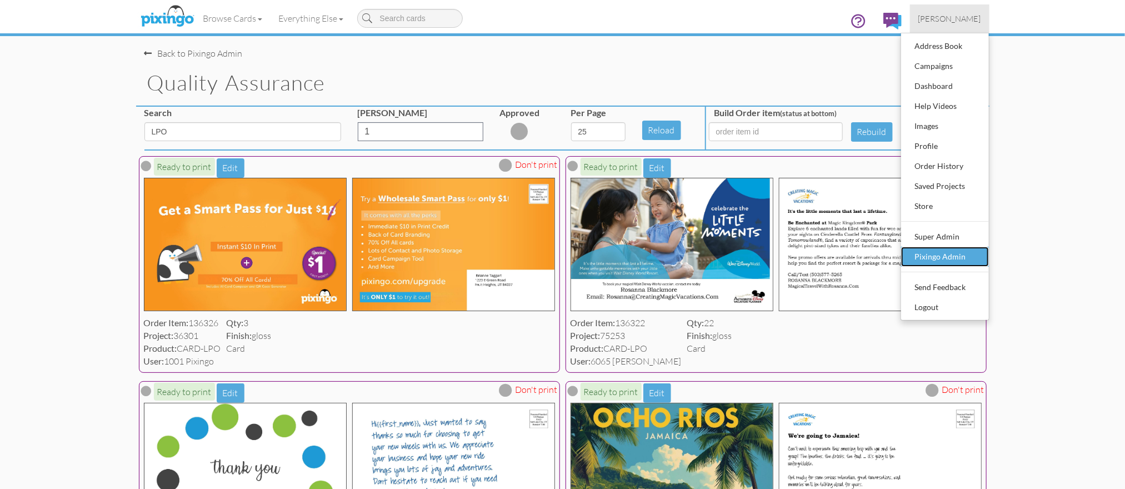
click at [959, 247] on link "Pixingo Admin" at bounding box center [945, 257] width 88 height 20
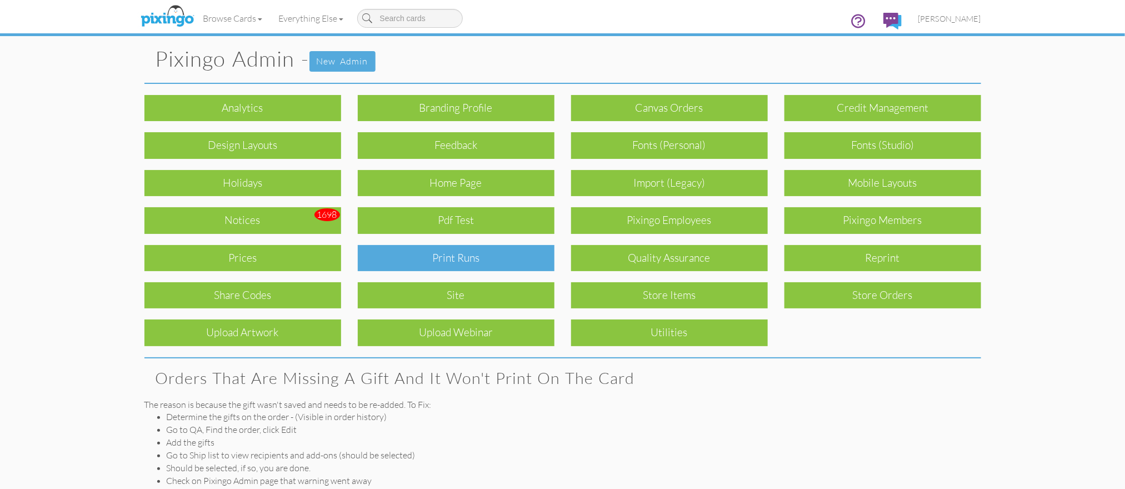
click at [528, 266] on div "Print Runs" at bounding box center [456, 258] width 197 height 26
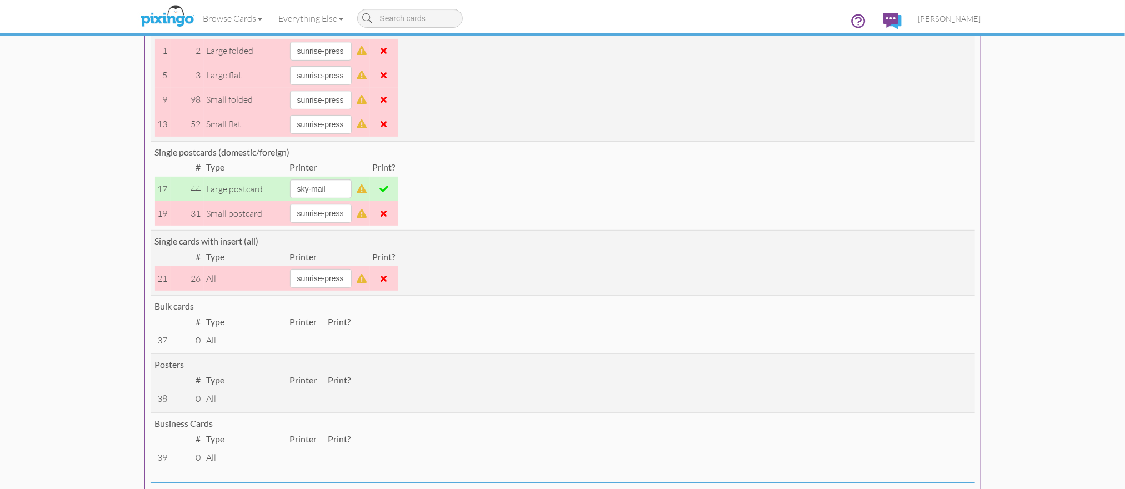
scroll to position [194, 0]
click at [352, 187] on select "alexanders sky-mail sunrise-press" at bounding box center [321, 188] width 62 height 19
select select "string:sunrise-press"
click at [290, 179] on select "alexanders sky-mail sunrise-press" at bounding box center [321, 188] width 62 height 19
drag, startPoint x: 560, startPoint y: 214, endPoint x: 461, endPoint y: 216, distance: 99.4
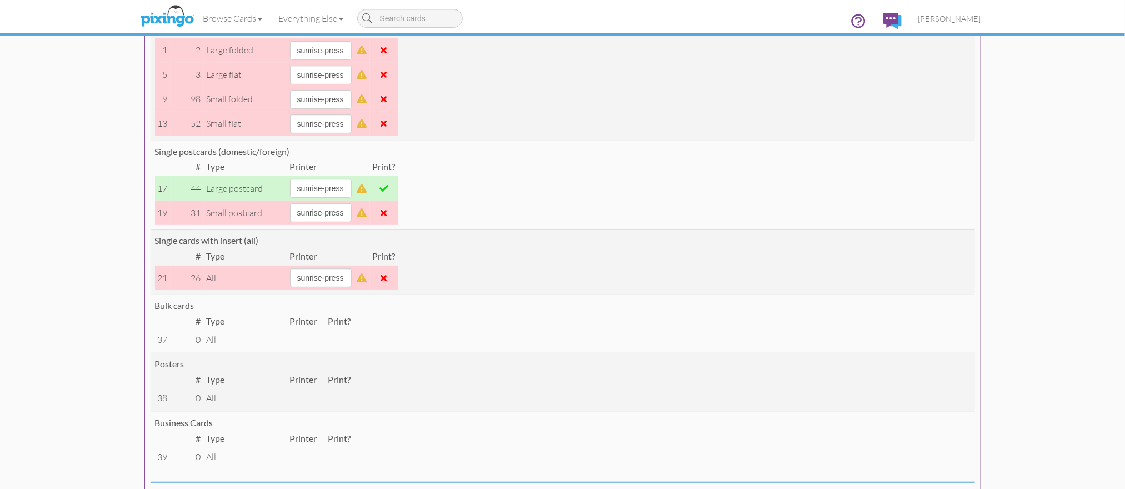
click at [560, 214] on td "Single postcards (domestic/foreign) # Type Printer Print? 17 44 large postcard …" at bounding box center [562, 184] width 824 height 89
click at [387, 212] on span at bounding box center [384, 212] width 6 height 9
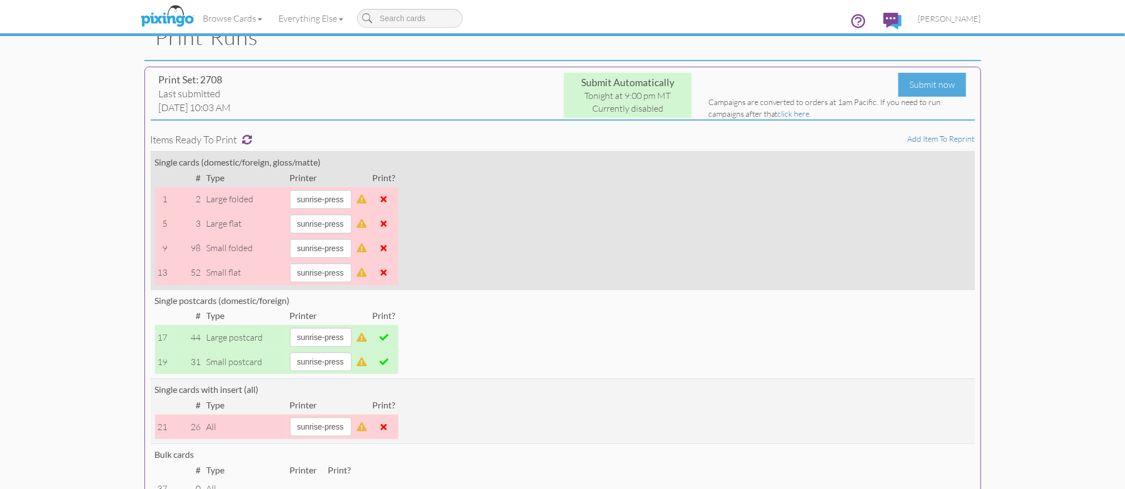
scroll to position [44, 0]
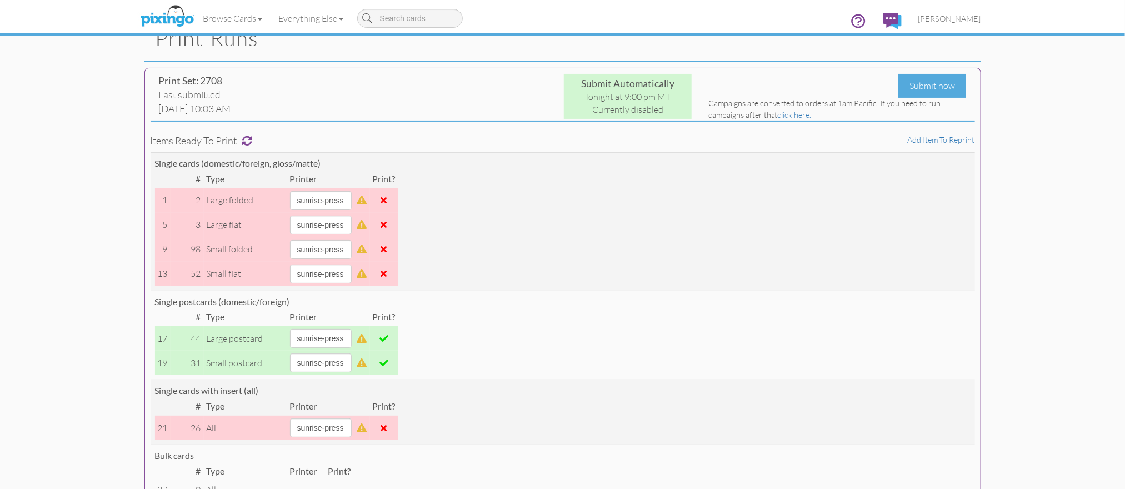
click at [388, 339] on span at bounding box center [383, 338] width 9 height 9
click at [388, 365] on span at bounding box center [383, 362] width 9 height 9
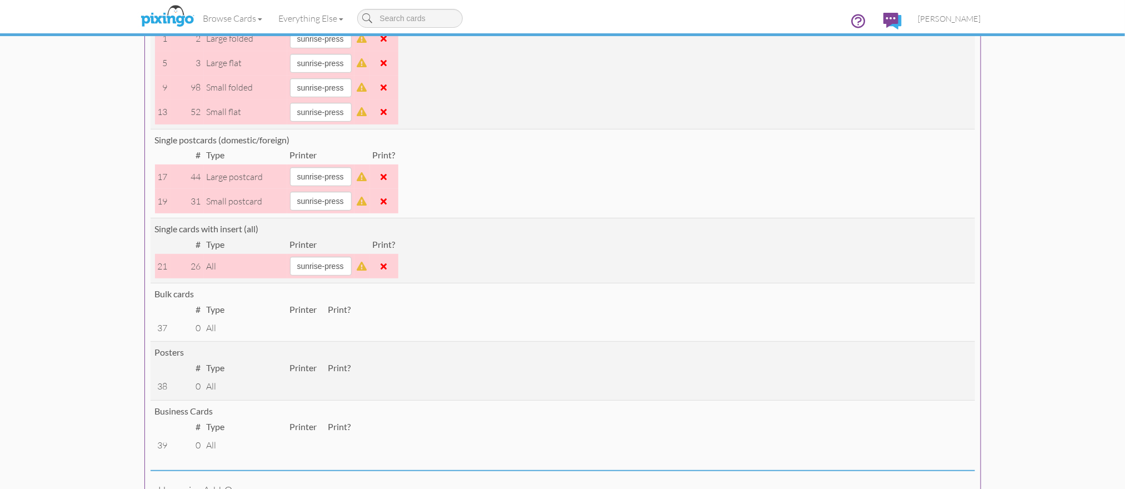
scroll to position [208, 0]
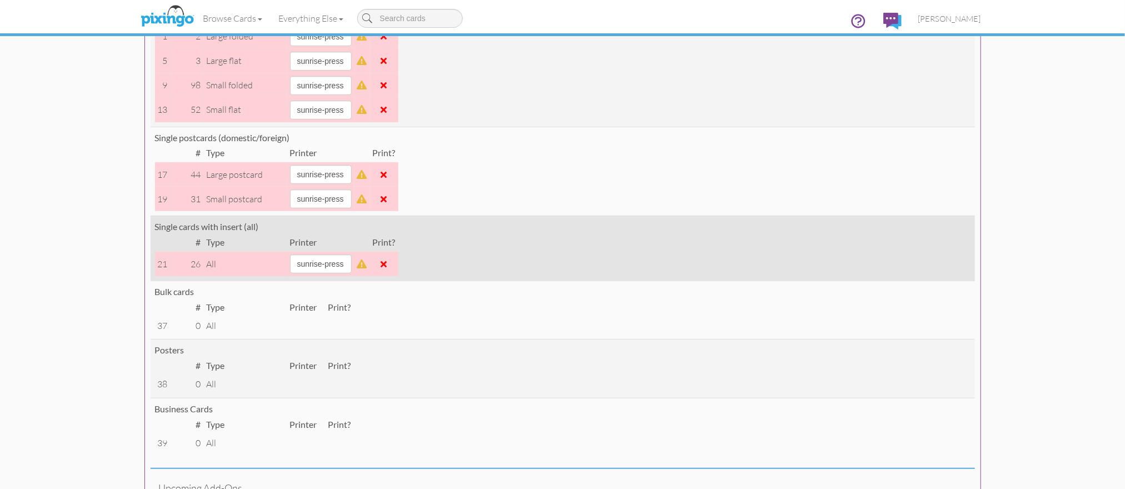
click at [387, 265] on span at bounding box center [384, 263] width 6 height 9
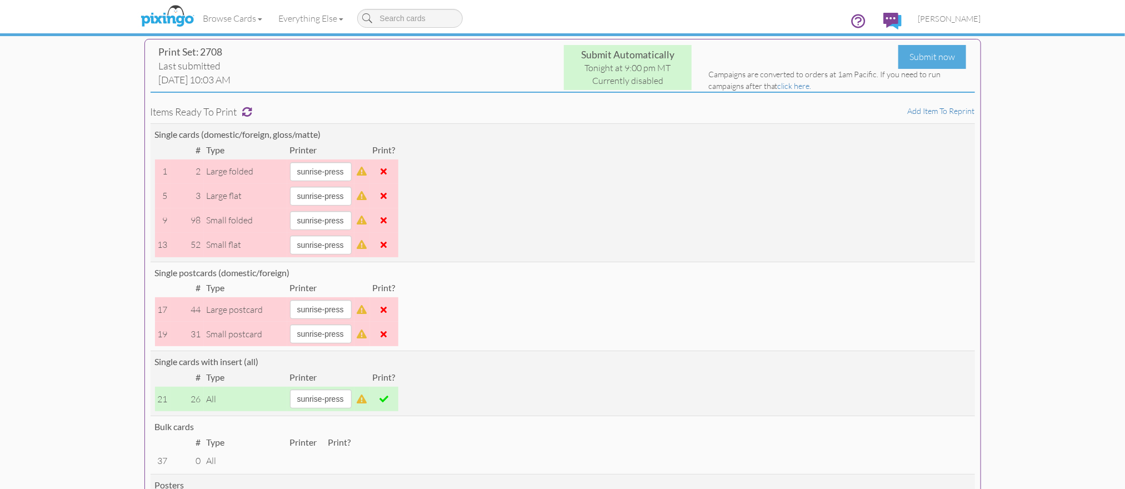
scroll to position [0, 0]
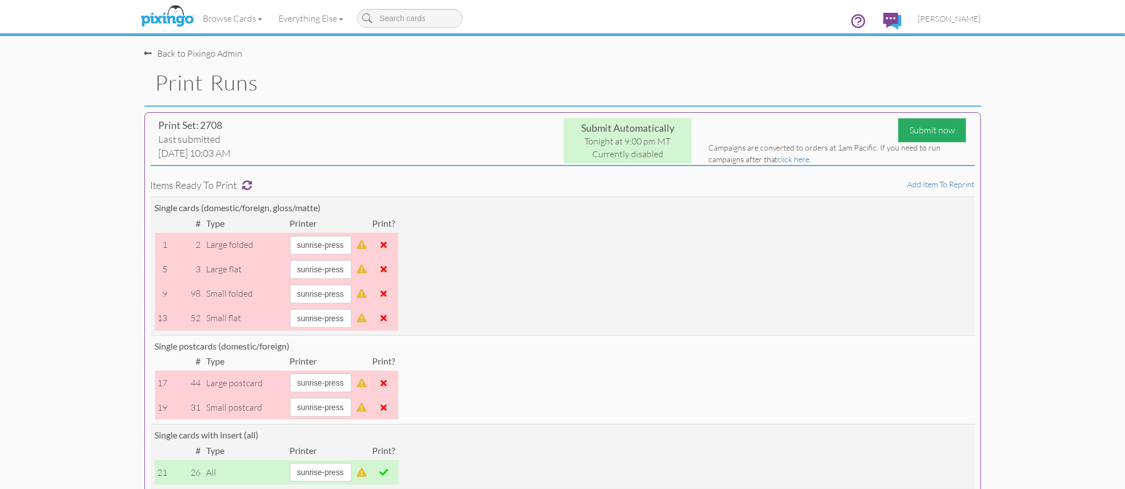
click at [916, 132] on div "Submit now" at bounding box center [932, 130] width 68 height 24
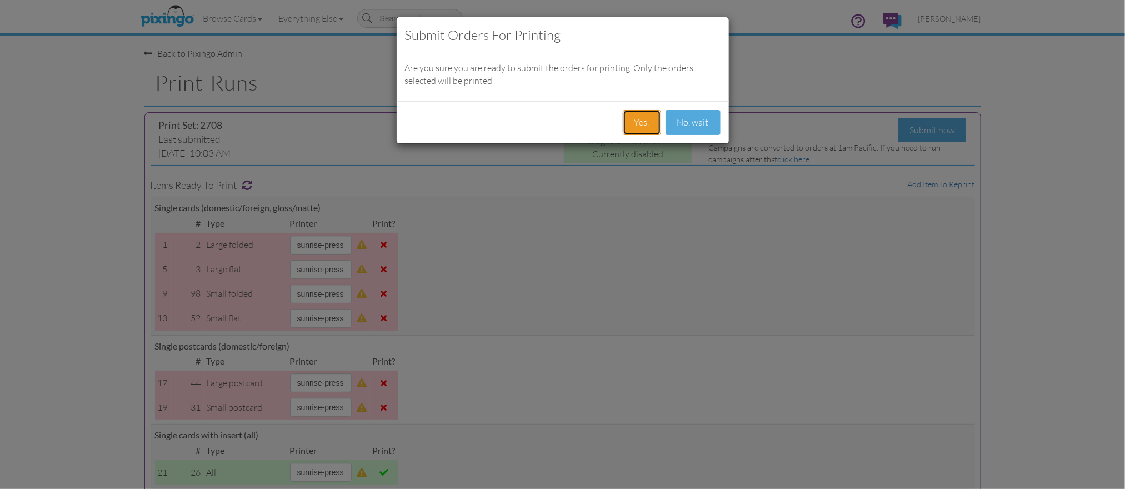
click at [627, 124] on button "Yes." at bounding box center [642, 122] width 38 height 25
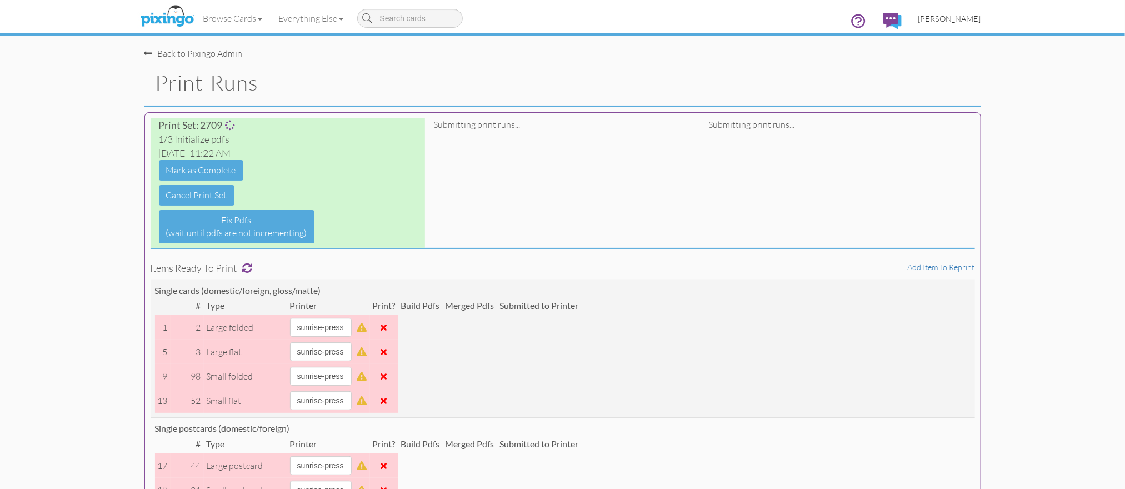
click at [957, 21] on span "[PERSON_NAME]" at bounding box center [949, 18] width 63 height 9
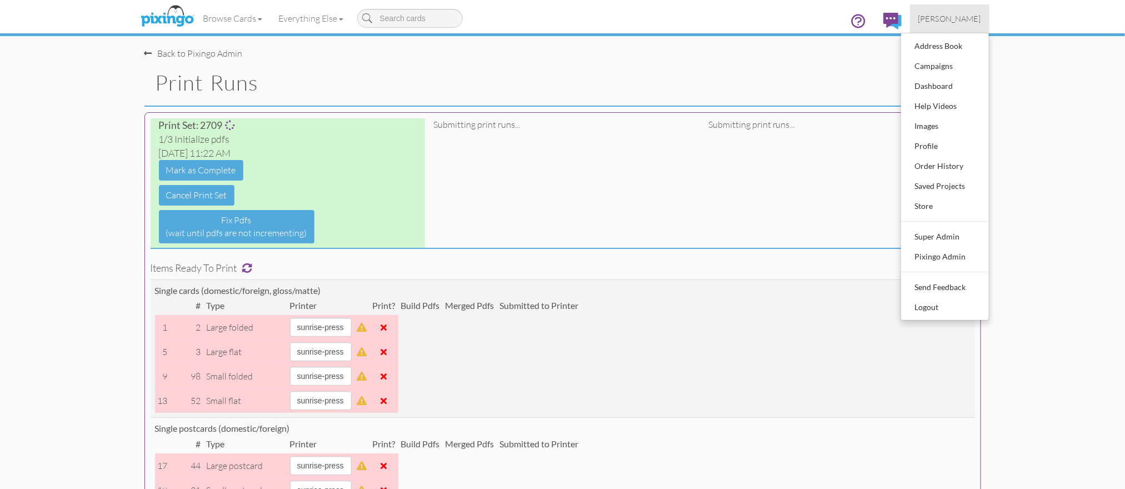
click at [957, 21] on span "[PERSON_NAME]" at bounding box center [949, 18] width 63 height 9
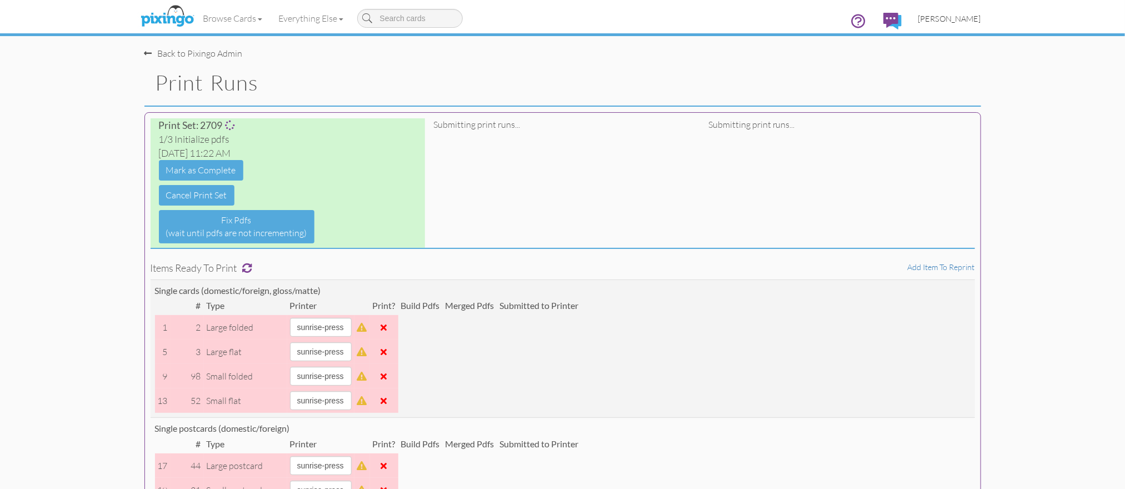
click at [949, 21] on span "[PERSON_NAME]" at bounding box center [949, 18] width 63 height 9
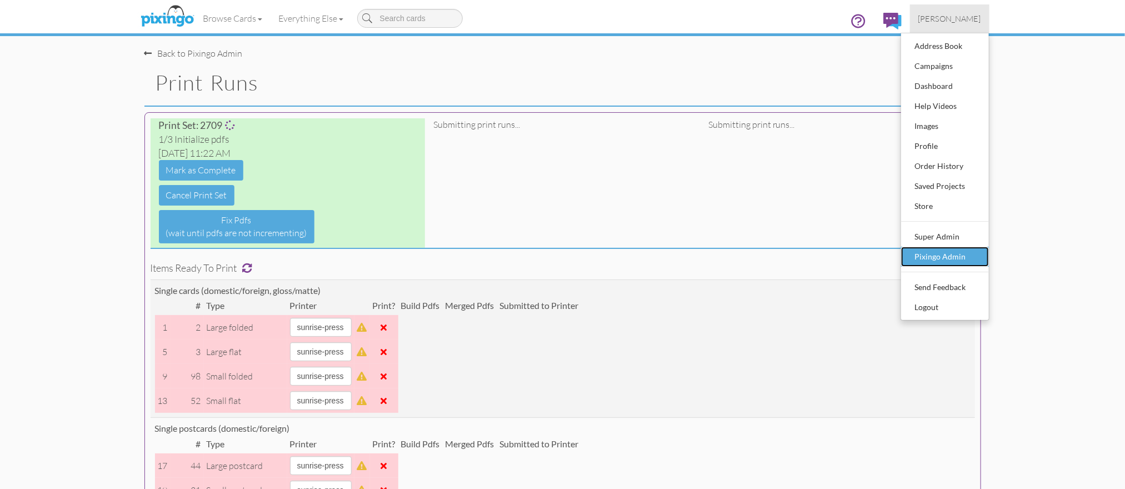
click at [941, 250] on div "Pixingo Admin" at bounding box center [945, 256] width 66 height 17
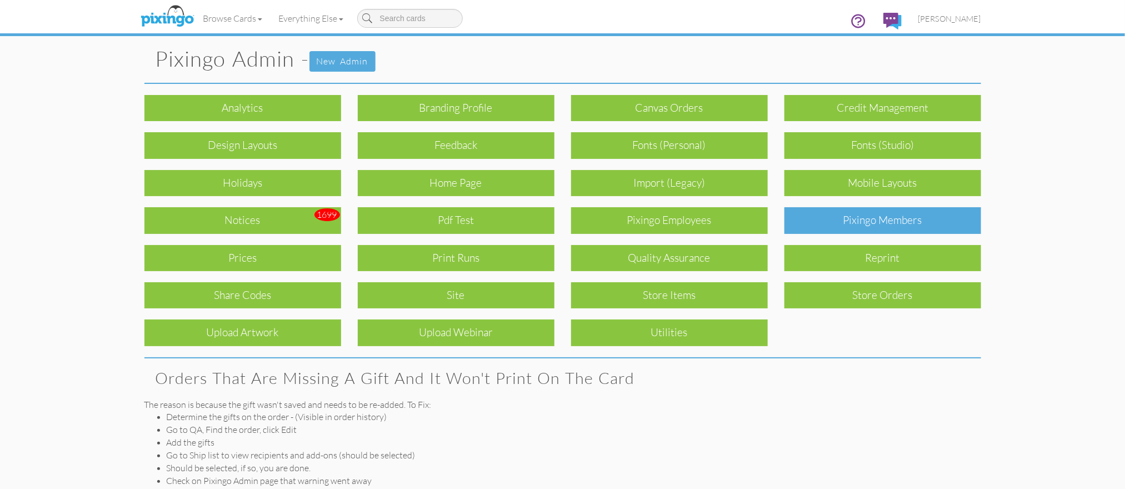
click at [879, 217] on div "Pixingo Members" at bounding box center [882, 220] width 197 height 26
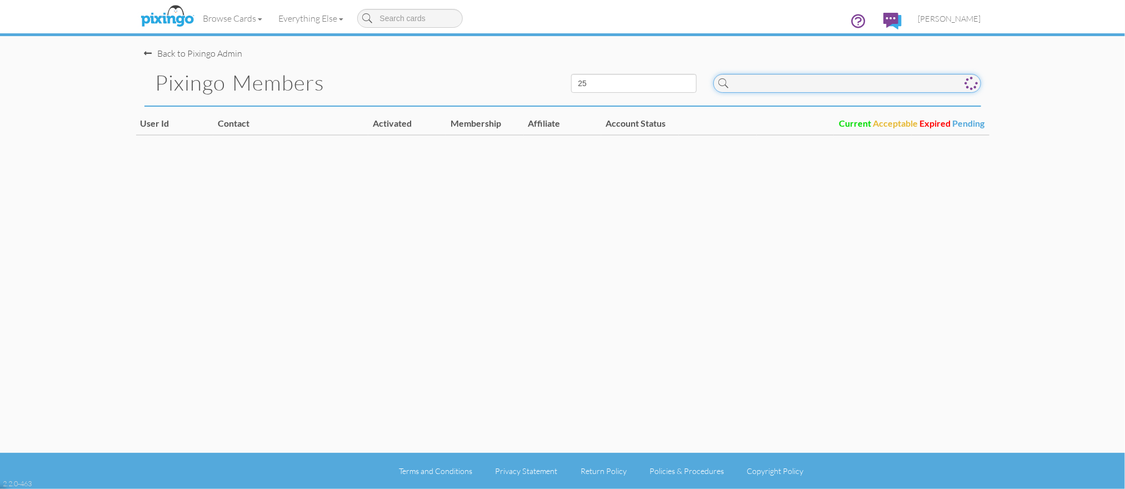
click at [779, 89] on input at bounding box center [847, 83] width 268 height 19
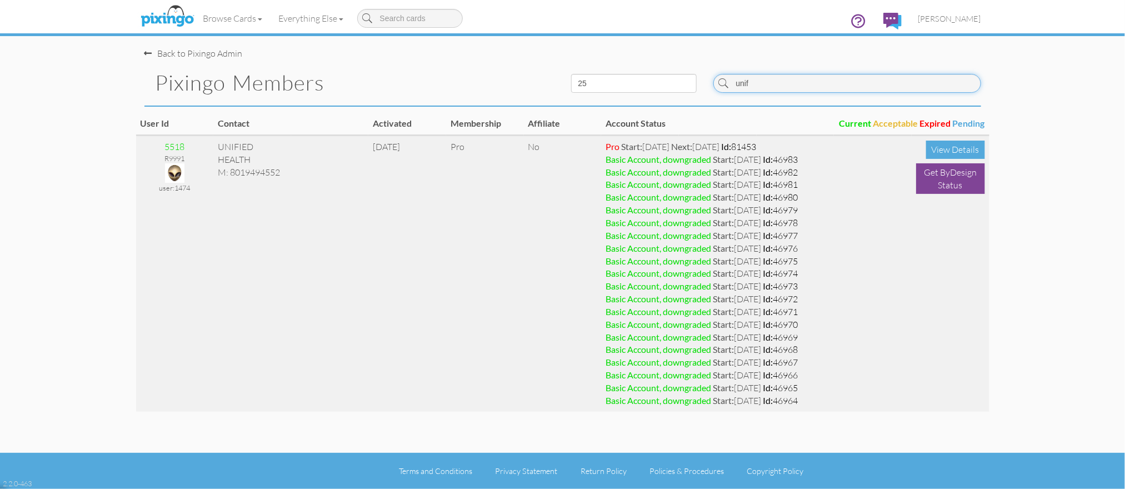
type input "unif"
click at [180, 172] on img at bounding box center [174, 172] width 19 height 19
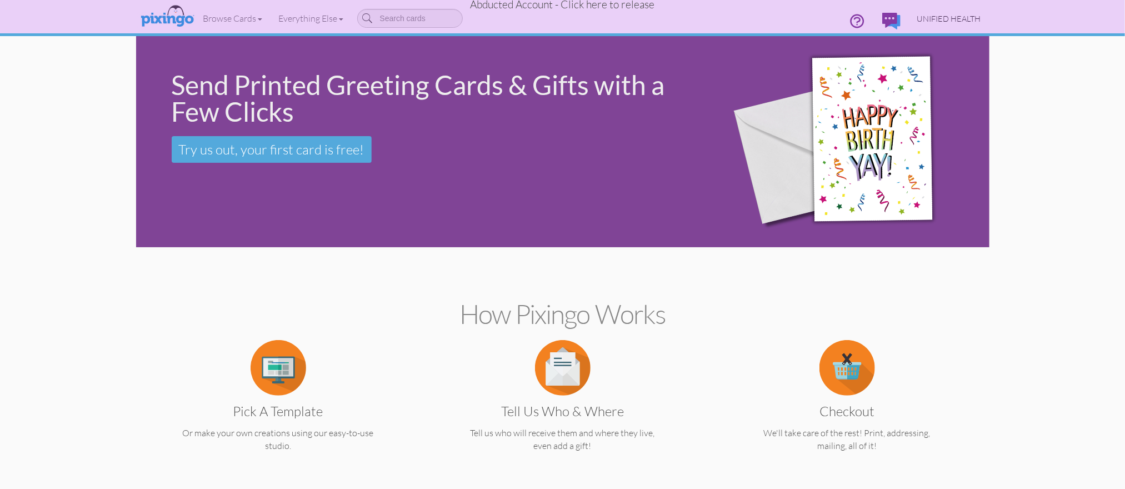
click at [921, 14] on span "UNIFIED HEALTH" at bounding box center [949, 18] width 64 height 9
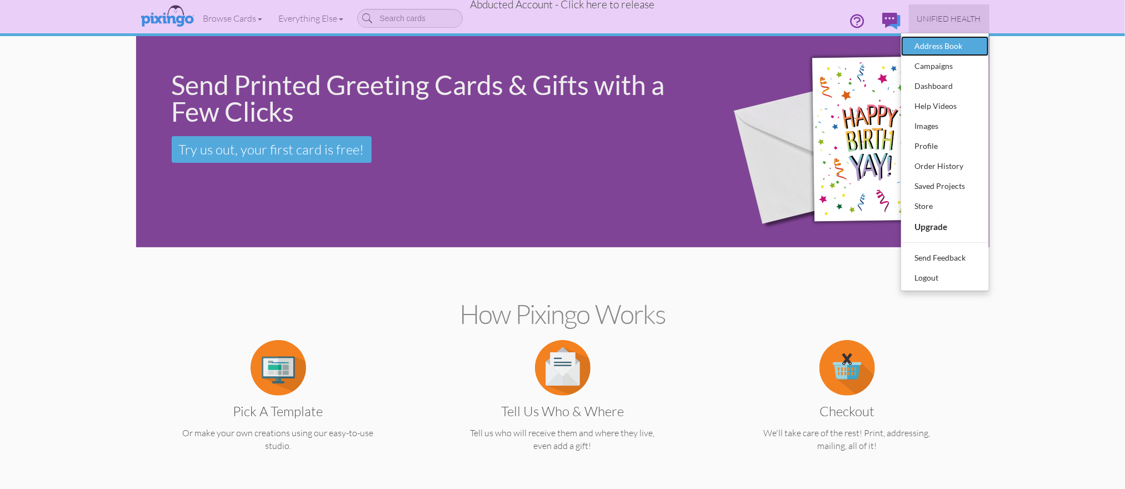
click at [924, 41] on div "Address Book" at bounding box center [945, 46] width 66 height 17
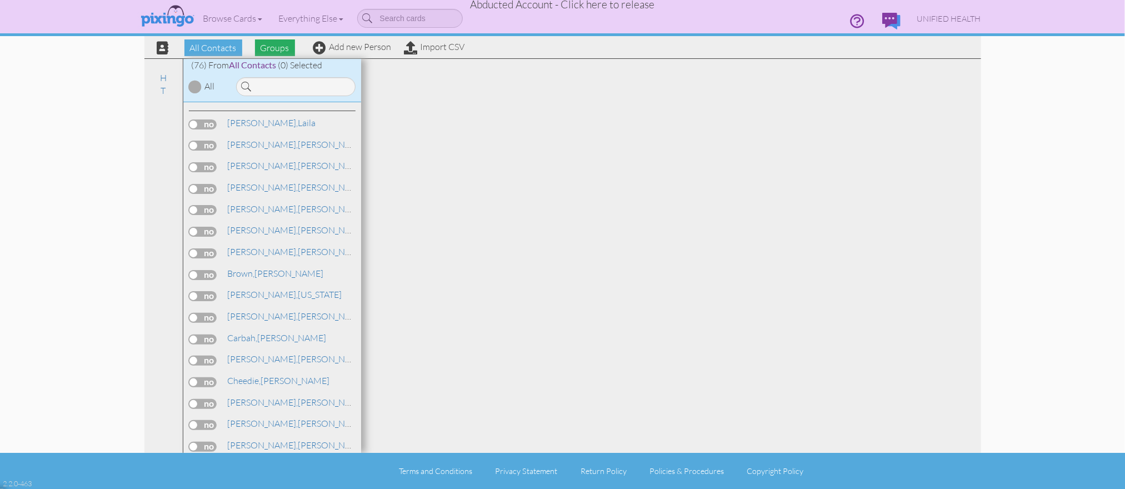
click at [289, 46] on span "Groups" at bounding box center [275, 47] width 40 height 17
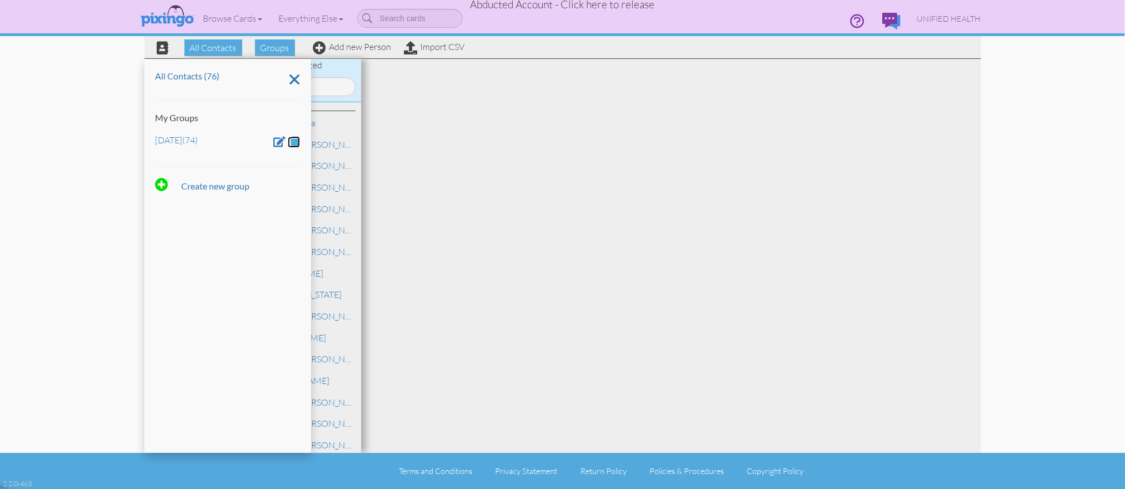
click at [293, 142] on span at bounding box center [294, 141] width 9 height 11
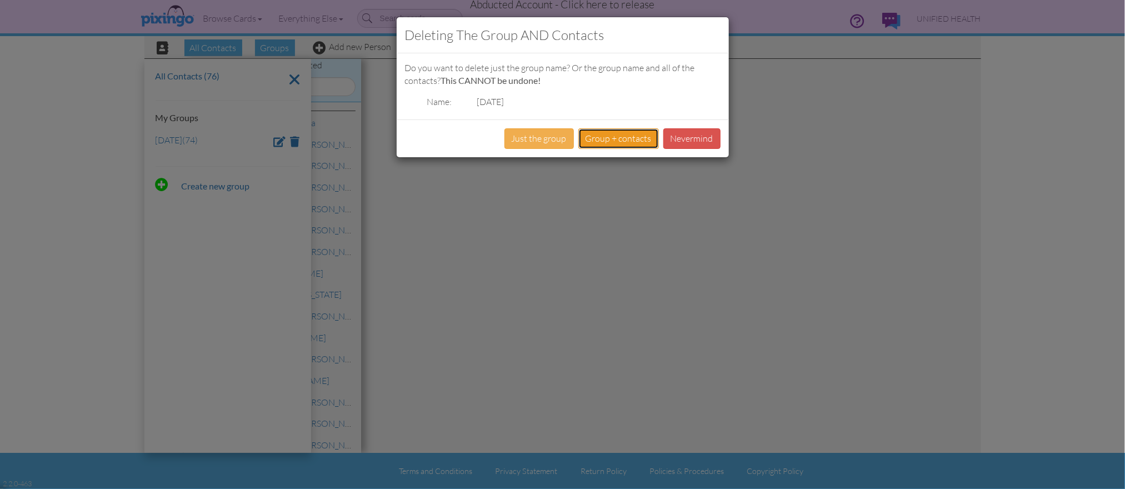
click at [580, 137] on button "Group + contacts" at bounding box center [618, 138] width 81 height 21
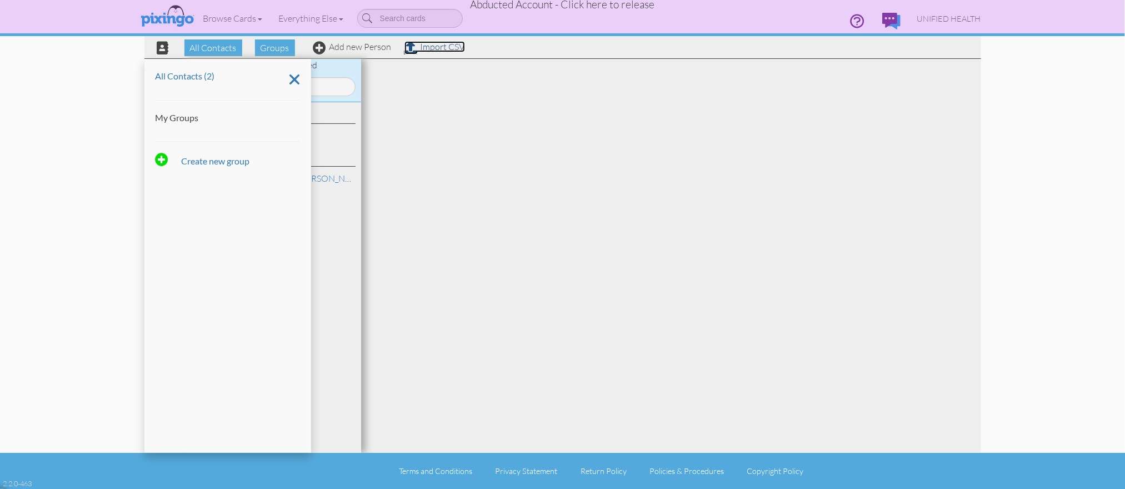
click at [430, 48] on link "Import CSV" at bounding box center [434, 46] width 61 height 11
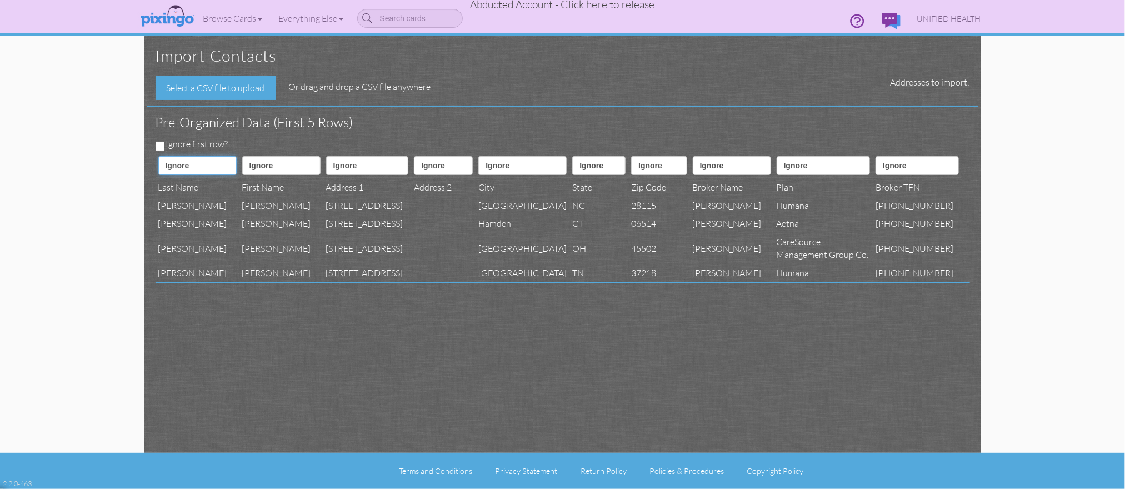
click at [205, 165] on select "Ignore ---------- First name Last name ---------- Address 1 Address 2 City Stat…" at bounding box center [197, 165] width 78 height 19
click at [158, 156] on select "Ignore ---------- First name Last name ---------- Address 1 Address 2 City Stat…" at bounding box center [197, 165] width 78 height 19
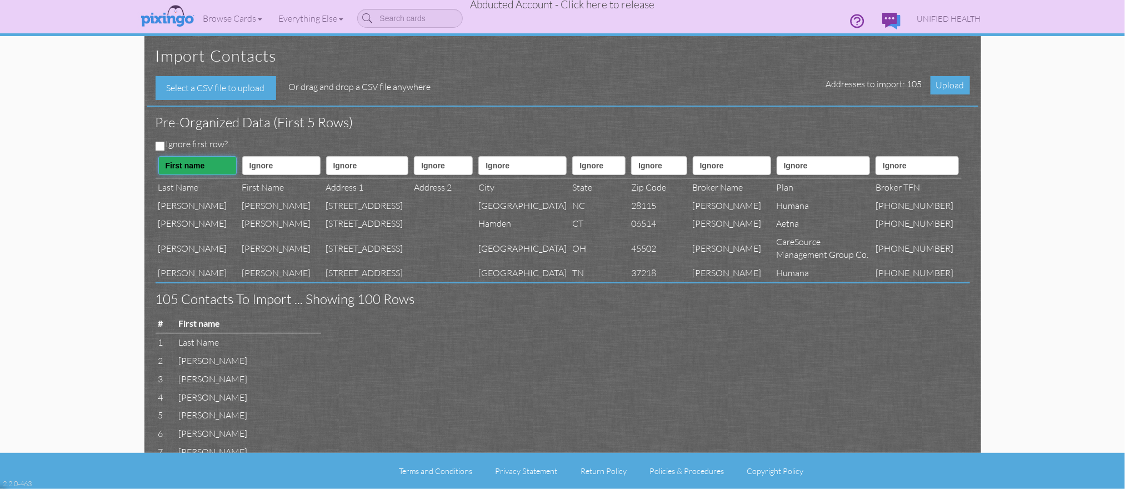
click at [200, 170] on select "Ignore ---------- First name Last name ---------- Address 1 Address 2 City Stat…" at bounding box center [197, 165] width 78 height 19
select select "object:40830"
click at [158, 156] on select "Ignore ---------- First name Last name ---------- Address 1 Address 2 City Stat…" at bounding box center [197, 165] width 78 height 19
click at [255, 162] on select "Ignore ---------- First name Last name ---------- Address 1 Address 2 City Stat…" at bounding box center [281, 165] width 78 height 19
select select "object:40829"
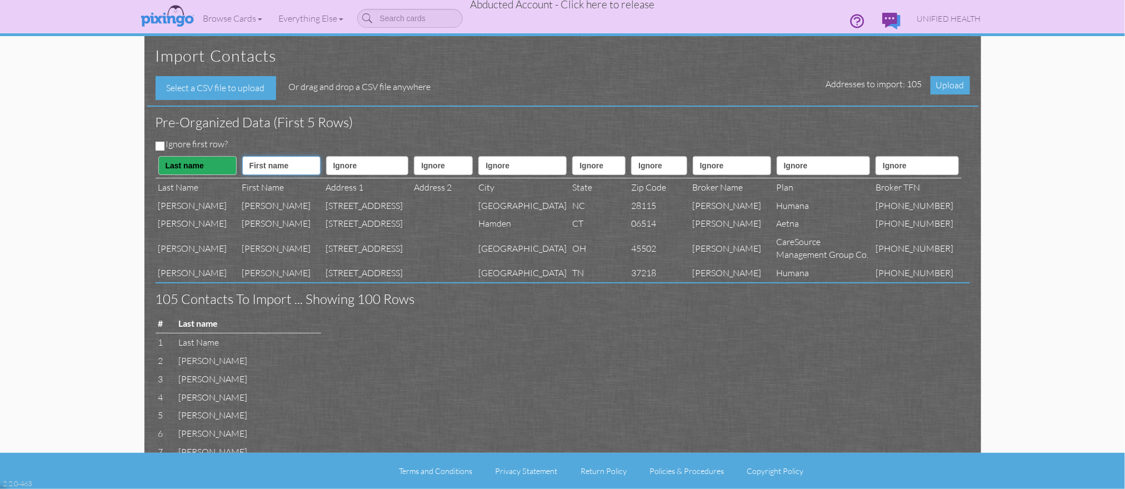
click at [242, 156] on select "Ignore ---------- First name Last name ---------- Address 1 Address 2 City Stat…" at bounding box center [281, 165] width 78 height 19
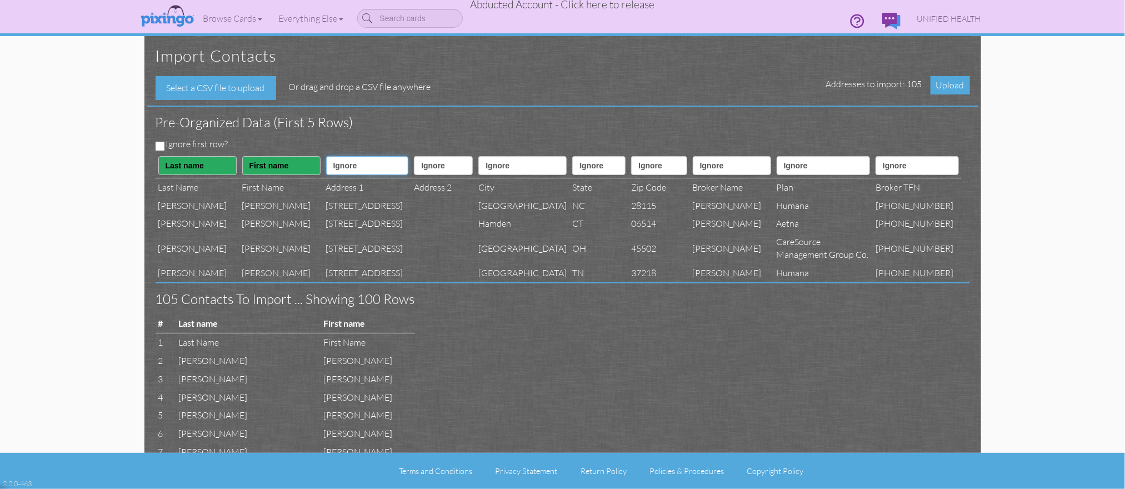
click at [327, 168] on select "Ignore ---------- First name Last name ---------- Address 1 Address 2 City Stat…" at bounding box center [367, 165] width 83 height 19
select select "object:40832"
click at [326, 156] on select "Ignore ---------- First name Last name ---------- Address 1 Address 2 City Stat…" at bounding box center [367, 165] width 83 height 19
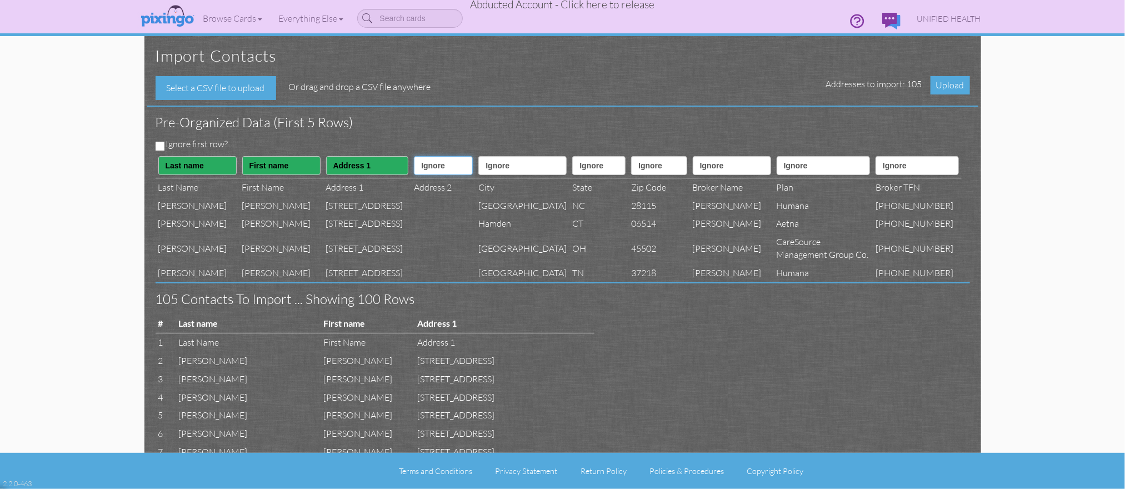
click at [428, 173] on select "Ignore ---------- First name Last name ---------- Address 1 Address 2 City Stat…" at bounding box center [443, 165] width 59 height 19
select select "object:40833"
click at [414, 156] on select "Ignore ---------- First name Last name ---------- Address 1 Address 2 City Stat…" at bounding box center [443, 165] width 59 height 19
click at [513, 170] on select "Ignore ---------- First name Last name ---------- Address 1 Address 2 City Stat…" at bounding box center [522, 165] width 88 height 19
select select "object:40834"
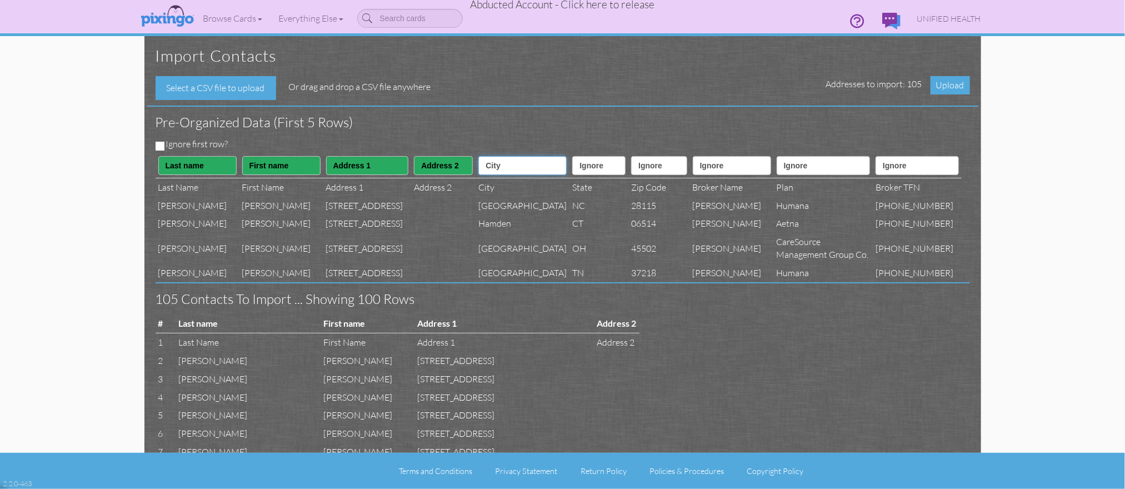
click at [481, 156] on select "Ignore ---------- First name Last name ---------- Address 1 Address 2 City Stat…" at bounding box center [522, 165] width 88 height 19
click at [573, 174] on select "Ignore ---------- First name Last name ---------- Address 1 Address 2 City Stat…" at bounding box center [598, 165] width 53 height 19
select select "object:40835"
click at [572, 156] on select "Ignore ---------- First name Last name ---------- Address 1 Address 2 City Stat…" at bounding box center [598, 165] width 53 height 19
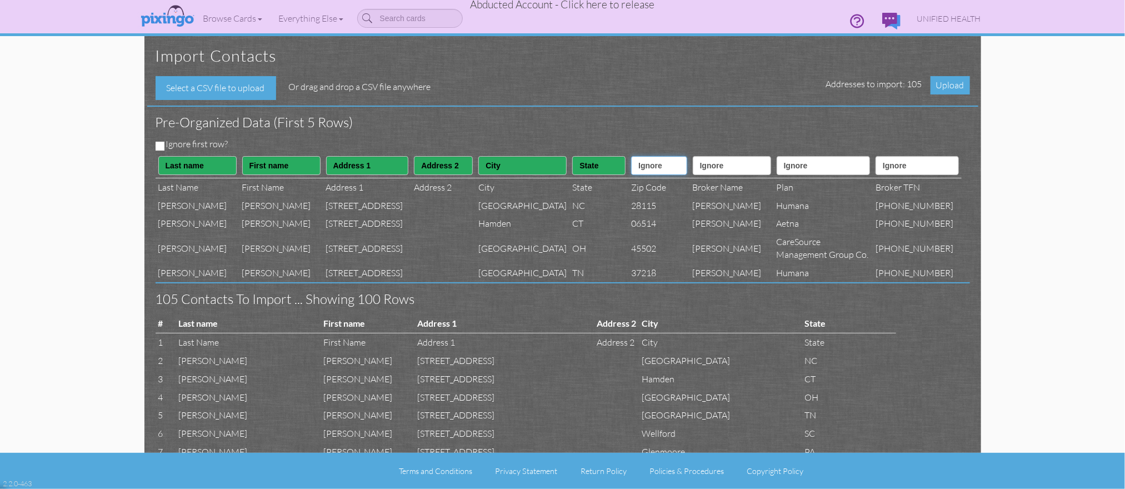
click at [655, 165] on select "Ignore ---------- First name Last name ---------- Address 1 Address 2 City Stat…" at bounding box center [659, 165] width 56 height 19
select select "object:40836"
click at [631, 156] on select "Ignore ---------- First name Last name ---------- Address 1 Address 2 City Stat…" at bounding box center [659, 165] width 56 height 19
click at [744, 167] on select "Ignore ---------- First name Last name ---------- Address 1 Address 2 City Stat…" at bounding box center [731, 165] width 78 height 19
select select "object:40850"
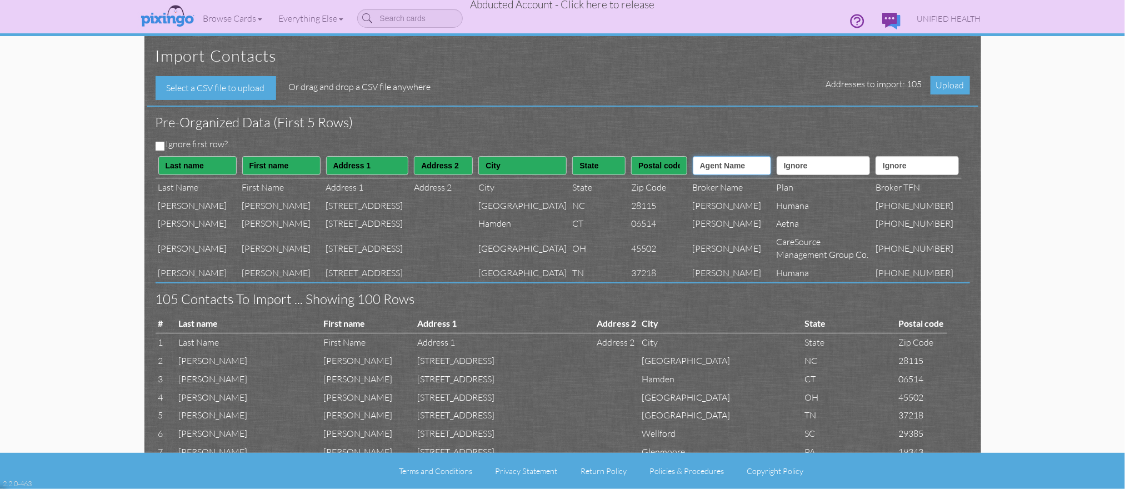
click at [703, 156] on select "Ignore ---------- First name Last name ---------- Address 1 Address 2 City Stat…" at bounding box center [731, 165] width 78 height 19
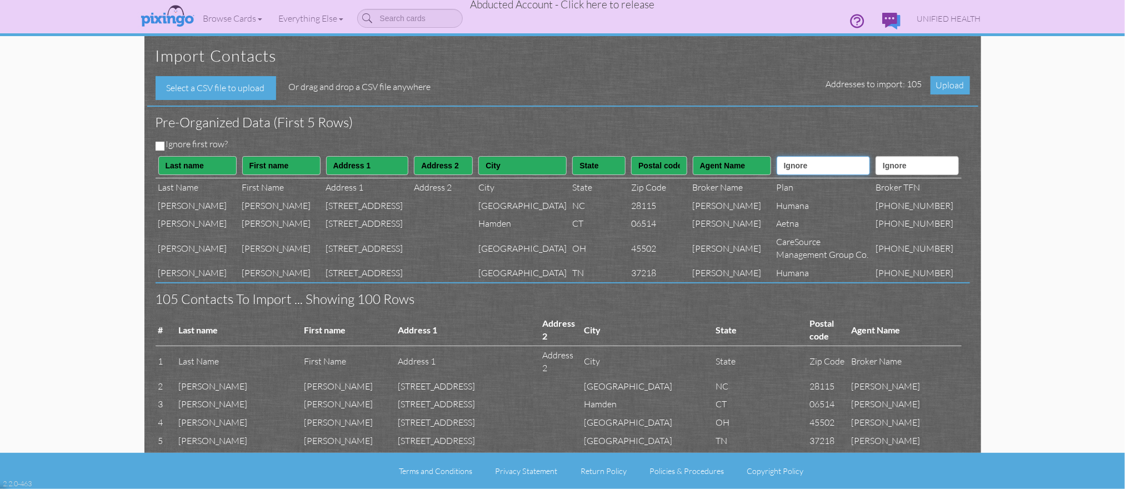
click at [809, 168] on select "Ignore ---------- First name Last name ---------- Address 1 Address 2 City Stat…" at bounding box center [822, 165] width 93 height 19
select select "object:40849"
click at [787, 156] on select "Ignore ---------- First name Last name ---------- Address 1 Address 2 City Stat…" at bounding box center [822, 165] width 93 height 19
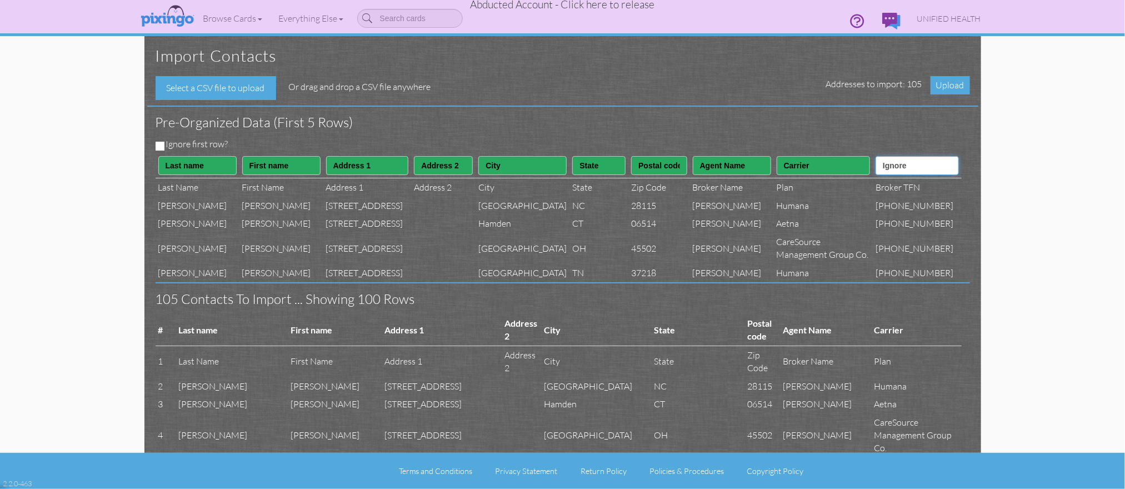
click at [918, 167] on select "Ignore ---------- First name Last name ---------- Address 1 Address 2 City Stat…" at bounding box center [916, 165] width 83 height 19
select select "object:40851"
click at [891, 156] on select "Ignore ---------- First name Last name ---------- Address 1 Address 2 City Stat…" at bounding box center [916, 165] width 83 height 19
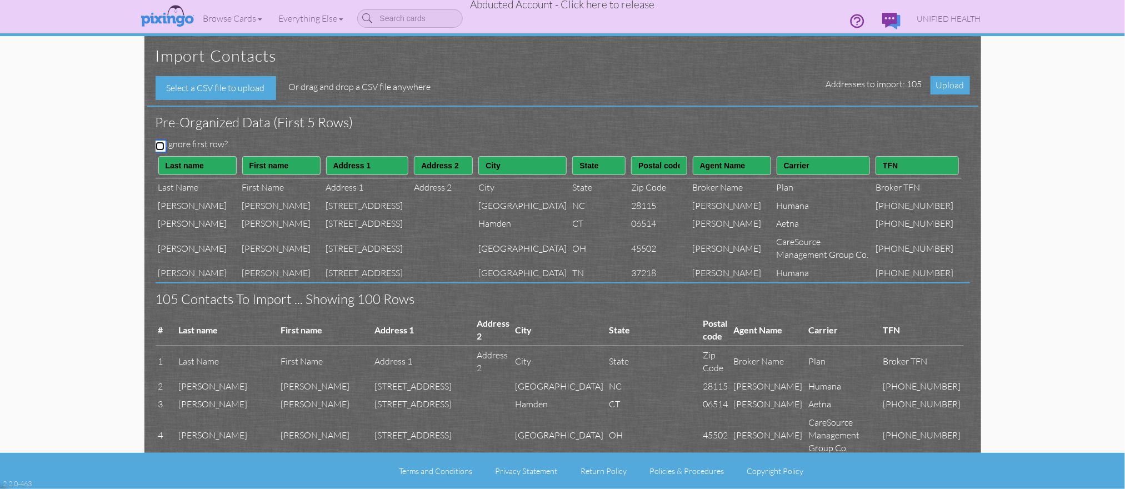
click at [157, 143] on input "Ignore first row?" at bounding box center [159, 146] width 9 height 9
checkbox input "true"
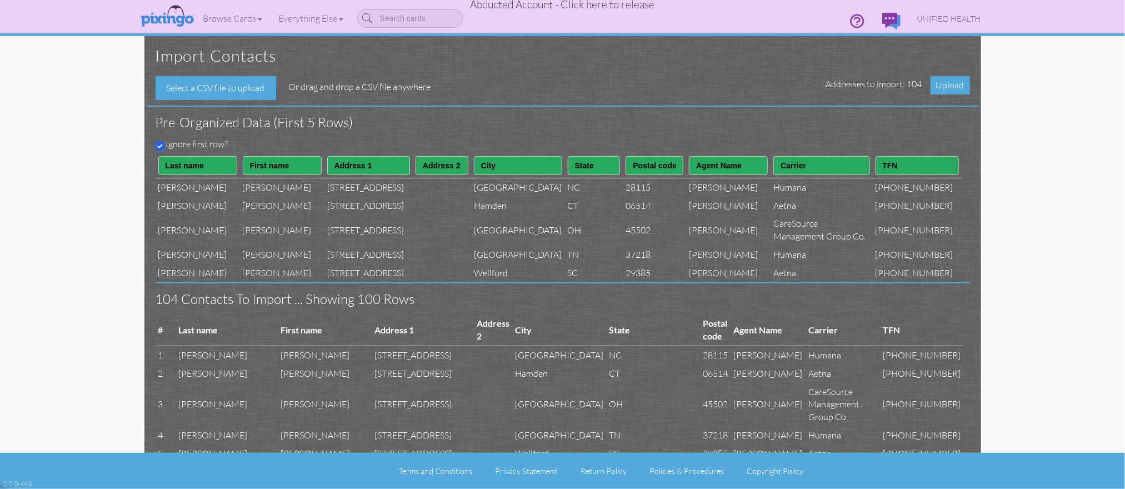
click at [434, 136] on div "Pre-organized data (First 5 rows)" at bounding box center [558, 122] width 822 height 31
click at [945, 83] on span "Upload" at bounding box center [949, 85] width 39 height 18
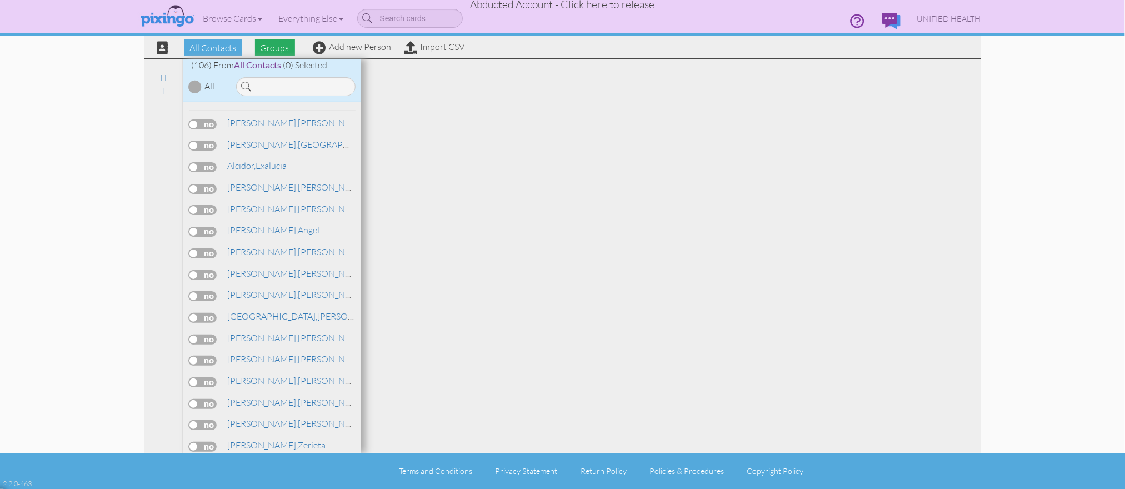
click at [282, 49] on span "Groups" at bounding box center [275, 47] width 40 height 17
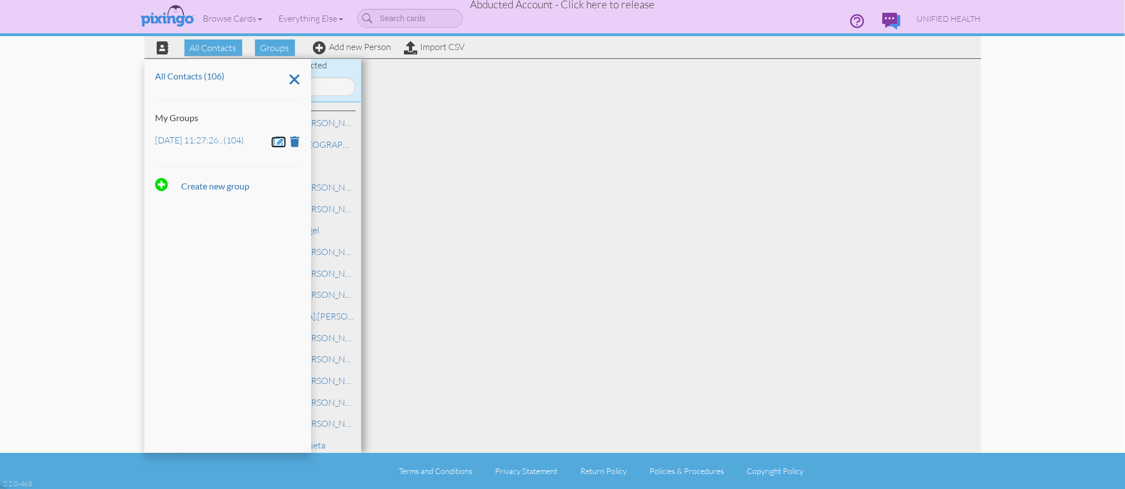
click at [280, 136] on span at bounding box center [280, 141] width 12 height 11
drag, startPoint x: 243, startPoint y: 140, endPoint x: 156, endPoint y: 136, distance: 87.3
click at [157, 137] on input "Oct 2, 11:27:26 AM" at bounding box center [227, 142] width 144 height 19
type input "May 16"
click at [189, 174] on span at bounding box center [187, 173] width 11 height 17
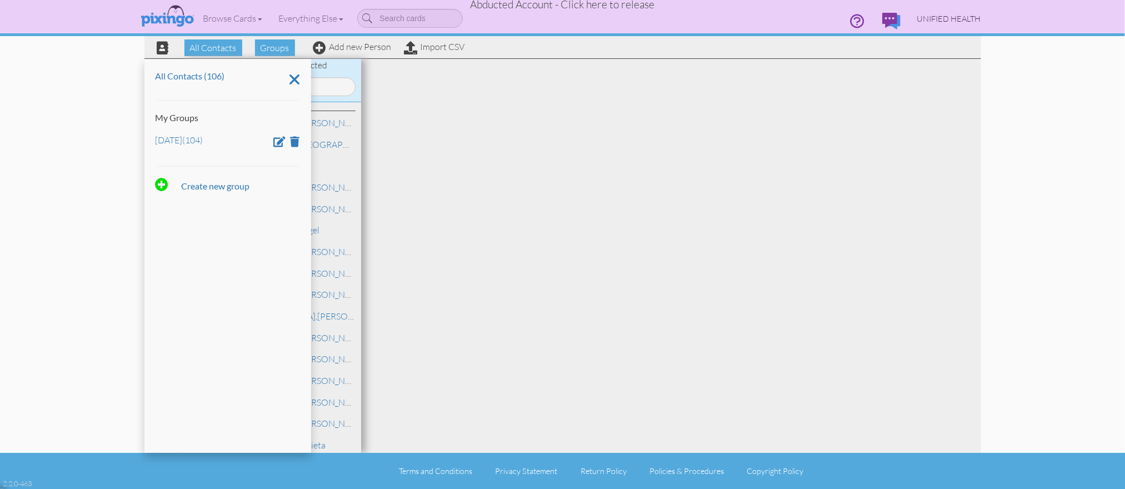
click at [963, 19] on span "UNIFIED HEALTH" at bounding box center [949, 18] width 64 height 9
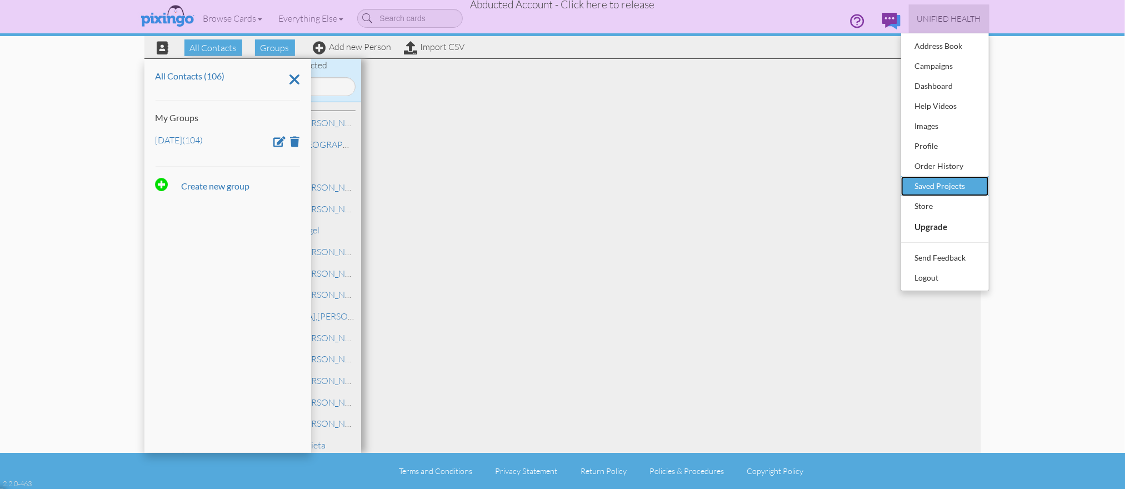
click at [975, 179] on div "Saved Projects" at bounding box center [945, 186] width 66 height 17
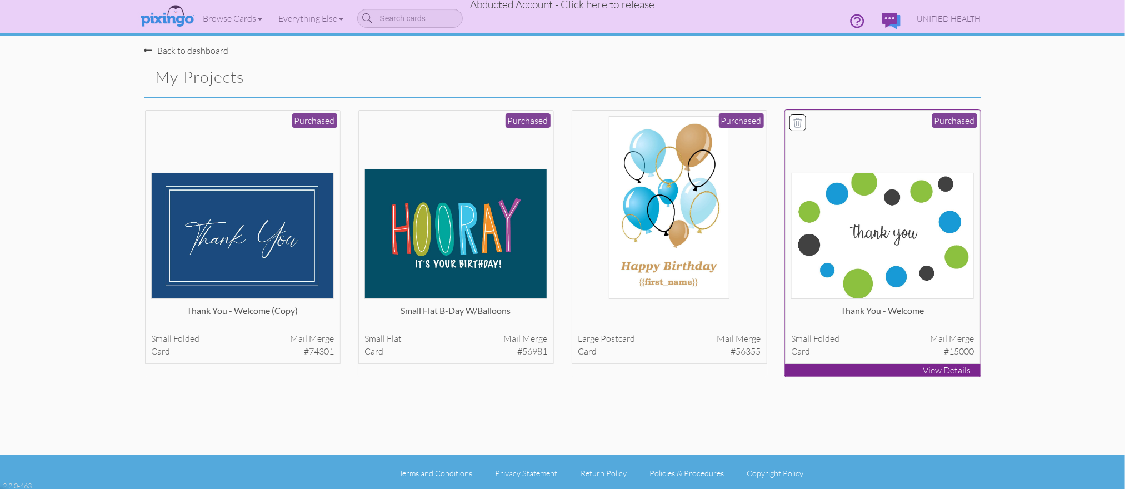
click at [905, 215] on img at bounding box center [882, 236] width 183 height 126
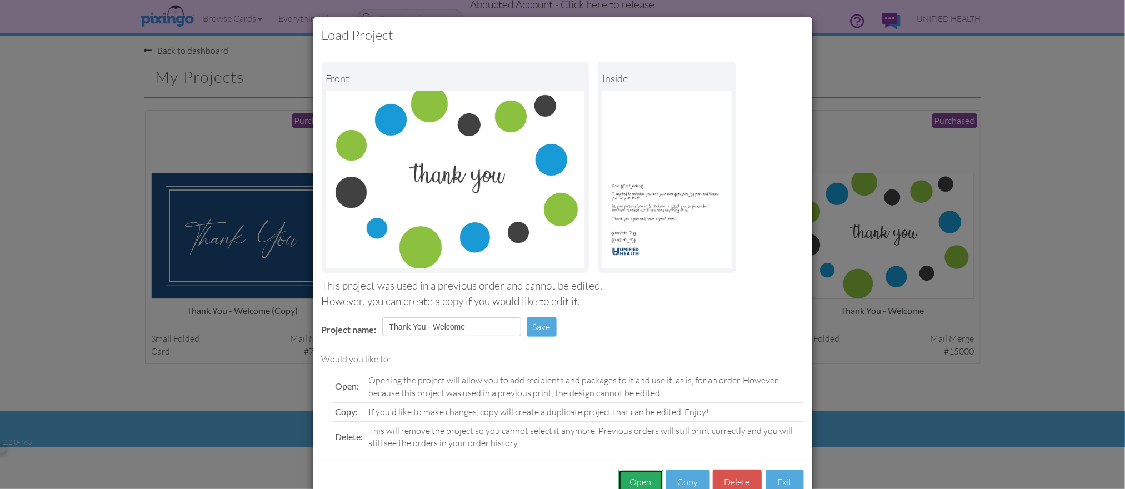
click at [632, 480] on button "Open" at bounding box center [640, 481] width 45 height 25
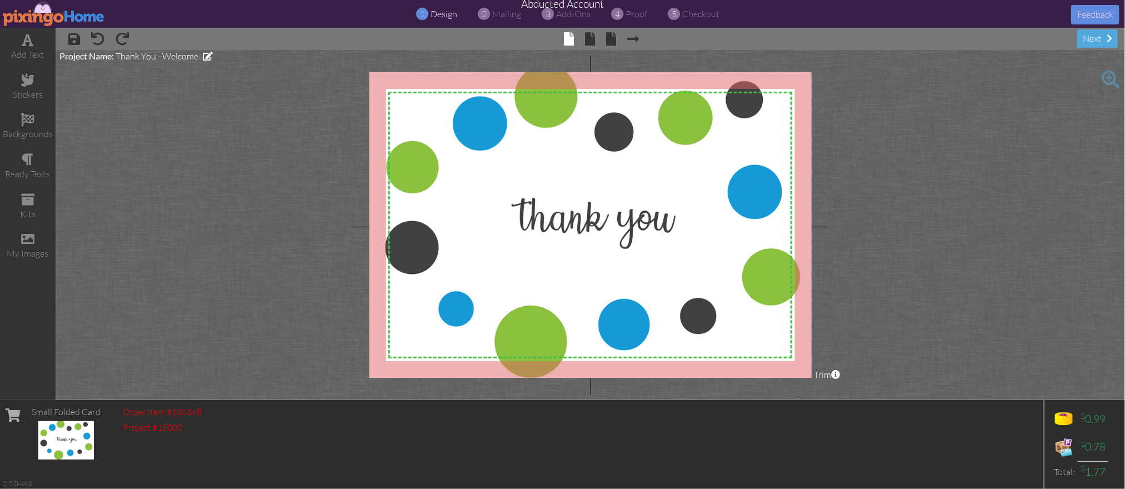
click at [507, 7] on div "1 design 2 mailing 3 add-ons 4 proof 5 checkout Feedback Abducted Account" at bounding box center [562, 14] width 1125 height 28
click at [507, 11] on span "mailing" at bounding box center [507, 13] width 29 height 11
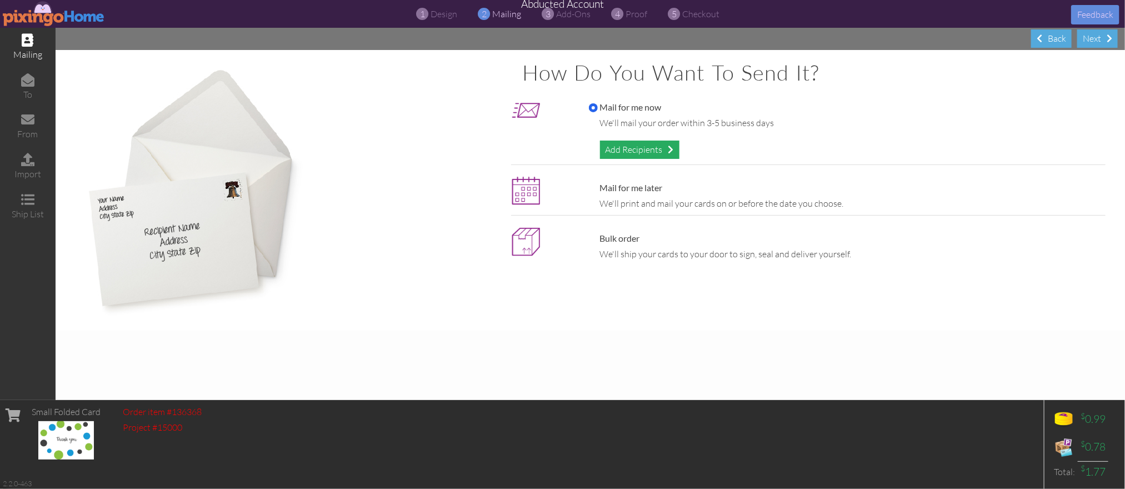
click at [653, 152] on div "Add Recipients" at bounding box center [639, 149] width 79 height 18
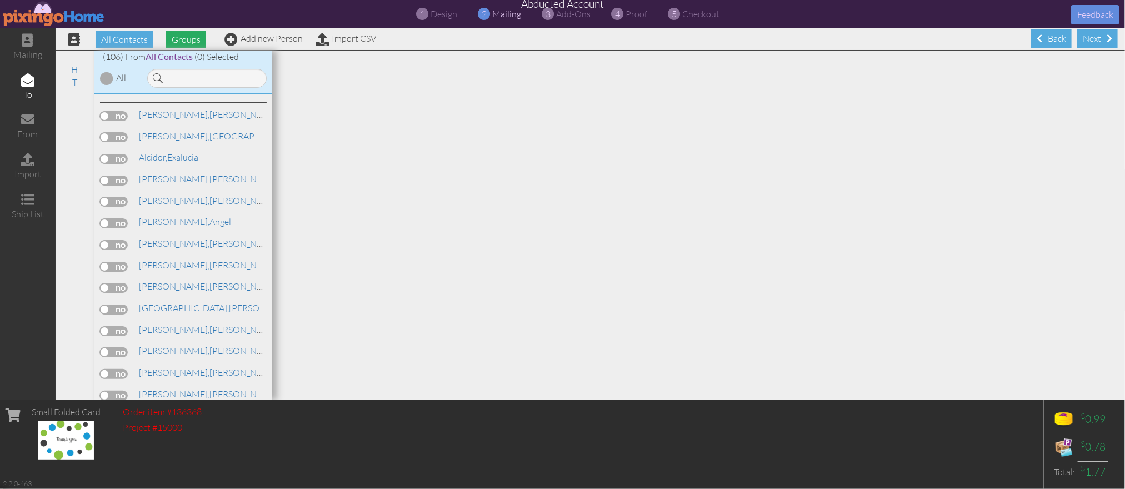
click at [179, 42] on span "Groups" at bounding box center [186, 39] width 40 height 17
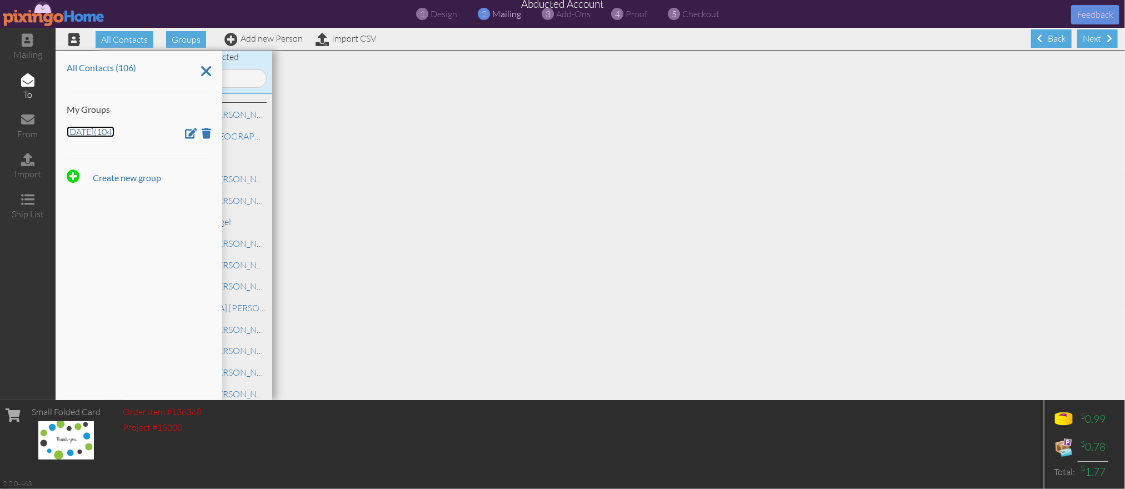
click at [76, 134] on link "May 16 (104)" at bounding box center [91, 131] width 48 height 11
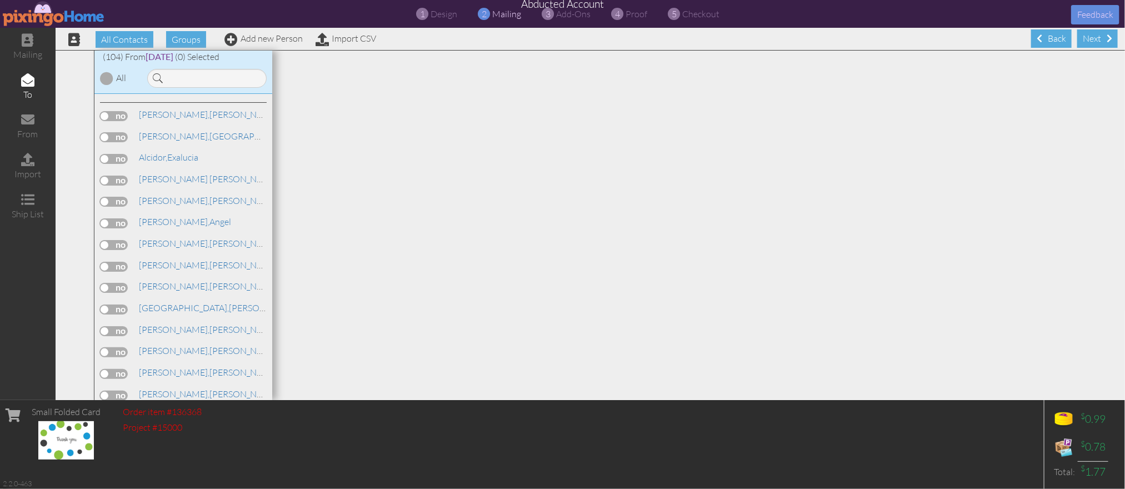
click at [104, 77] on div at bounding box center [106, 78] width 13 height 13
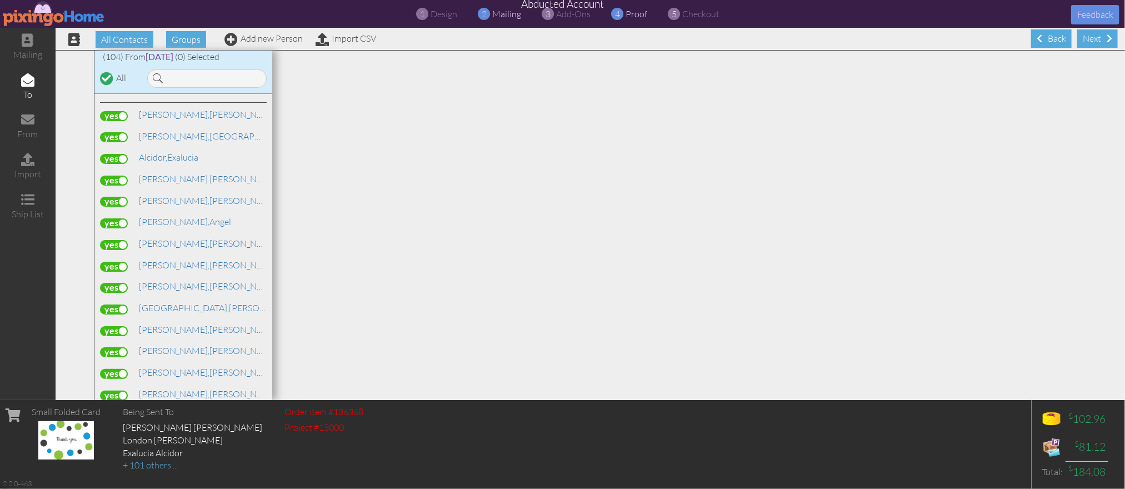
click at [626, 15] on span "proof" at bounding box center [637, 13] width 22 height 11
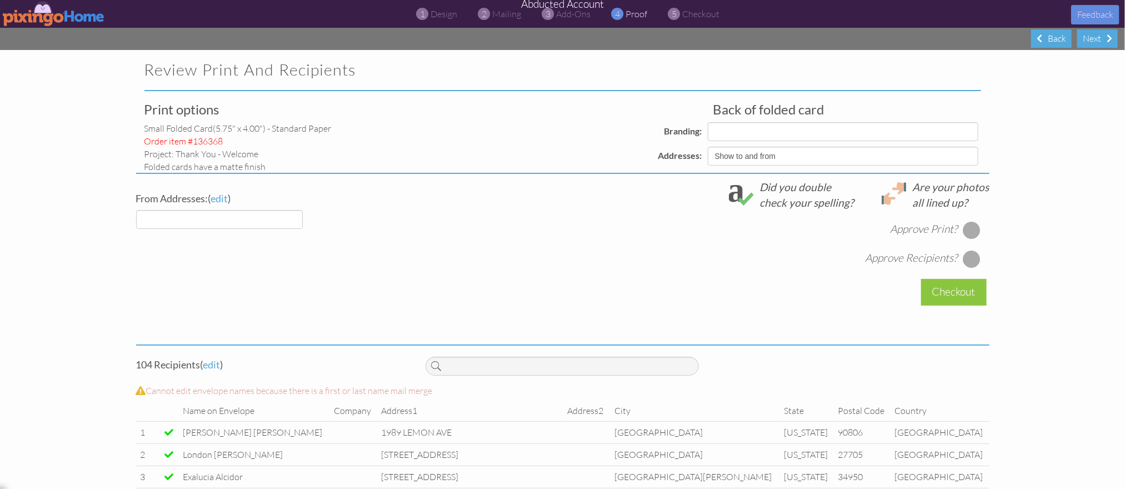
select select "object:49223"
select select "object:49225"
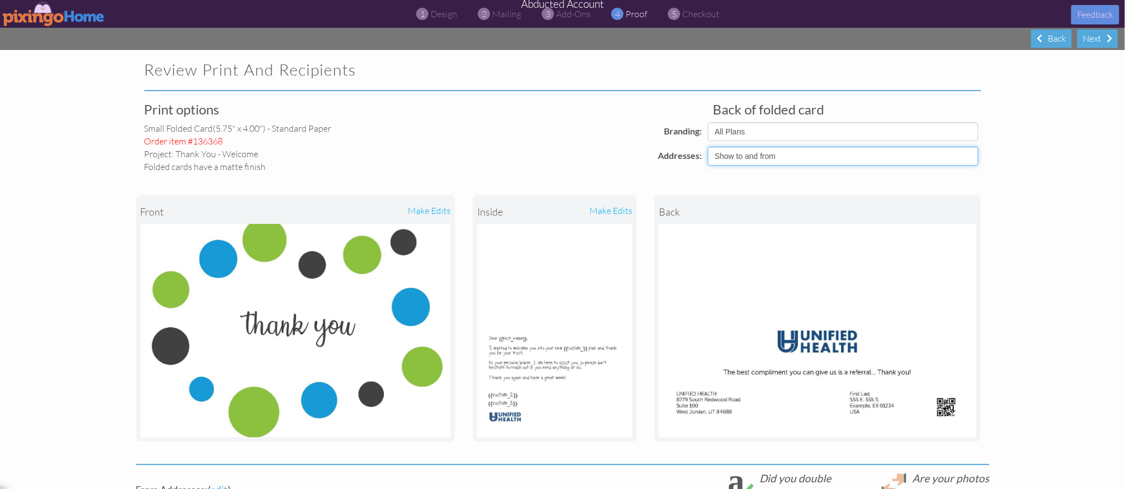
click at [798, 156] on select "Show to and from Show from only Hide to and from" at bounding box center [842, 156] width 270 height 19
select select "object:49221"
click at [707, 147] on select "Show to and from Show from only Hide to and from" at bounding box center [842, 156] width 270 height 19
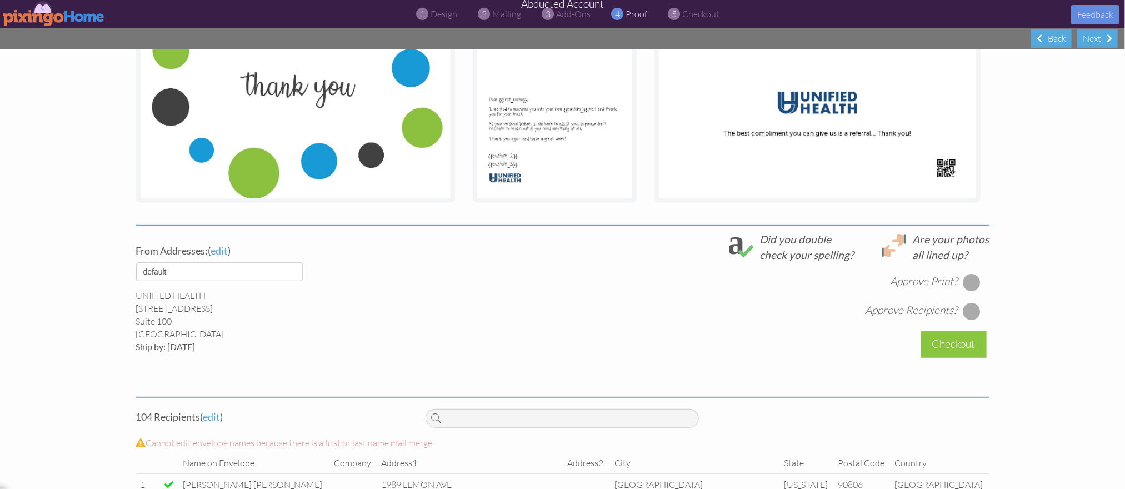
scroll to position [279, 0]
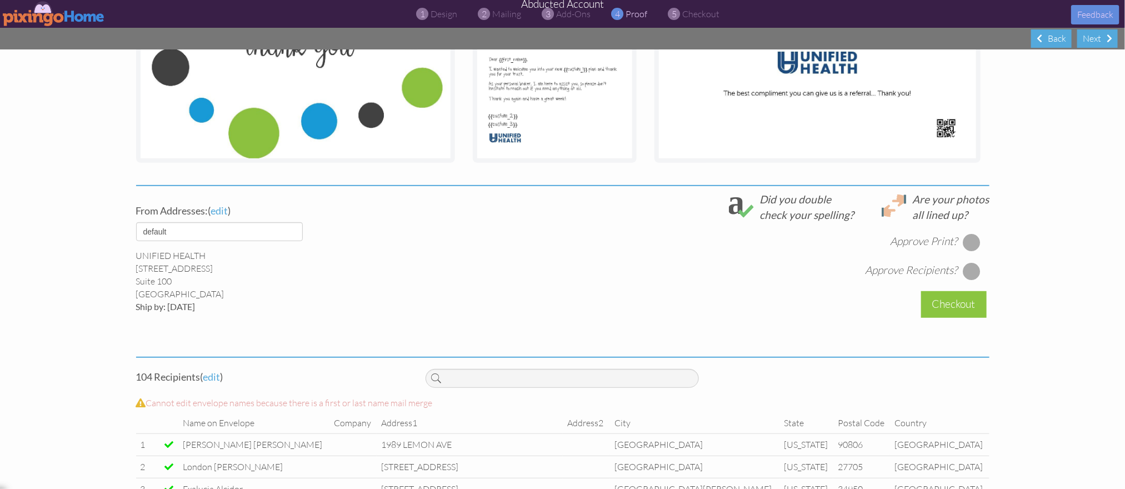
click at [975, 243] on div at bounding box center [971, 242] width 18 height 18
click at [973, 272] on div at bounding box center [971, 271] width 18 height 18
click at [955, 308] on div "Checkout" at bounding box center [954, 304] width 66 height 26
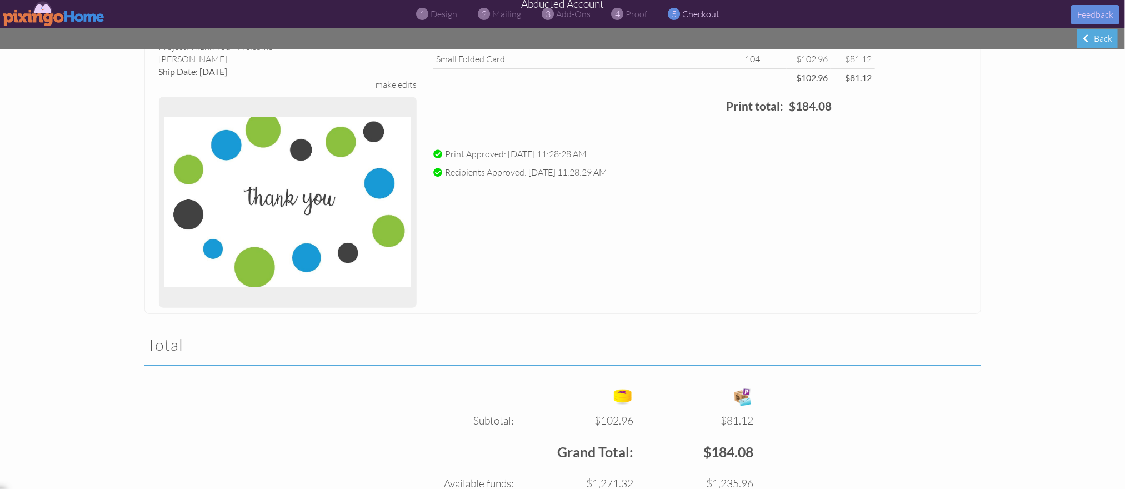
scroll to position [215, 0]
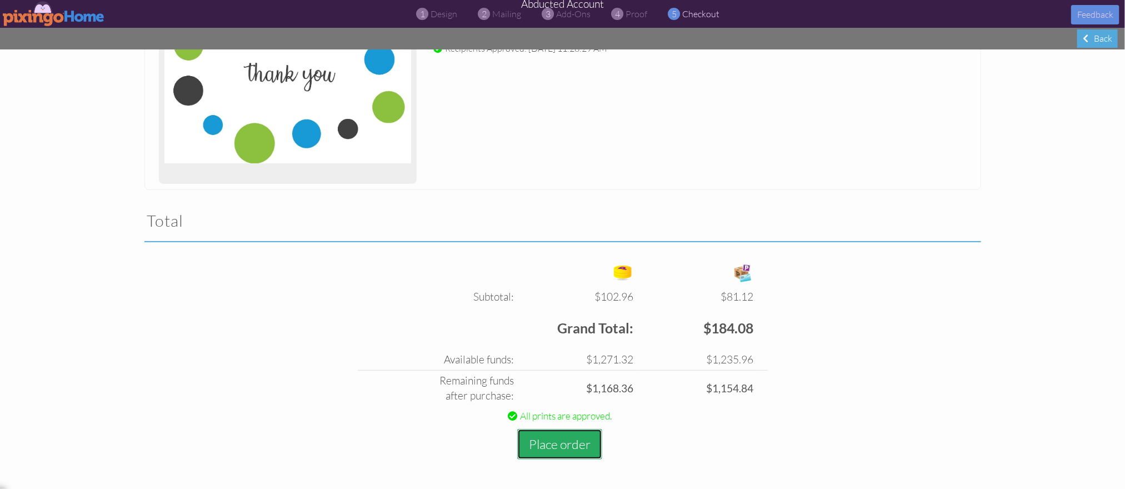
click at [543, 439] on button "Place order" at bounding box center [559, 444] width 85 height 31
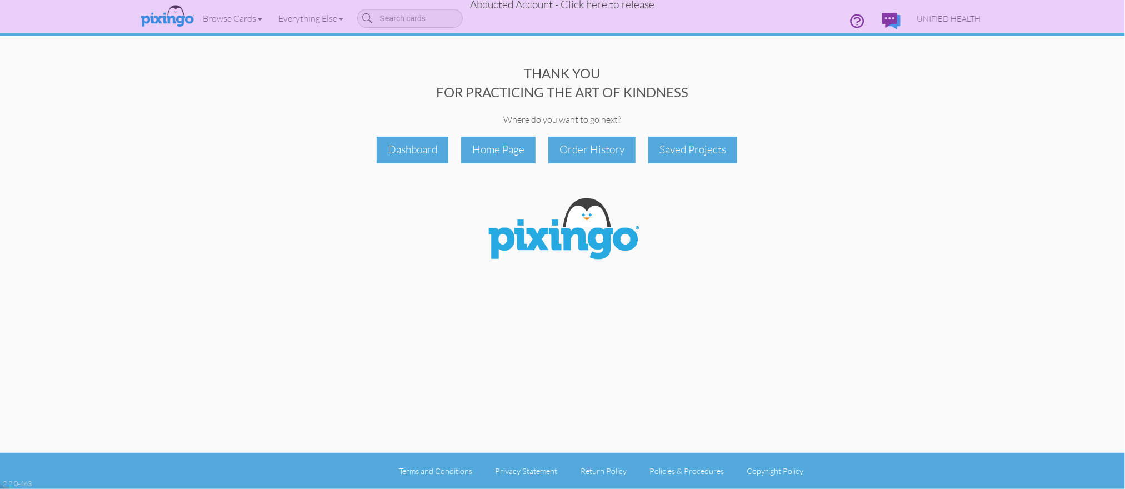
click at [626, 8] on span "Abducted Account - Click here to release" at bounding box center [562, 4] width 184 height 13
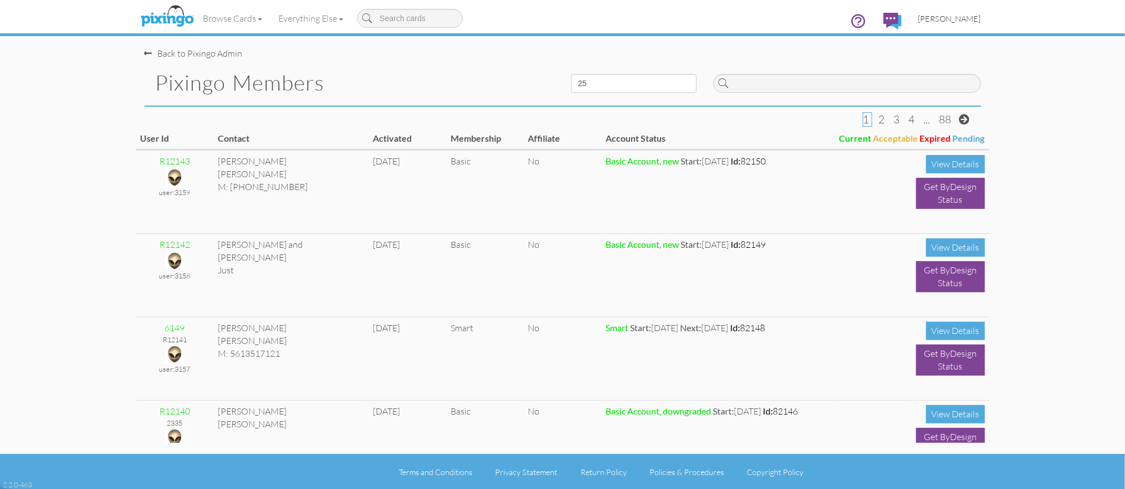
click at [951, 20] on span "[PERSON_NAME]" at bounding box center [949, 18] width 63 height 9
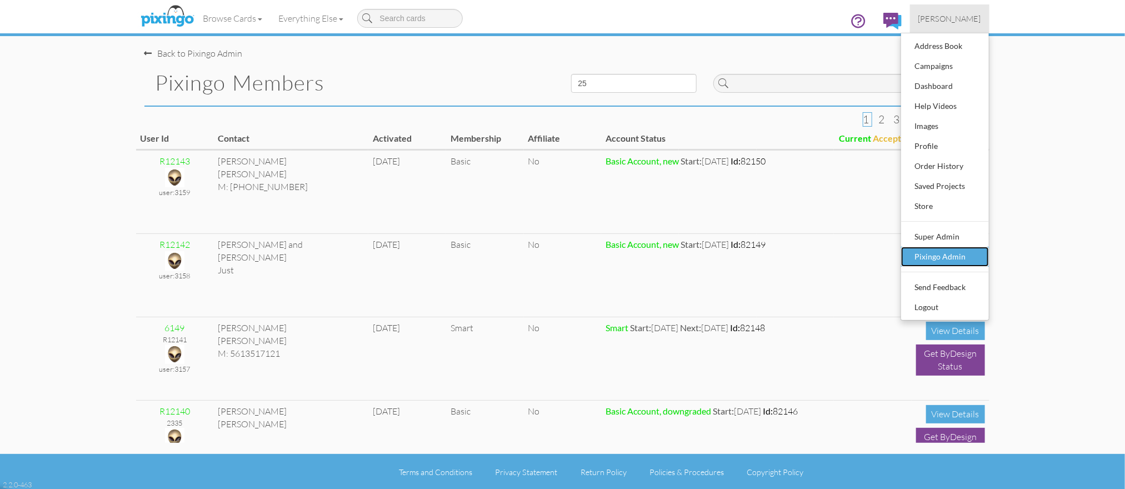
click at [945, 251] on div "Pixingo Admin" at bounding box center [945, 256] width 66 height 17
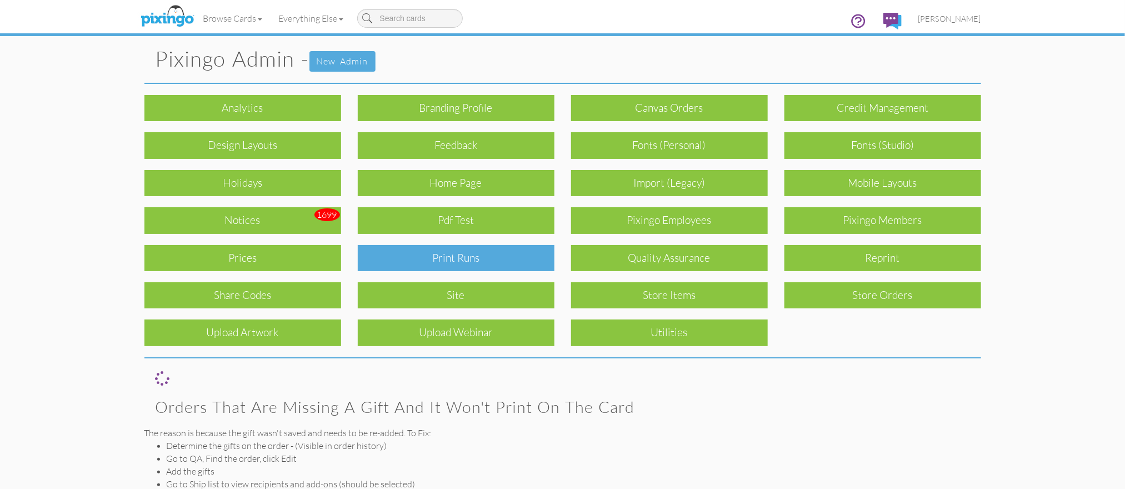
click at [476, 256] on div "Print Runs" at bounding box center [456, 258] width 197 height 26
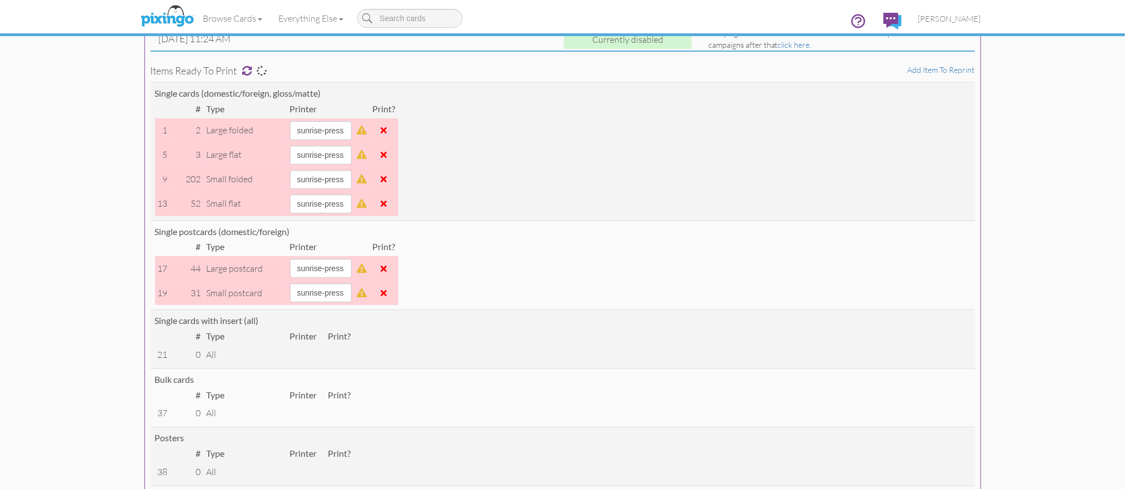
scroll to position [111, 0]
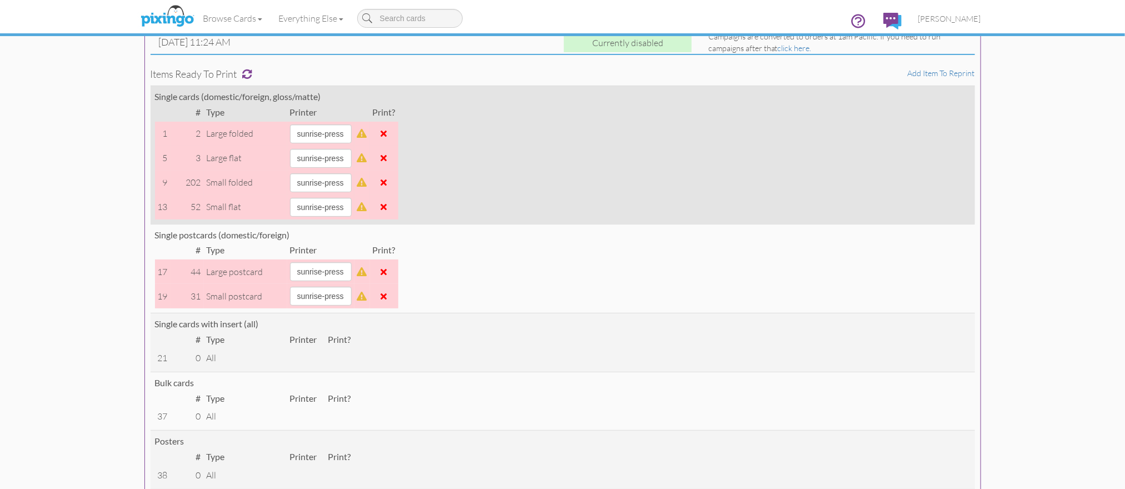
click at [387, 207] on span at bounding box center [384, 206] width 6 height 9
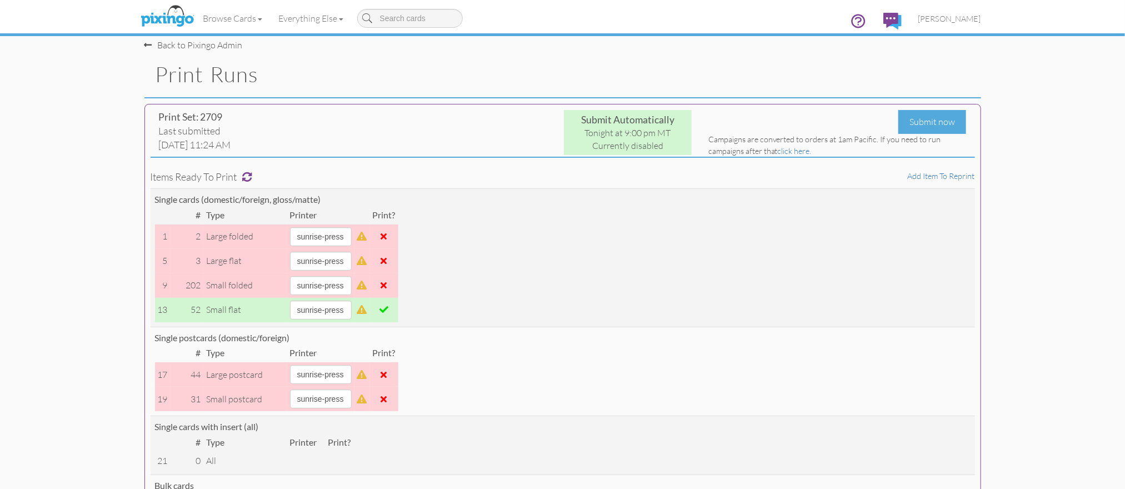
scroll to position [0, 0]
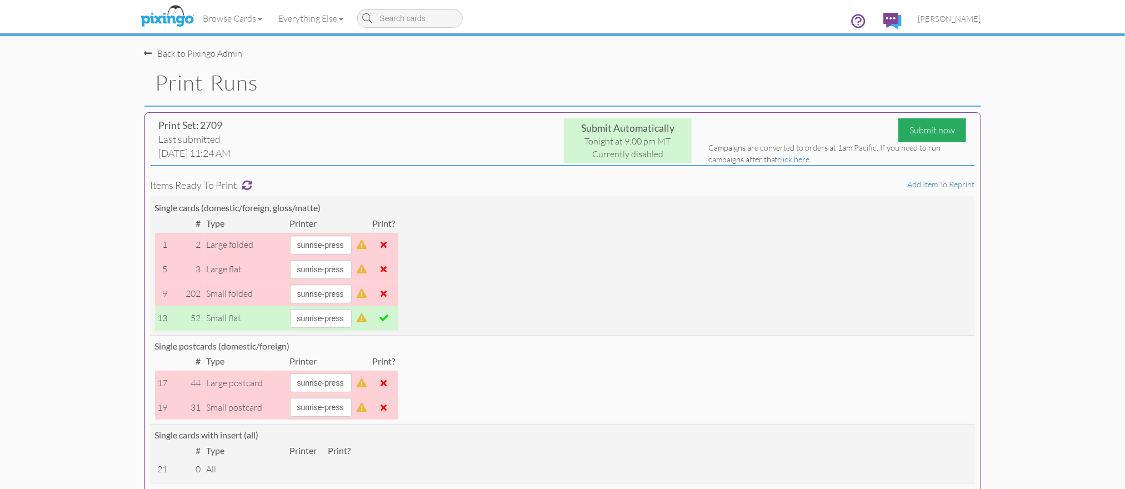
click at [924, 132] on div "Submit now" at bounding box center [932, 130] width 68 height 24
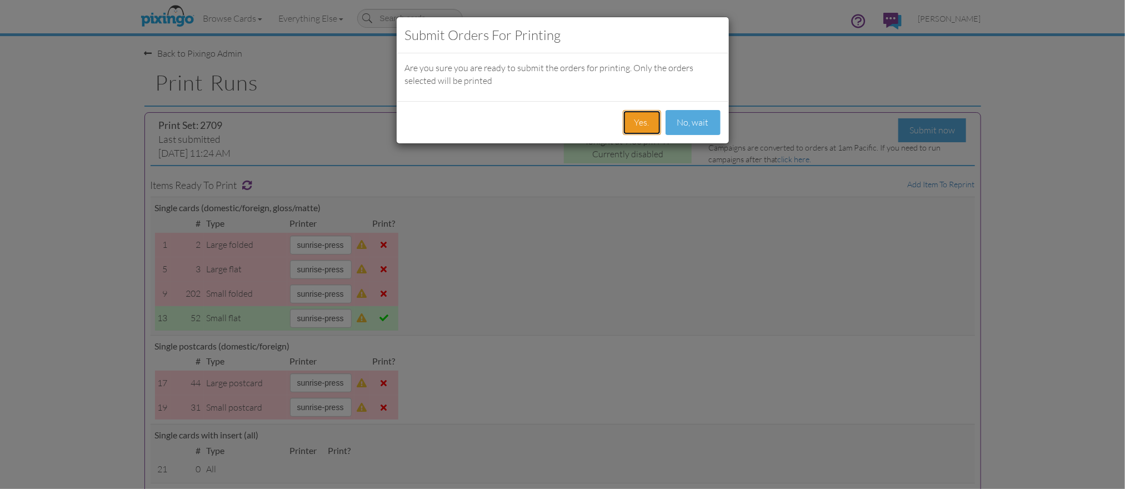
click at [640, 123] on button "Yes." at bounding box center [642, 122] width 38 height 25
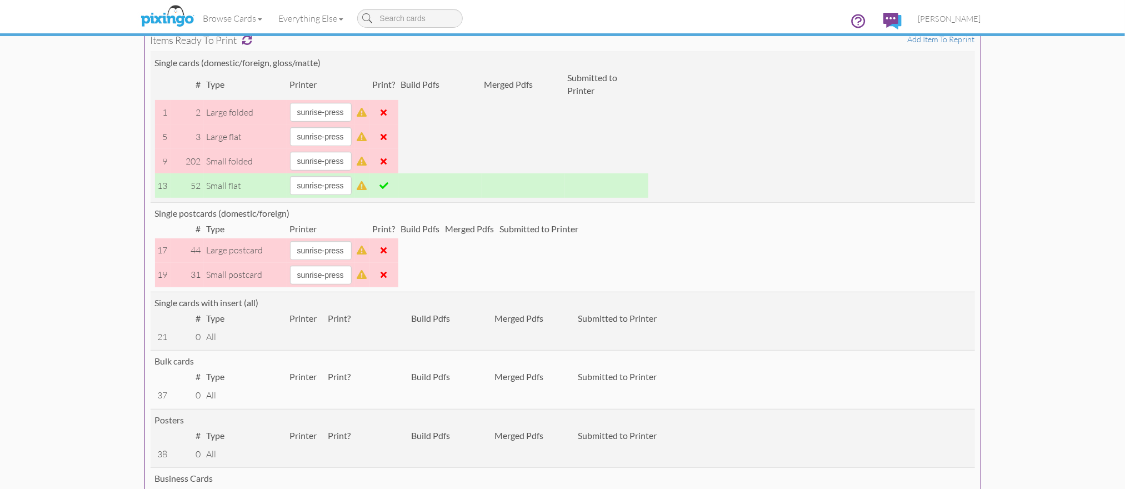
scroll to position [234, 0]
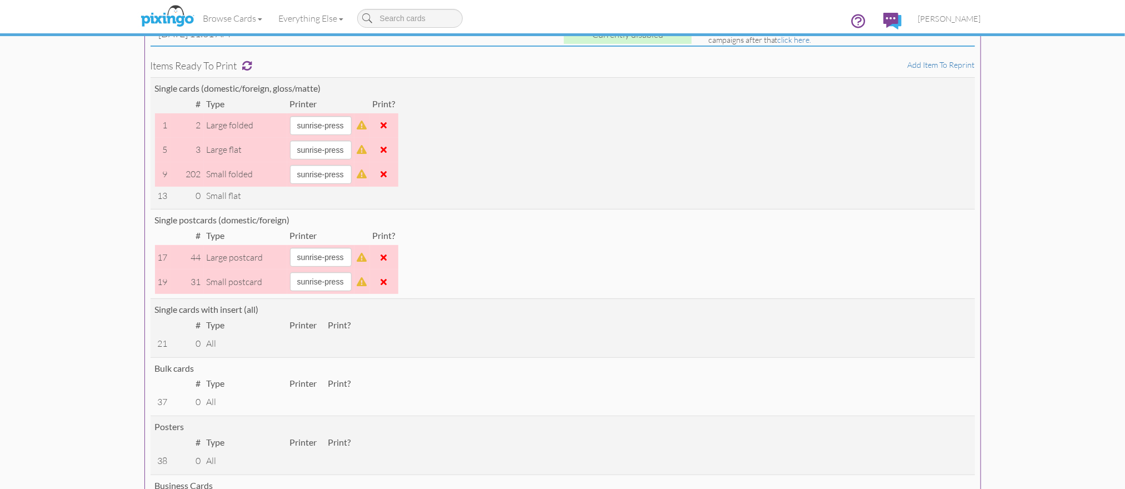
scroll to position [120, 0]
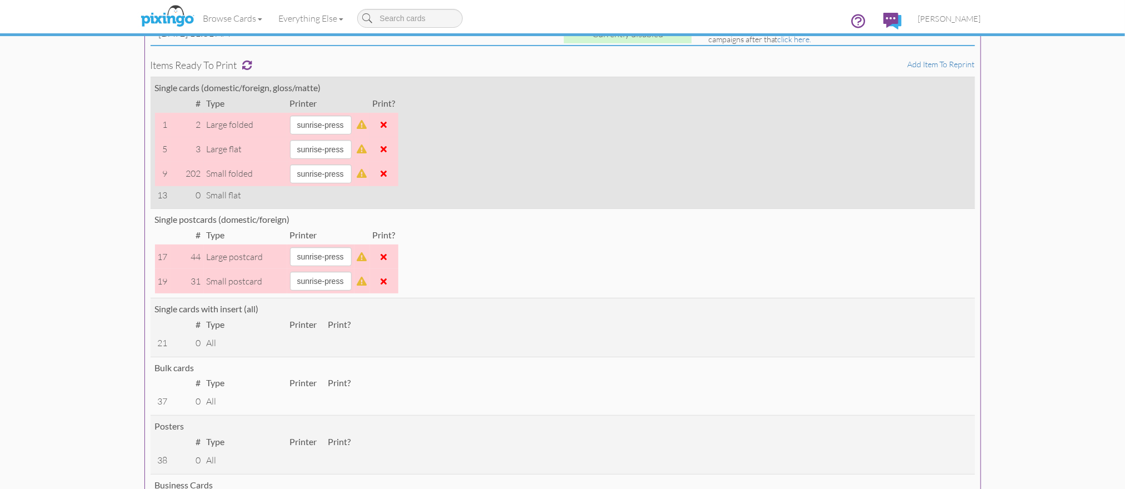
click at [387, 174] on span at bounding box center [384, 173] width 6 height 9
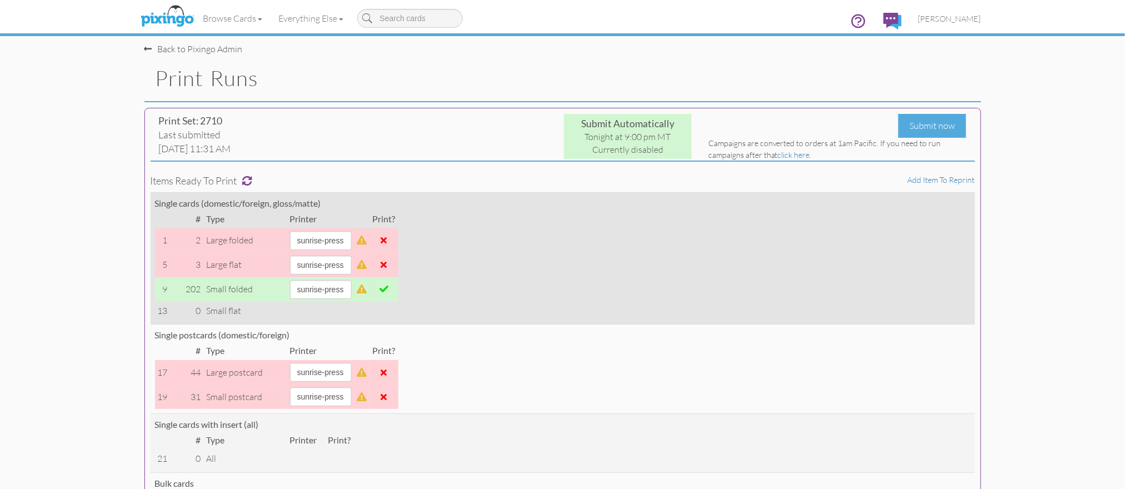
scroll to position [0, 0]
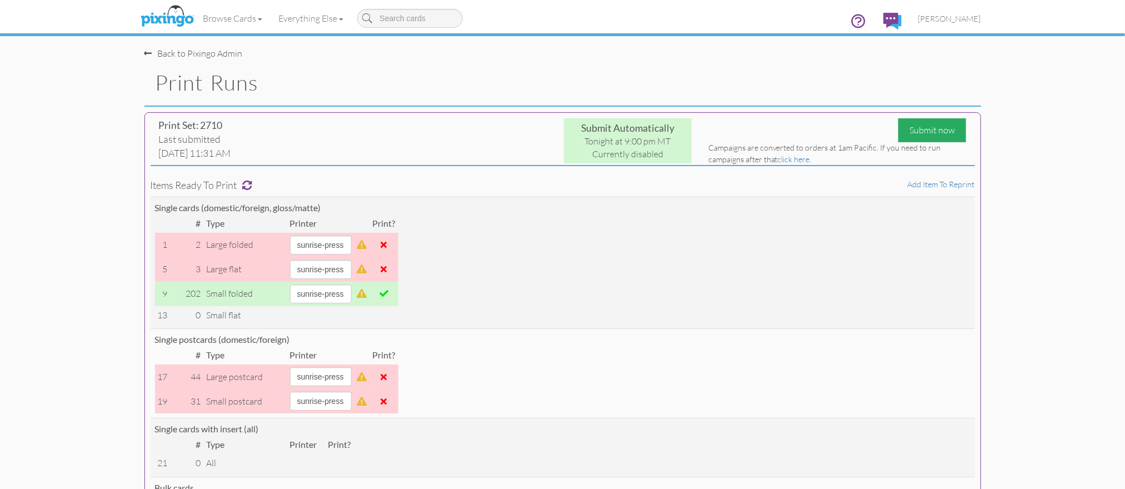
click at [927, 129] on div "Submit now" at bounding box center [932, 130] width 68 height 24
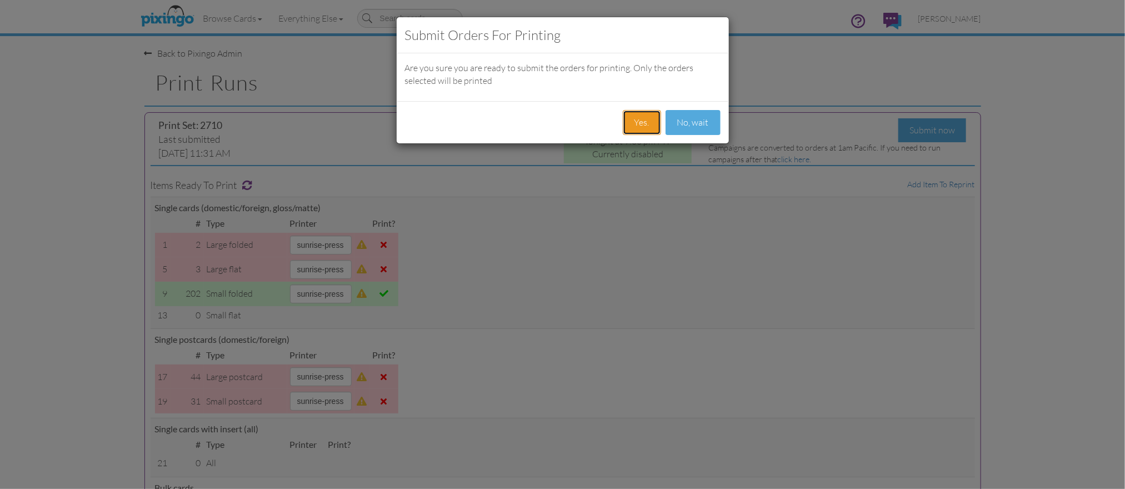
click at [643, 120] on button "Yes." at bounding box center [642, 122] width 38 height 25
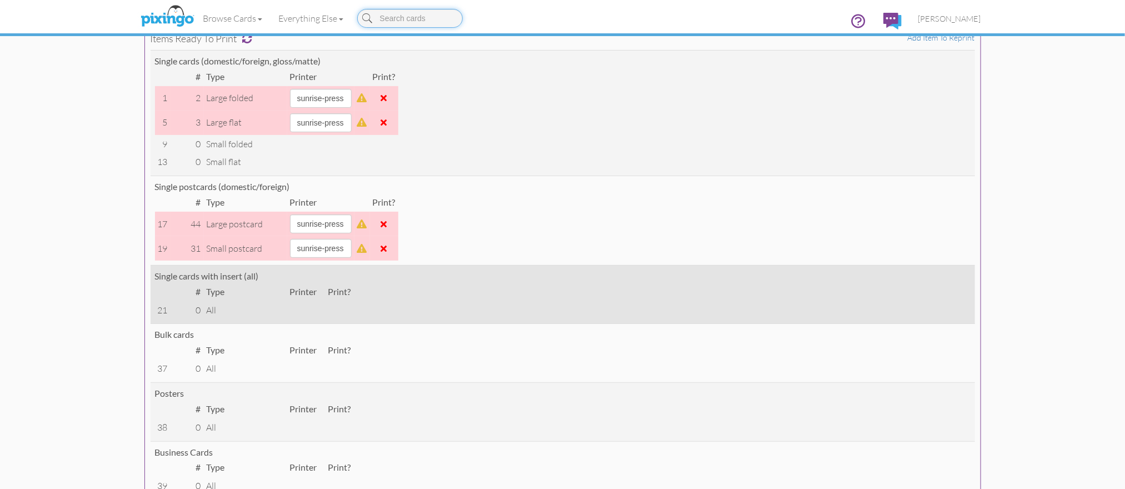
scroll to position [128, 0]
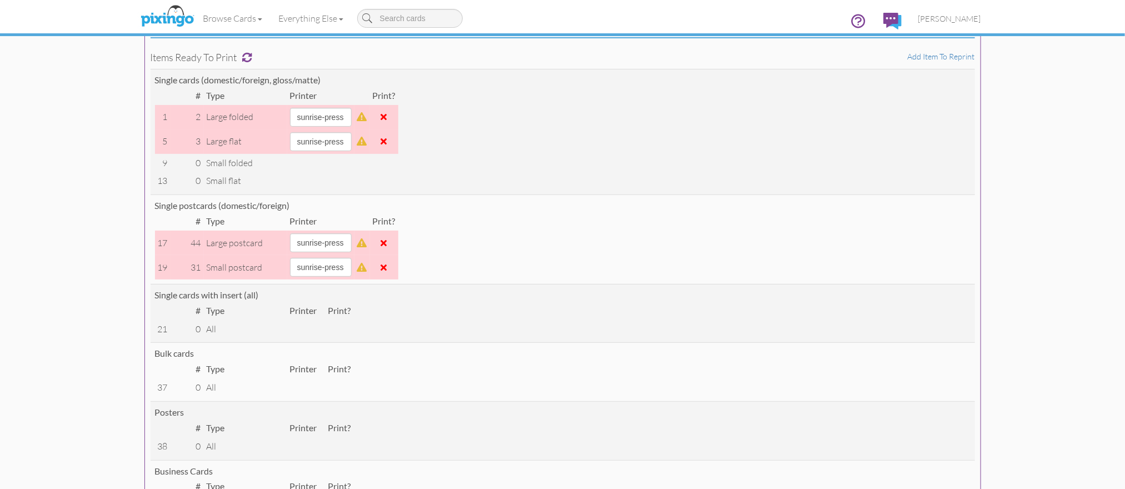
click at [387, 243] on span at bounding box center [384, 242] width 6 height 9
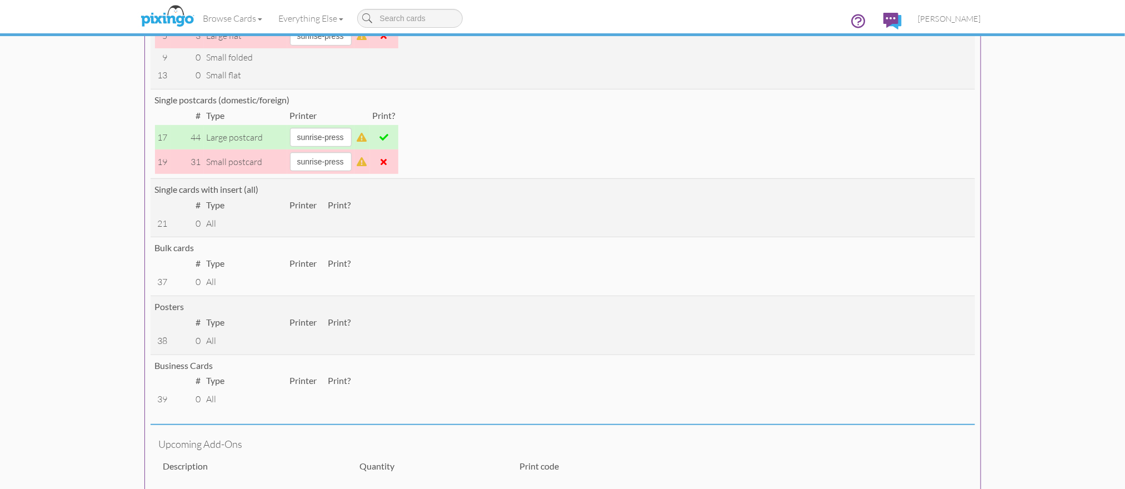
scroll to position [0, 0]
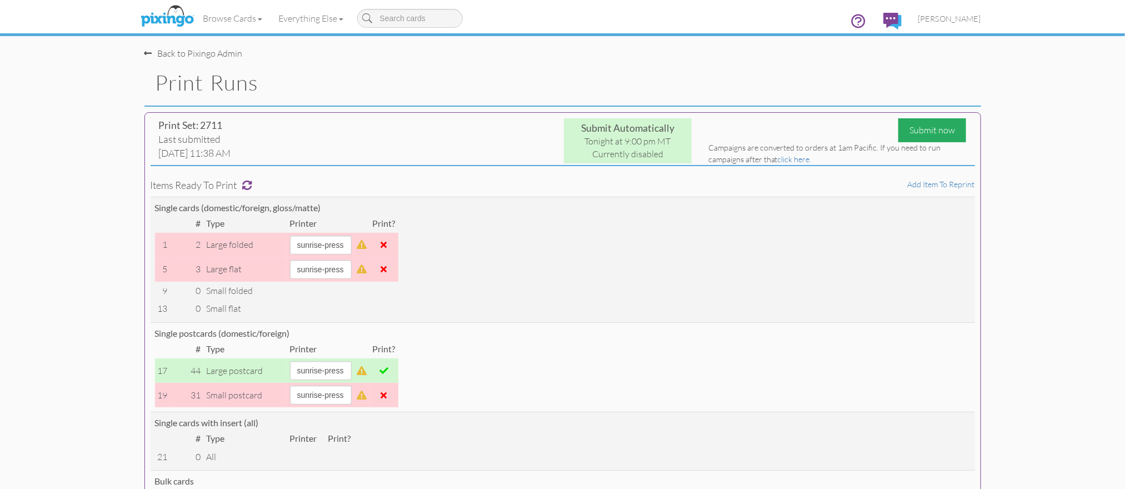
click at [951, 128] on div "Submit now" at bounding box center [932, 130] width 68 height 24
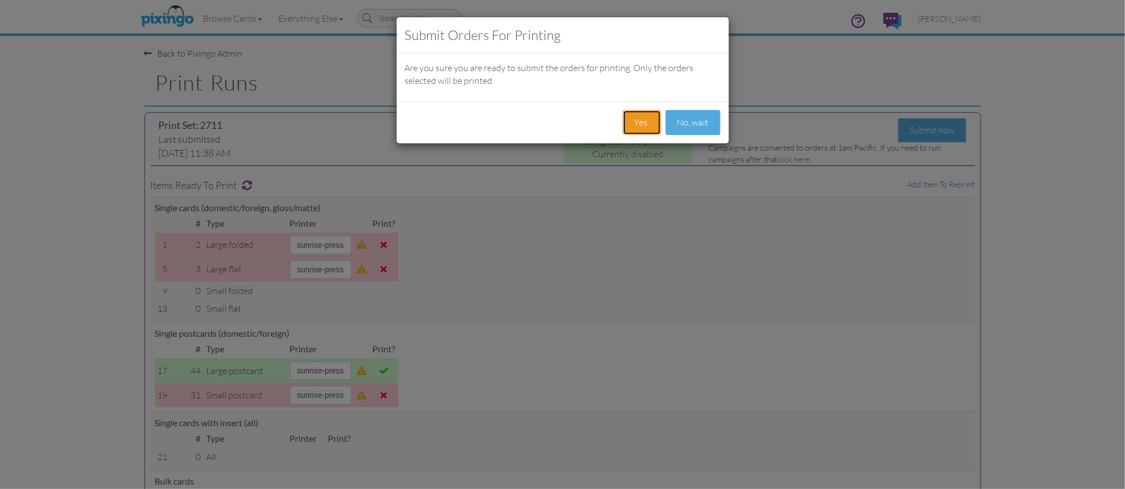
click at [641, 123] on button "Yes." at bounding box center [642, 122] width 38 height 25
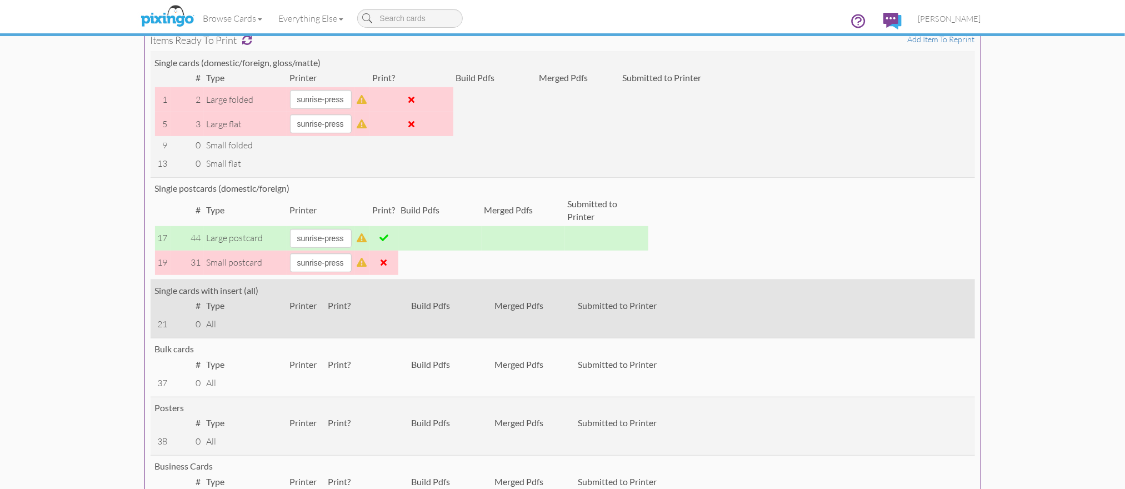
scroll to position [222, 0]
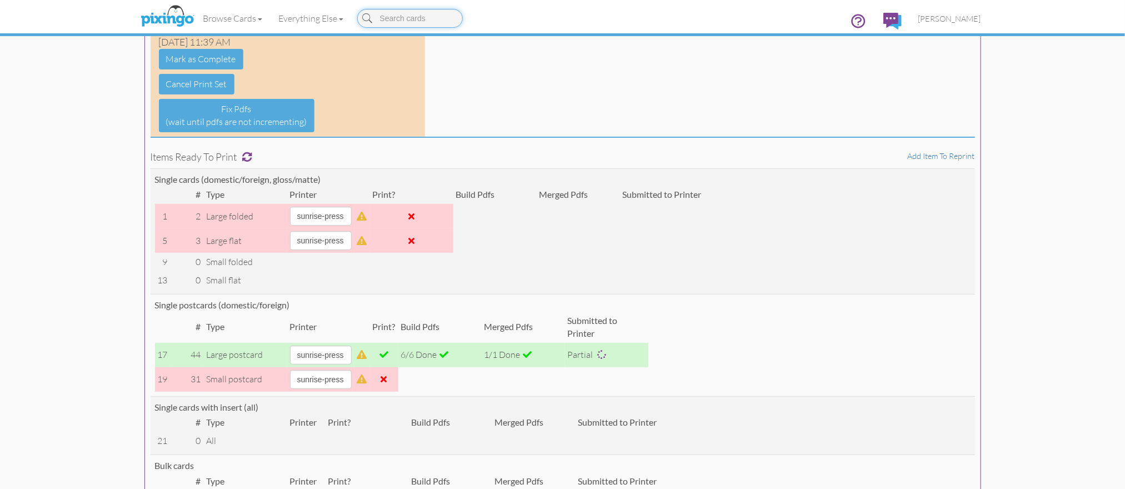
scroll to position [111, 0]
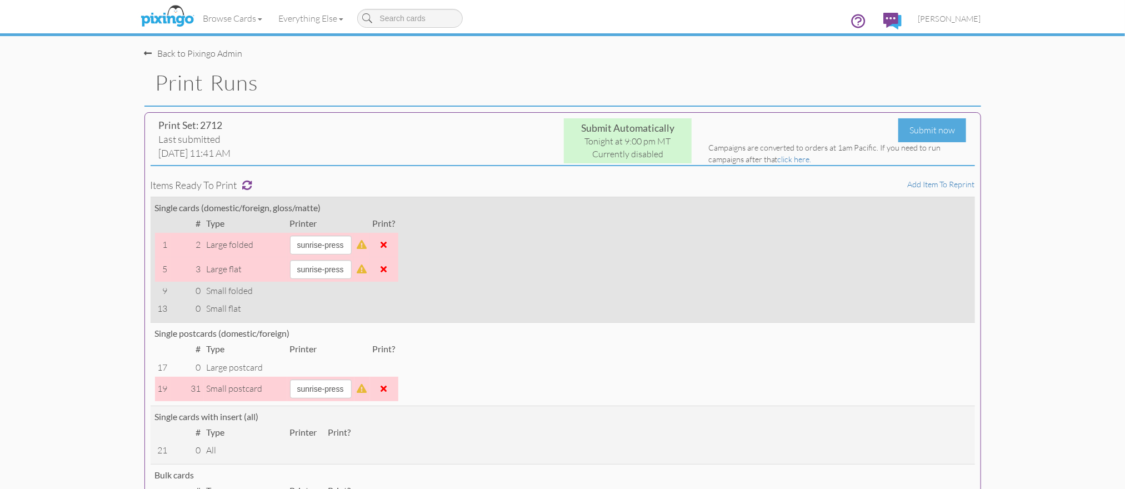
click at [685, 294] on td "Single cards (domestic/foreign, gloss/matte) # Type Printer Print? 1 2 large fo…" at bounding box center [562, 260] width 824 height 126
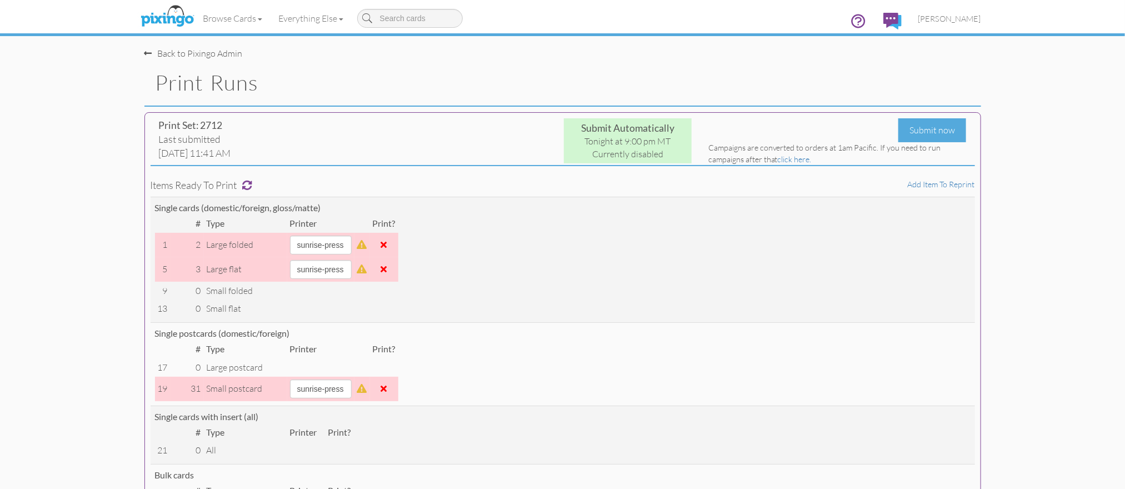
click at [681, 337] on div "Single postcards (domestic/foreign)" at bounding box center [562, 333] width 815 height 13
click at [958, 19] on span "[PERSON_NAME]" at bounding box center [949, 18] width 63 height 9
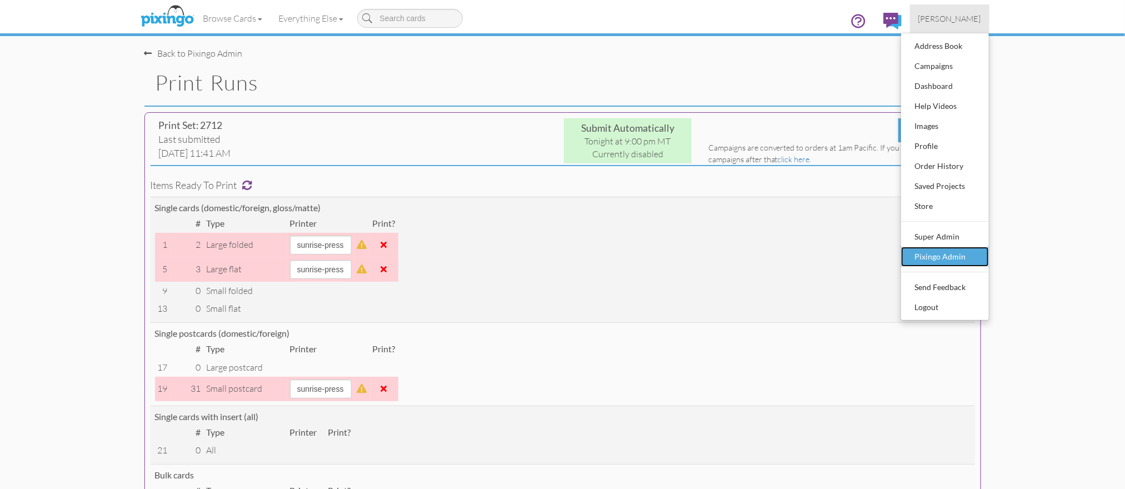
click at [954, 249] on div "Pixingo Admin" at bounding box center [945, 256] width 66 height 17
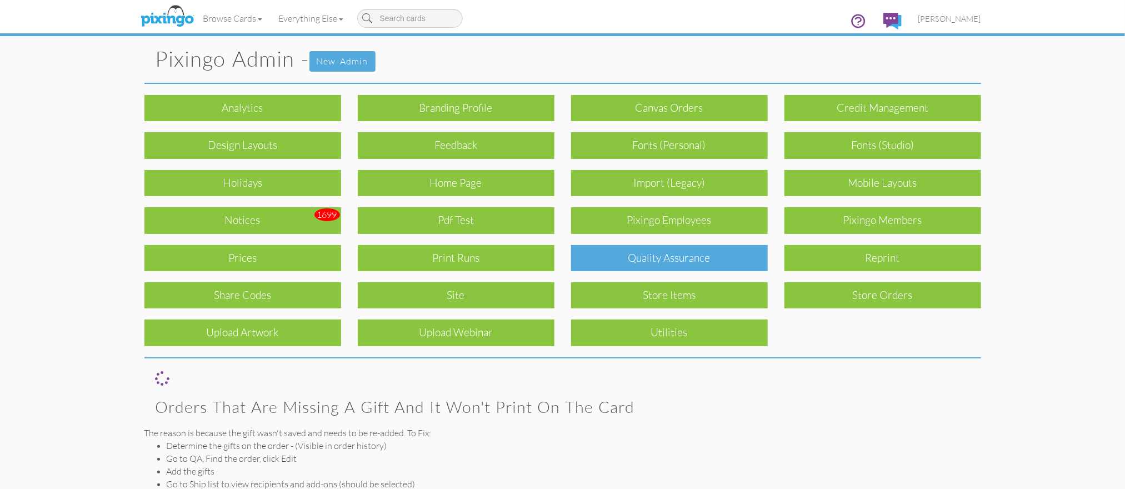
click at [722, 258] on div "Quality Assurance" at bounding box center [669, 258] width 197 height 26
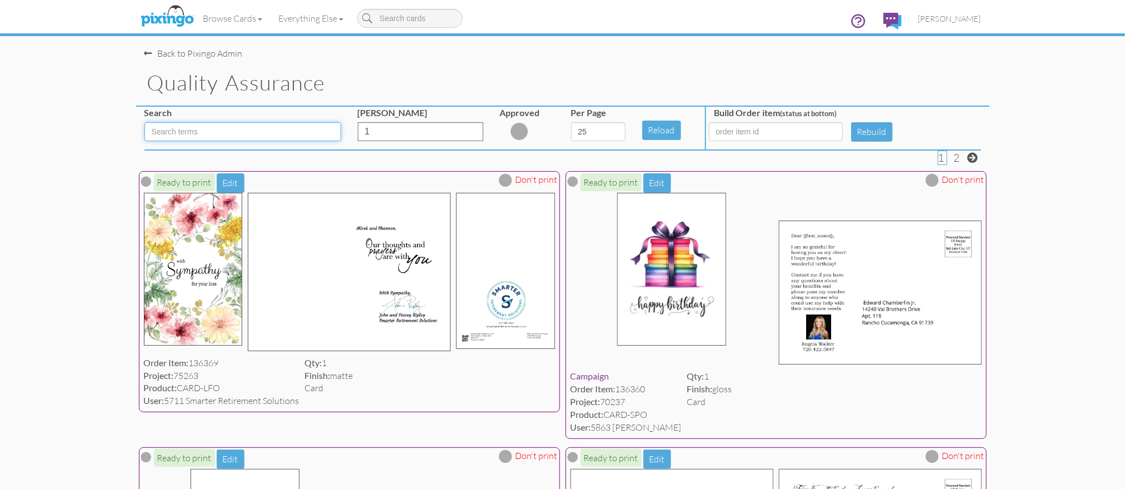
click at [193, 132] on input at bounding box center [242, 131] width 197 height 19
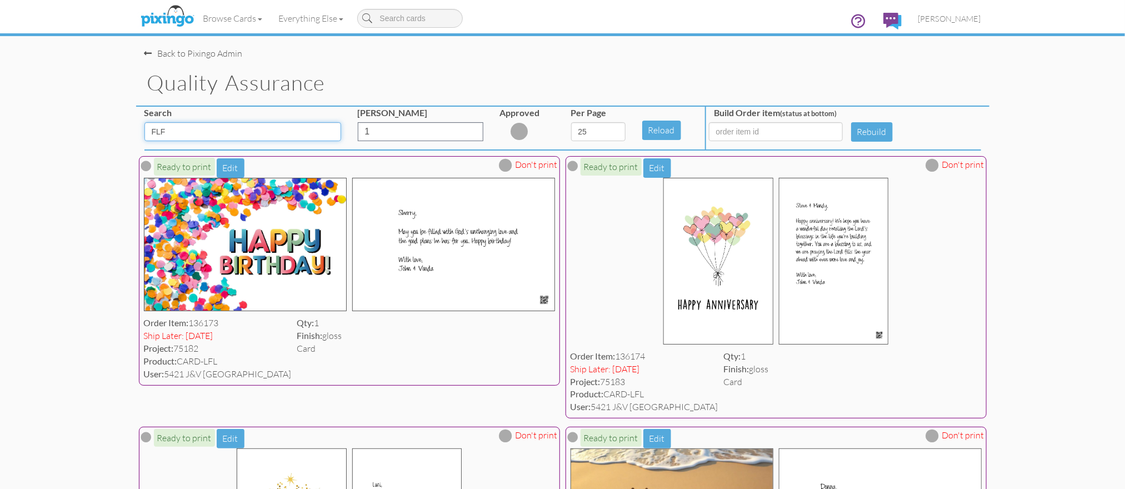
drag, startPoint x: 204, startPoint y: 136, endPoint x: 138, endPoint y: 131, distance: 66.2
click at [138, 131] on div "Search FLF" at bounding box center [242, 128] width 213 height 43
click at [302, 134] on input "LFL" at bounding box center [242, 131] width 197 height 19
type input "LFO"
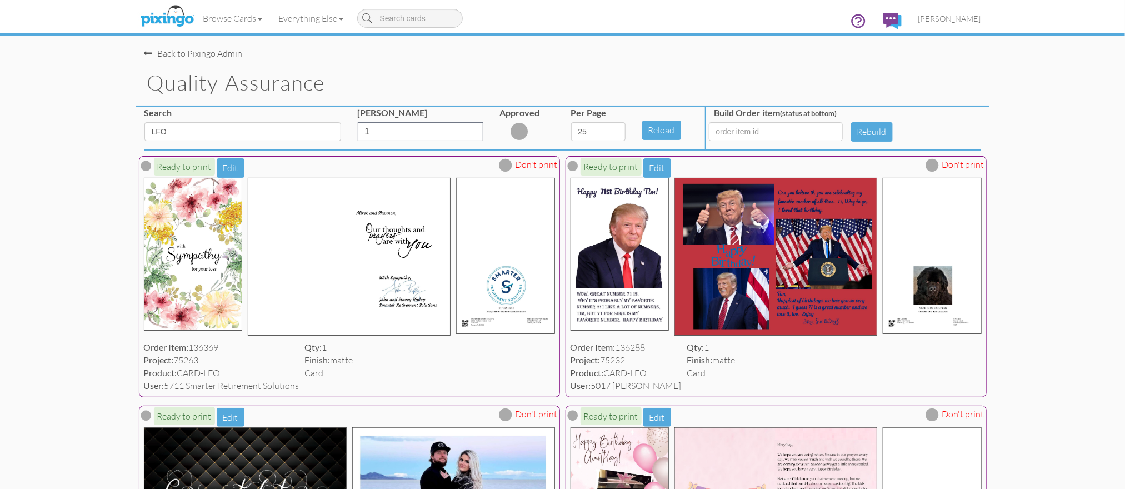
click at [712, 61] on div "Quality Assurance" at bounding box center [562, 83] width 853 height 47
click at [960, 19] on span "[PERSON_NAME]" at bounding box center [949, 18] width 63 height 9
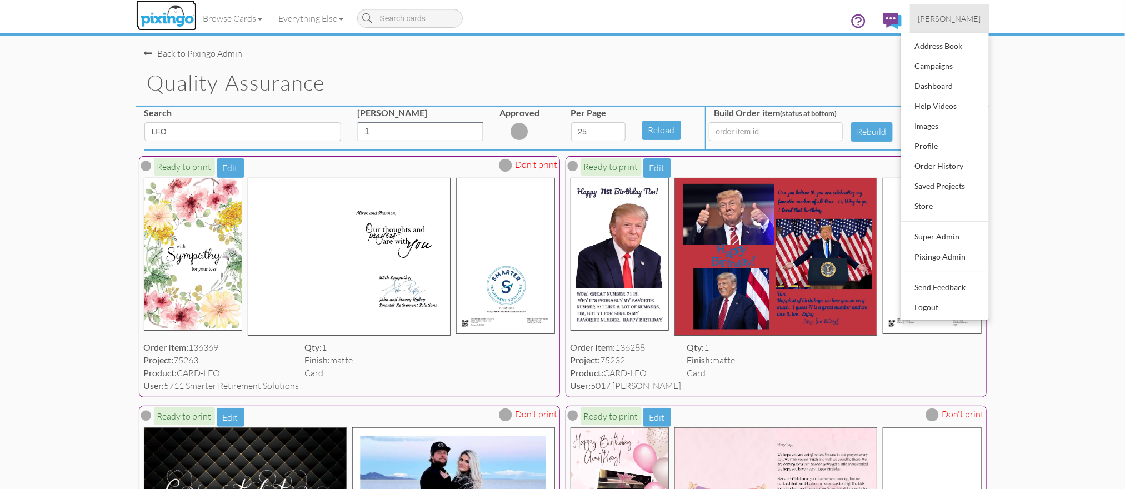
click at [165, 20] on img at bounding box center [167, 17] width 59 height 28
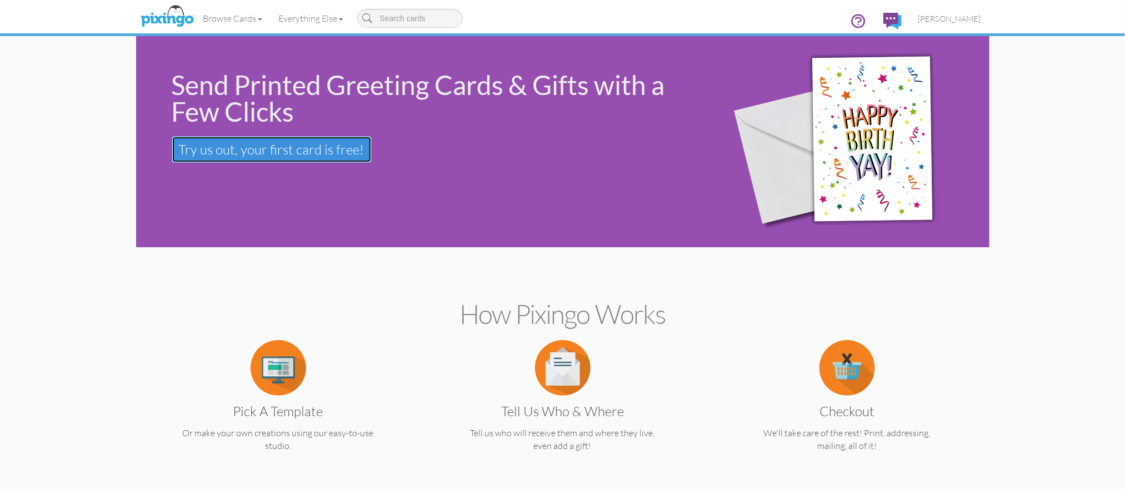
click at [240, 157] on span "Try us out, your first card is free!" at bounding box center [271, 149] width 185 height 17
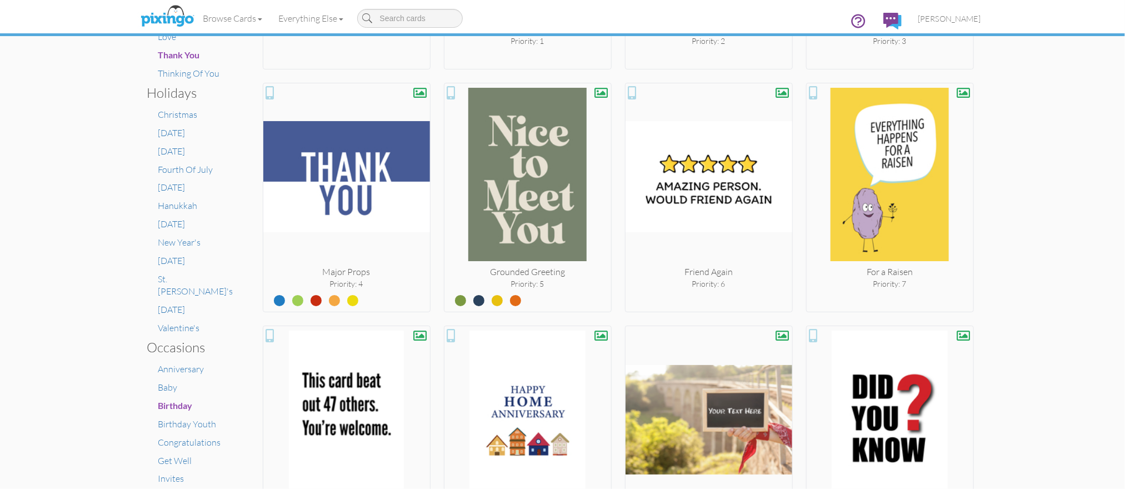
scroll to position [438, 0]
click at [180, 190] on span "[DATE]" at bounding box center [171, 187] width 27 height 11
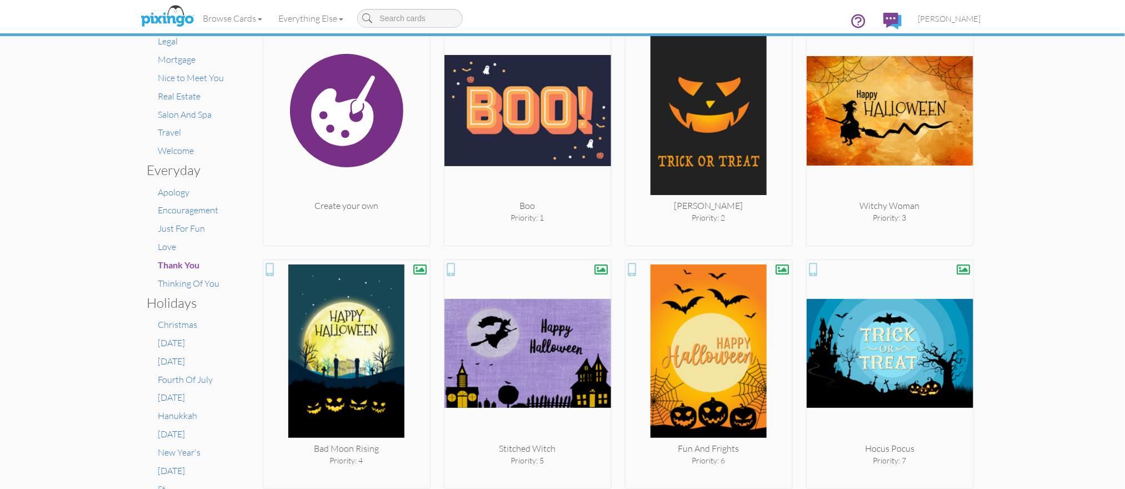
scroll to position [262, 0]
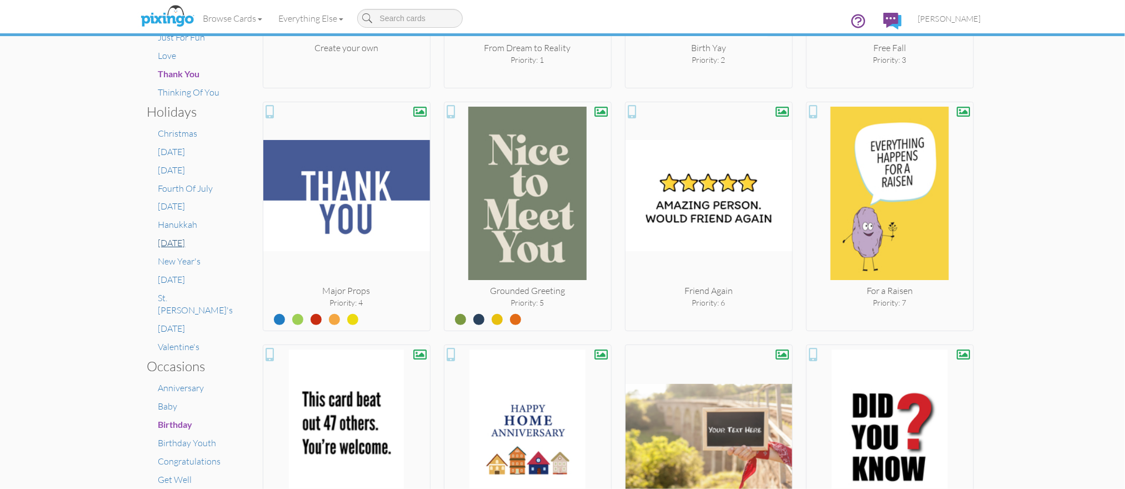
scroll to position [421, 0]
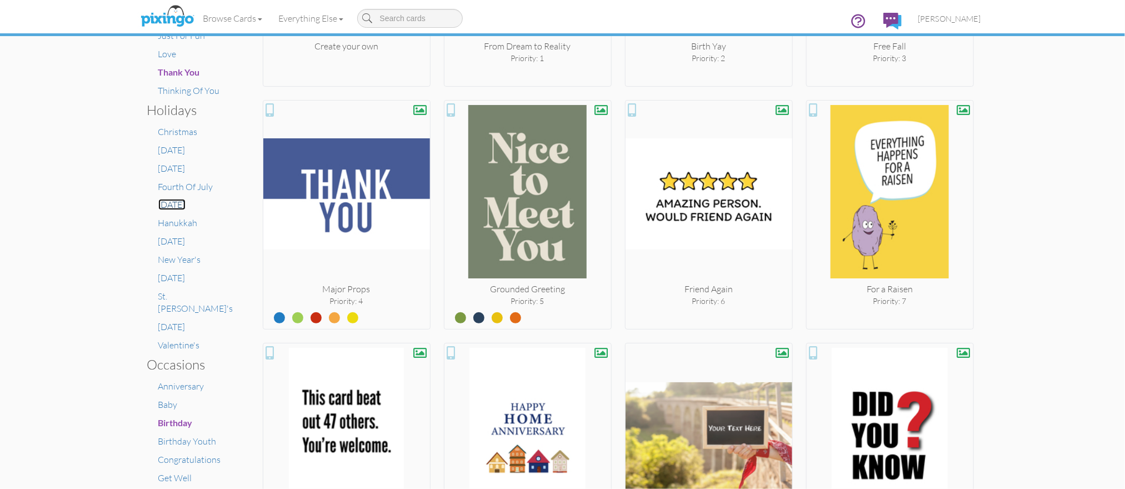
click at [185, 204] on span "[DATE]" at bounding box center [171, 204] width 27 height 11
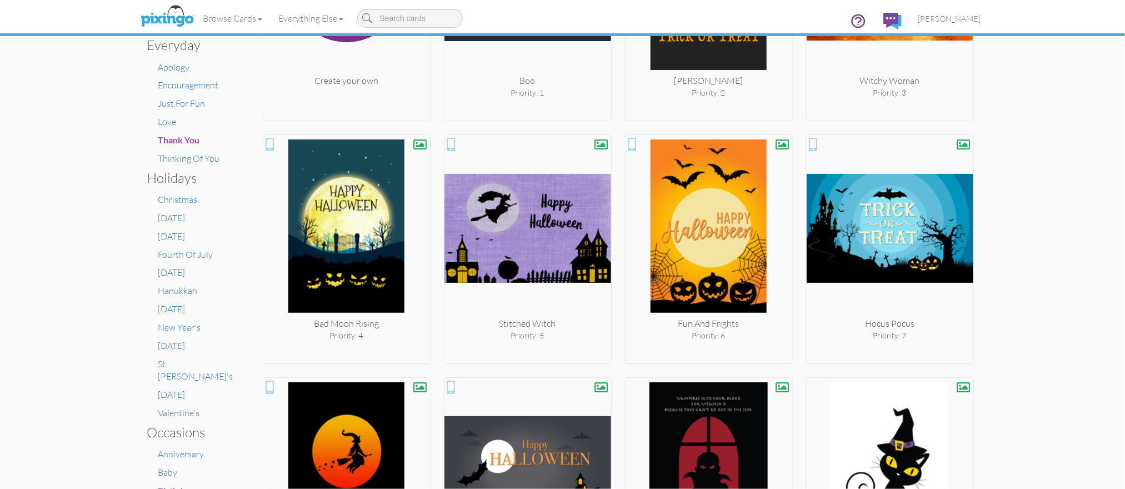
scroll to position [354, 0]
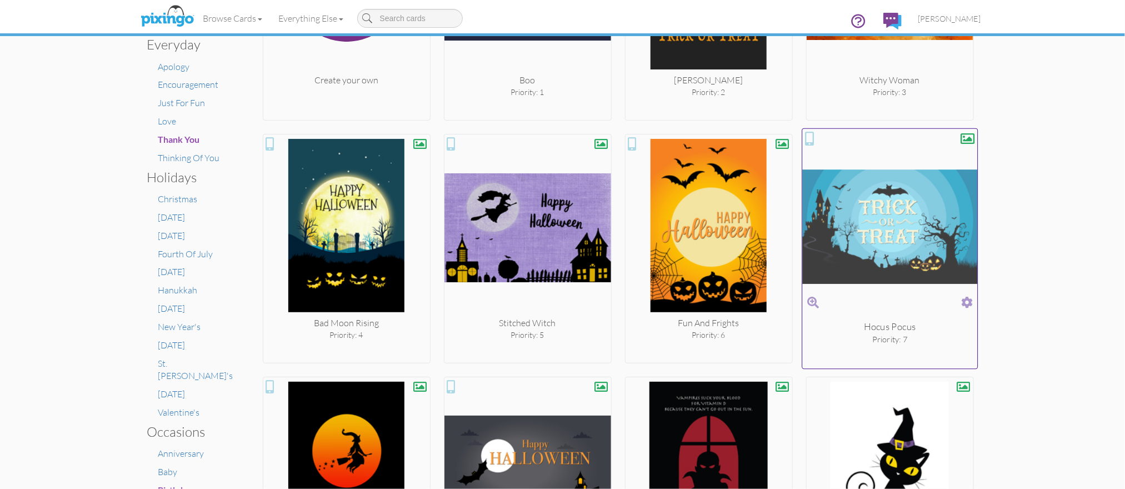
click at [905, 252] on img at bounding box center [889, 226] width 175 height 187
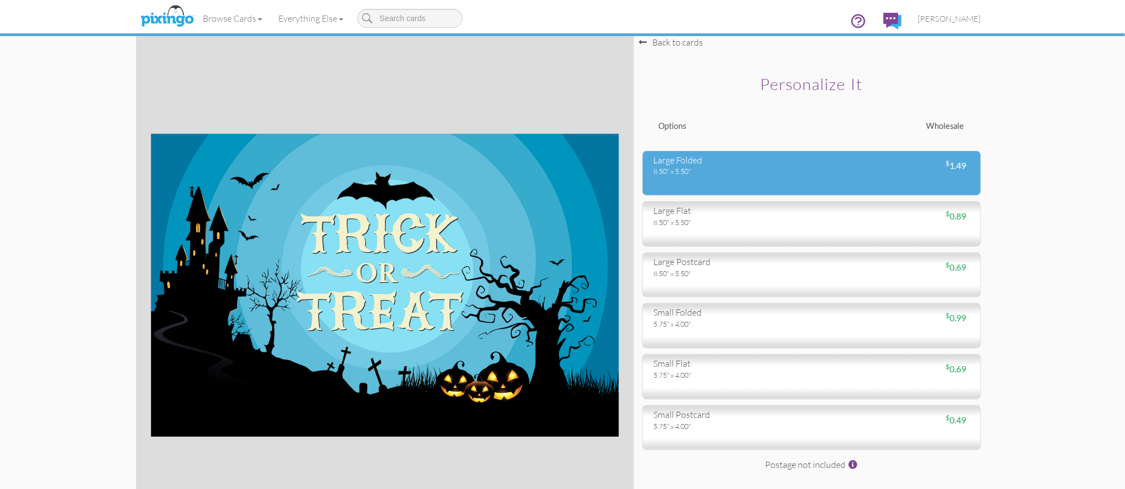
click at [732, 178] on div "large folded 8.50" x 5.50" $ 1.49" at bounding box center [811, 173] width 339 height 46
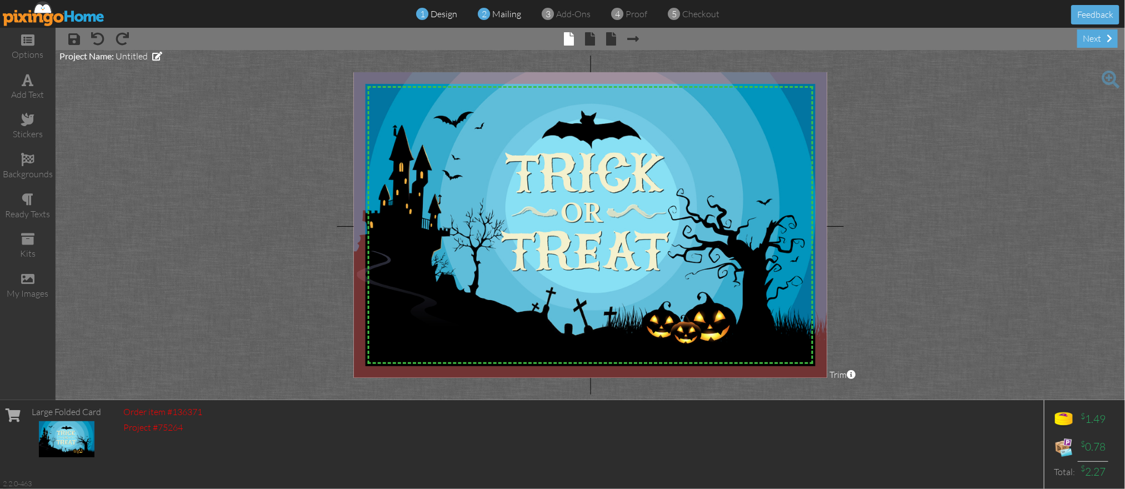
click at [497, 8] on div "2 mailing" at bounding box center [502, 14] width 37 height 13
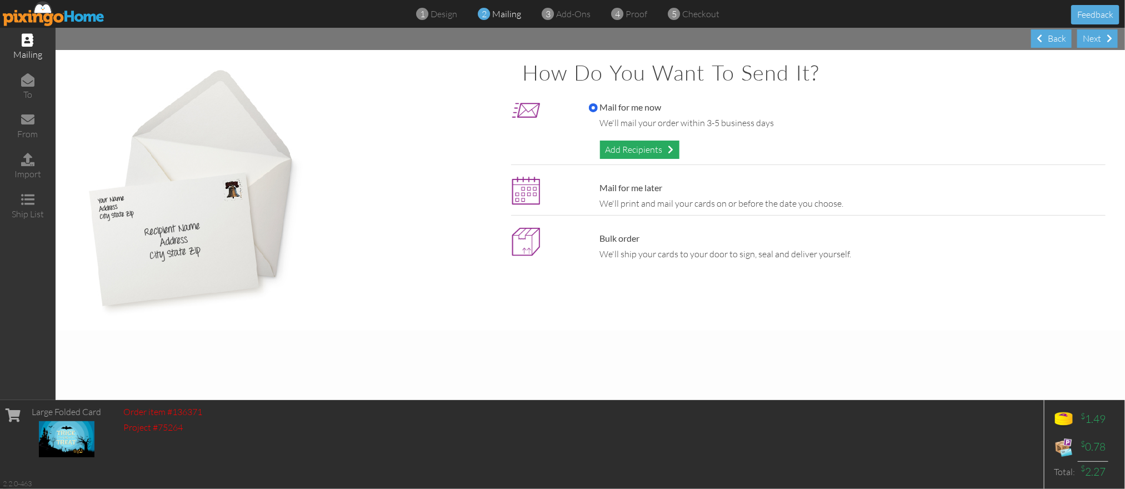
click at [618, 149] on div "Add Recipients" at bounding box center [639, 149] width 79 height 18
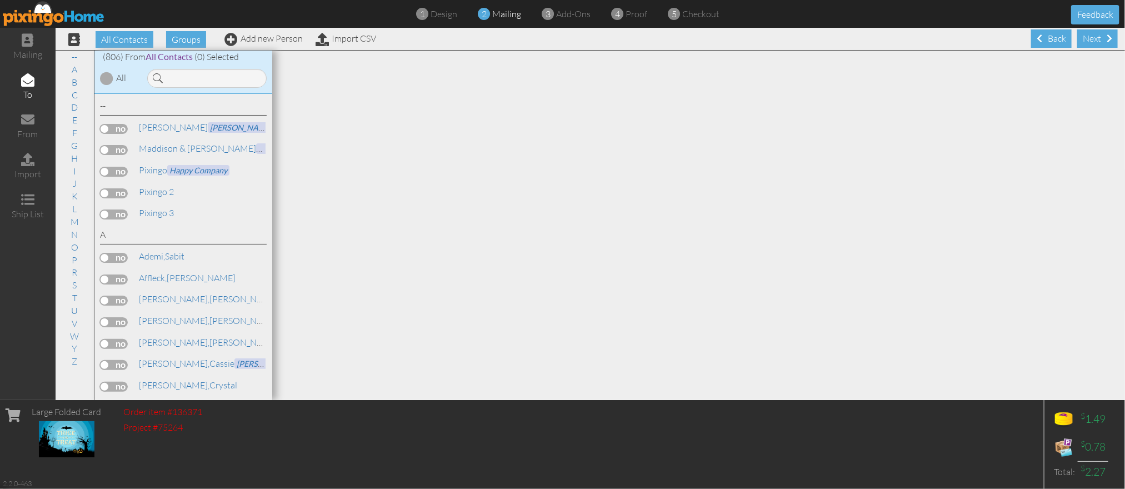
click at [122, 188] on label at bounding box center [114, 193] width 28 height 10
click at [0, 0] on input "checkbox" at bounding box center [0, 0] width 0 height 0
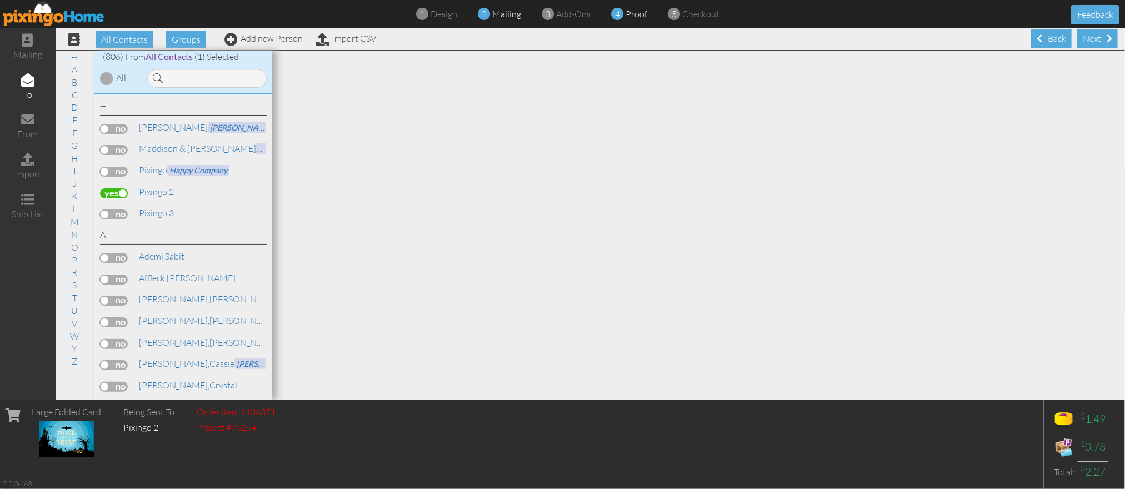
click at [636, 15] on span "proof" at bounding box center [637, 13] width 22 height 11
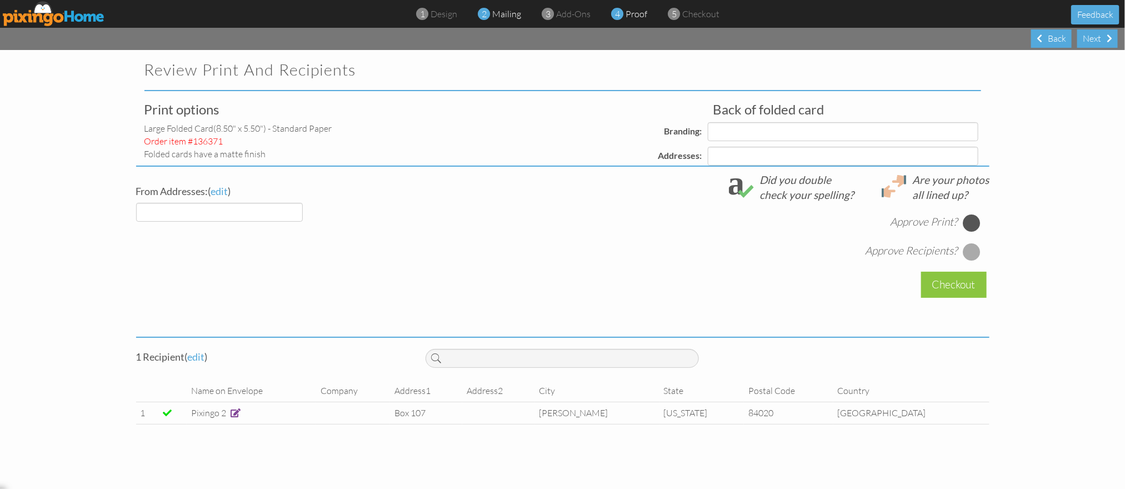
select select "object:47830"
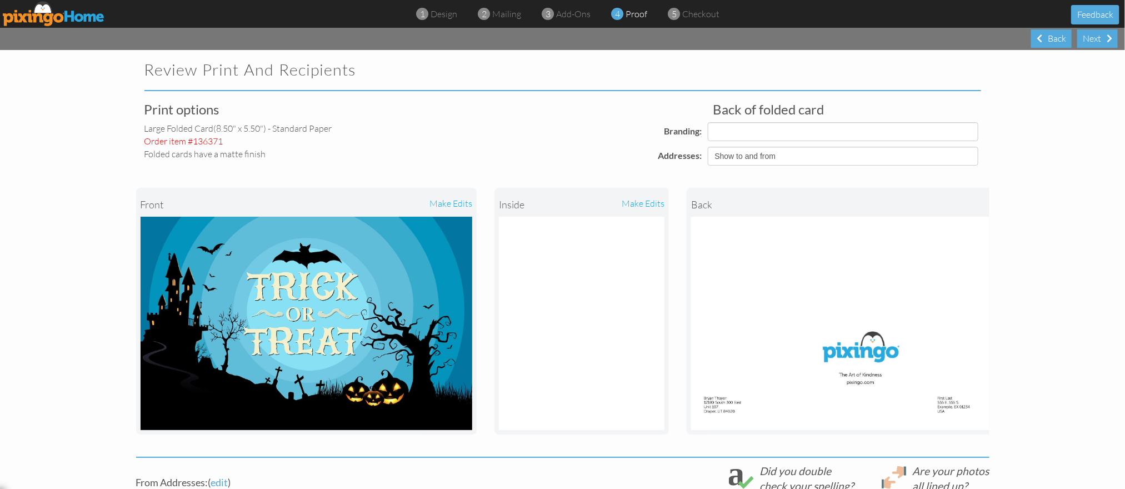
select select "object:47859"
select select "object:47850"
click at [750, 153] on select "Show to and from Show from only Hide to and from" at bounding box center [842, 156] width 270 height 19
select select "object:47832"
click at [707, 147] on select "Show to and from Show from only Hide to and from" at bounding box center [842, 156] width 270 height 19
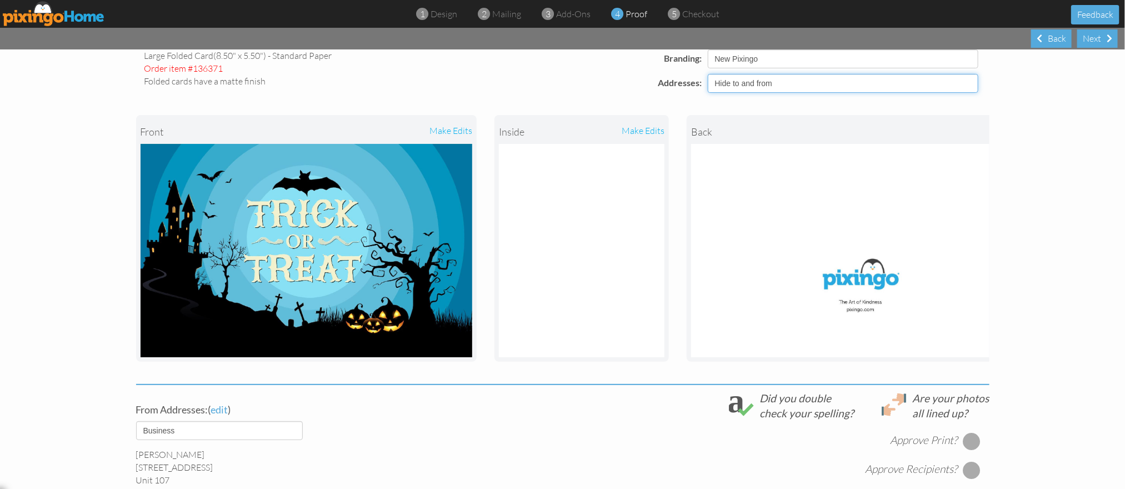
scroll to position [190, 0]
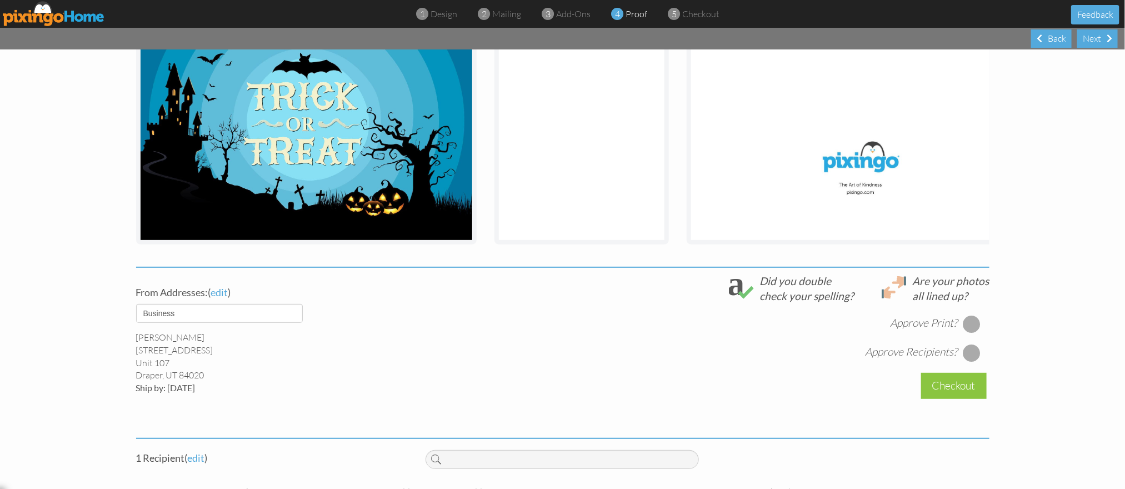
click at [968, 324] on div at bounding box center [971, 324] width 18 height 18
click at [969, 349] on div at bounding box center [971, 353] width 18 height 18
click at [964, 385] on div "Checkout" at bounding box center [954, 386] width 66 height 26
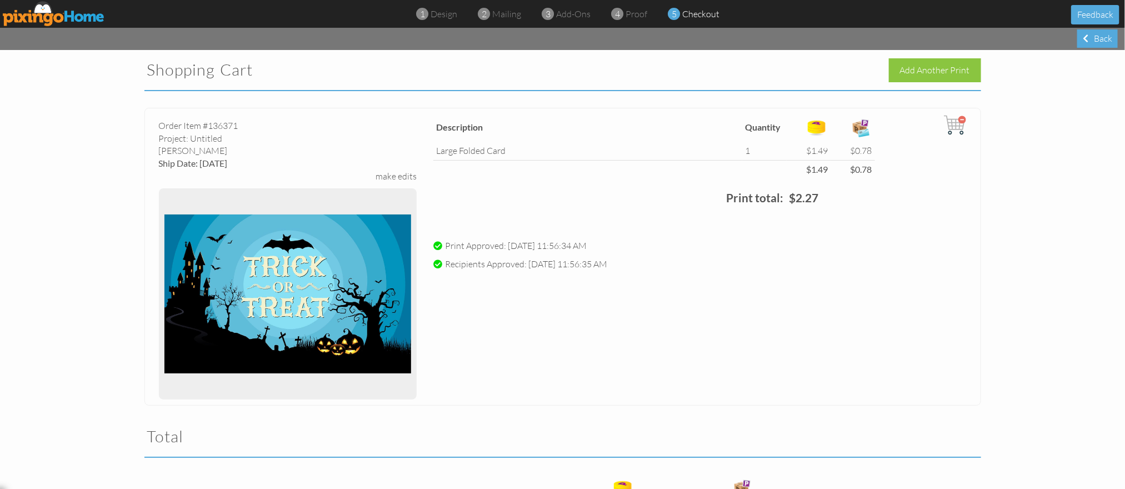
click at [1047, 129] on project-checkout "Shopping Cart Add Another Print Order Item #136371 Project: Untitled matte Fini…" at bounding box center [562, 377] width 1125 height 655
click at [47, 17] on img at bounding box center [54, 13] width 102 height 25
